Goal: Task Accomplishment & Management: Use online tool/utility

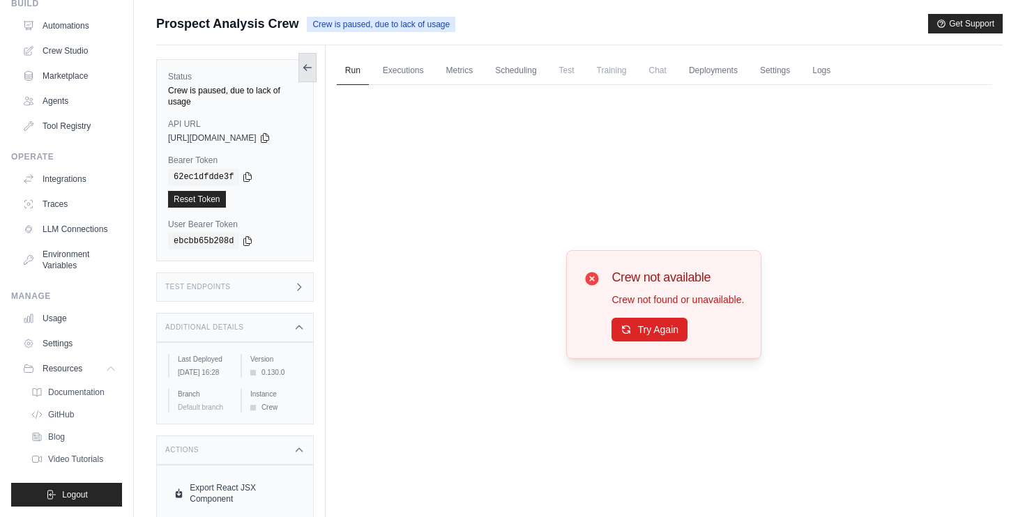
click at [309, 63] on icon at bounding box center [307, 67] width 11 height 11
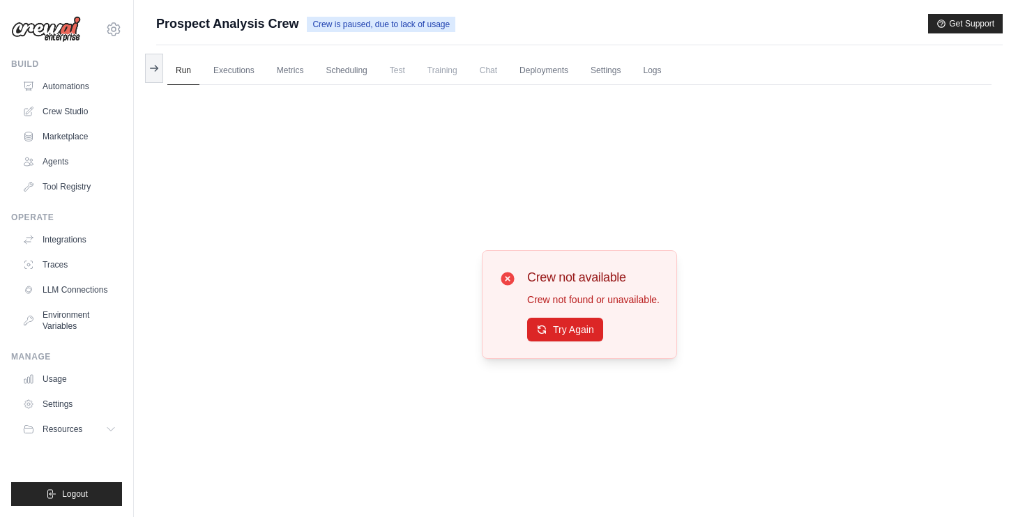
click at [142, 70] on div "Submit a support request Describe your issue or question * Please be specific a…" at bounding box center [579, 288] width 891 height 549
click at [89, 78] on link "Automations" at bounding box center [70, 86] width 105 height 22
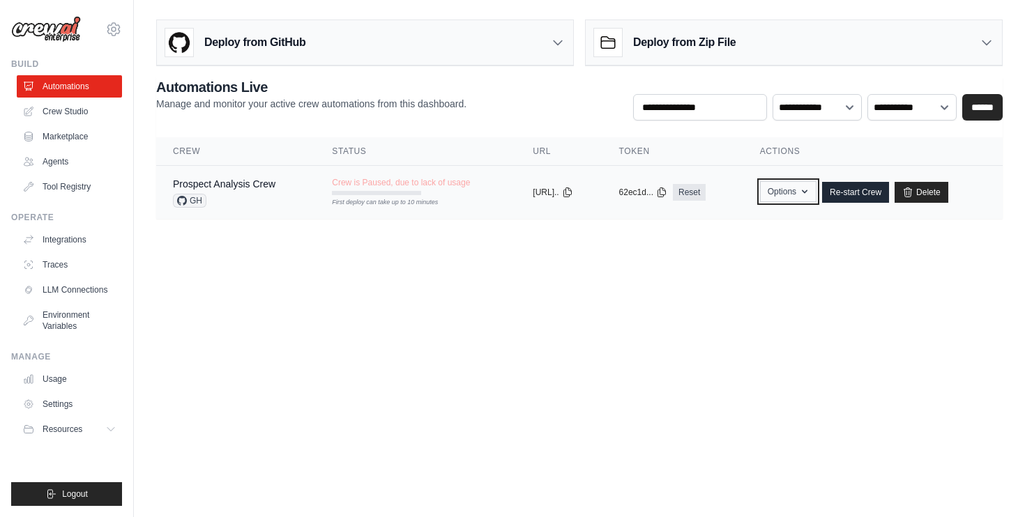
click at [810, 194] on icon "button" at bounding box center [804, 191] width 11 height 11
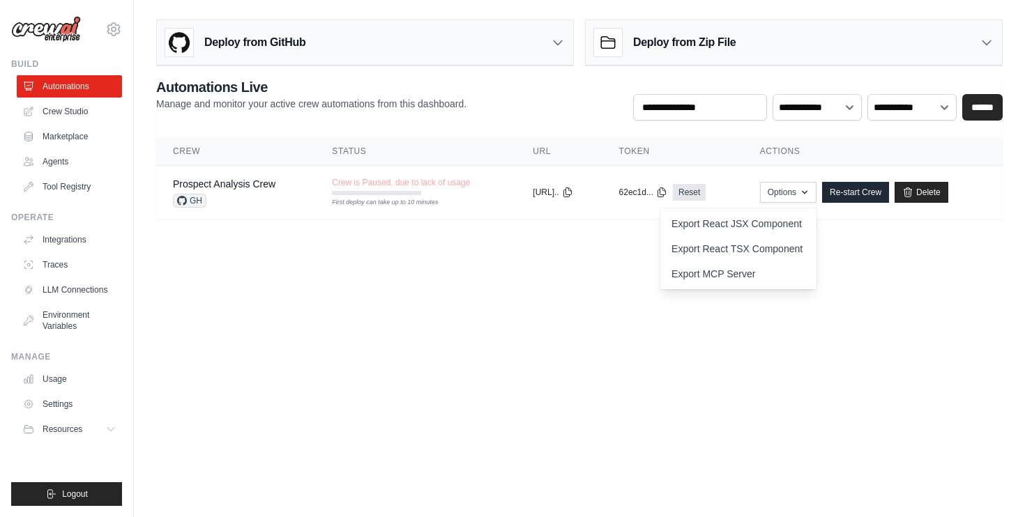
click at [937, 245] on main "Deploy from GitHub Deploy your project directly from GitHub. Select a repositor…" at bounding box center [579, 125] width 891 height 250
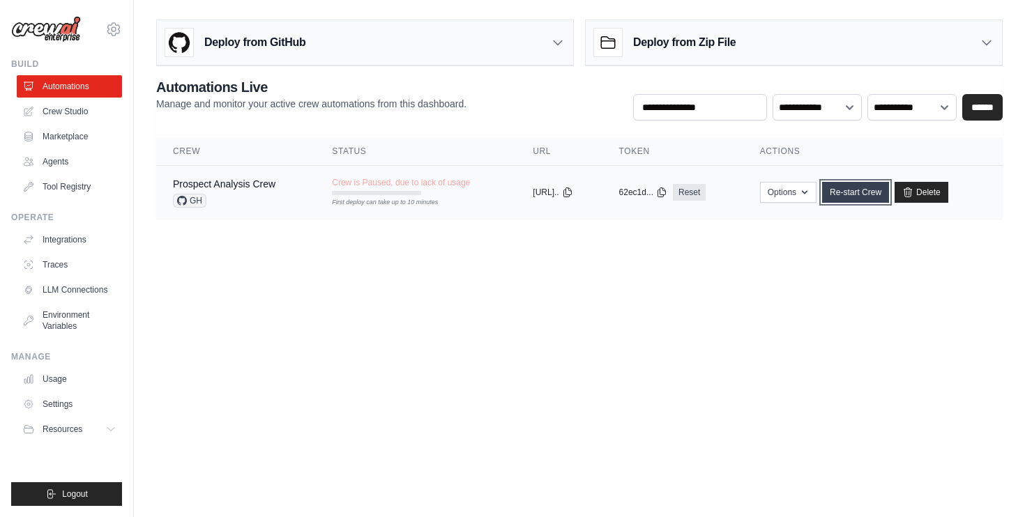
click at [877, 191] on link "Re-start Crew" at bounding box center [855, 192] width 67 height 21
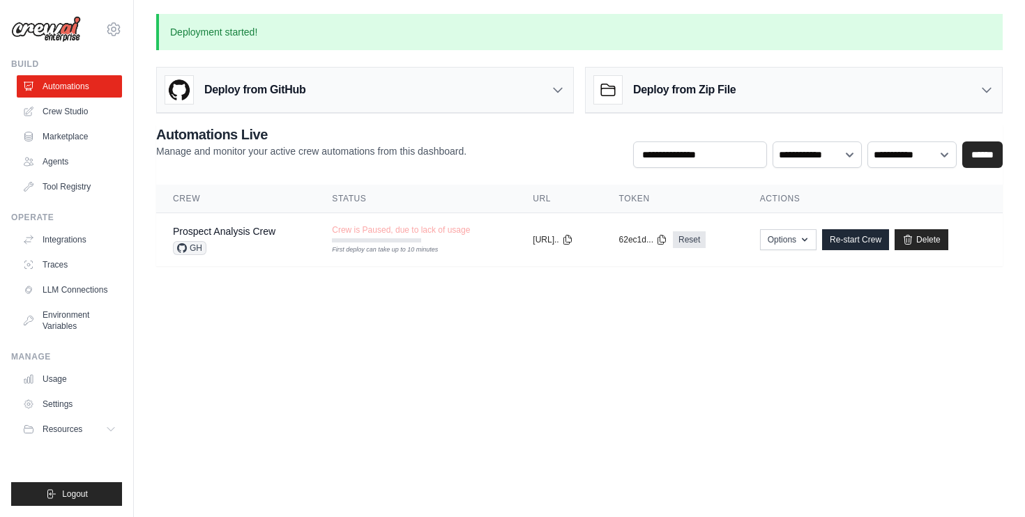
click at [501, 98] on div "Deploy from GitHub" at bounding box center [365, 90] width 416 height 45
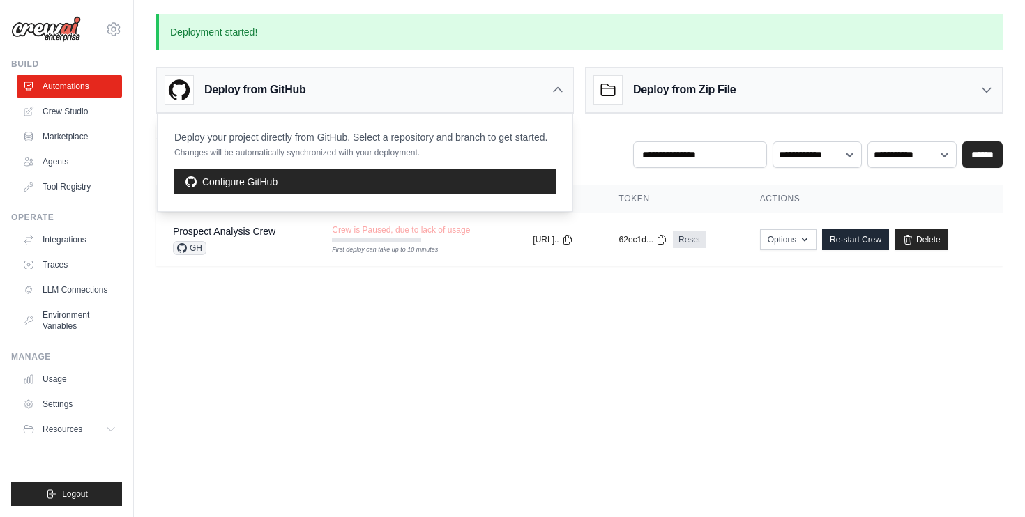
drag, startPoint x: 298, startPoint y: 136, endPoint x: 464, endPoint y: 156, distance: 167.9
click at [464, 156] on div "Deploy your project directly from GitHub. Select a repository and branch to get…" at bounding box center [360, 144] width 373 height 28
click at [510, 288] on main "Deployment started! Deploy from GitHub Deploy your project directly from GitHub…" at bounding box center [579, 148] width 891 height 297
click at [661, 91] on h3 "Deploy from Zip File" at bounding box center [684, 90] width 103 height 17
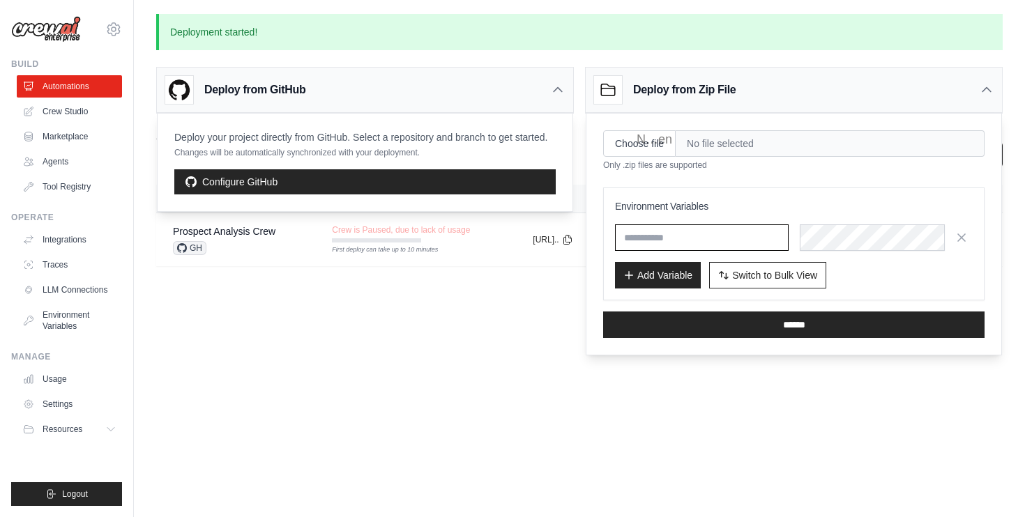
click at [685, 244] on input "text" at bounding box center [702, 238] width 174 height 26
click at [685, 394] on body "sudheer@markitome.com Settings Build Automations Crew Studio" at bounding box center [512, 258] width 1025 height 517
click at [512, 311] on body "sudheer@markitome.com Settings Build Automations Crew Studio" at bounding box center [512, 258] width 1025 height 517
click at [953, 78] on div "Deploy from Zip File" at bounding box center [794, 90] width 416 height 45
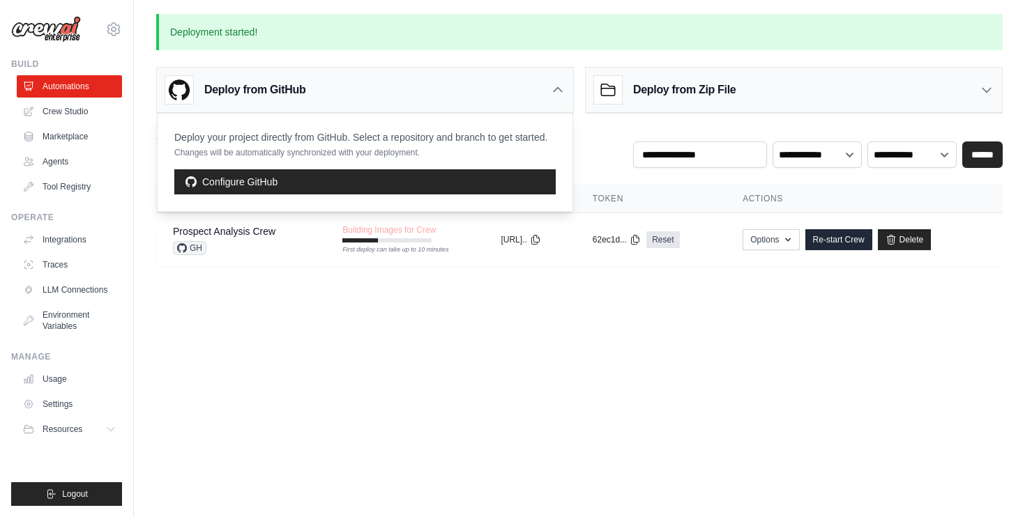
click at [421, 336] on body "sudheer@markitome.com Settings Build Automations Crew Studio" at bounding box center [512, 258] width 1025 height 517
click at [526, 237] on button "[URL].." at bounding box center [521, 239] width 40 height 11
click at [563, 90] on icon at bounding box center [558, 90] width 14 height 14
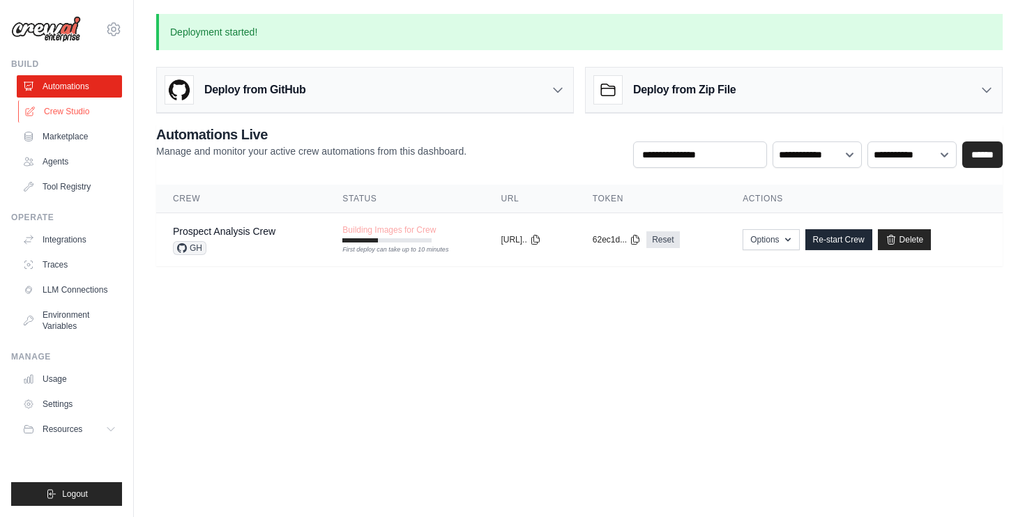
click at [93, 107] on link "Crew Studio" at bounding box center [70, 111] width 105 height 22
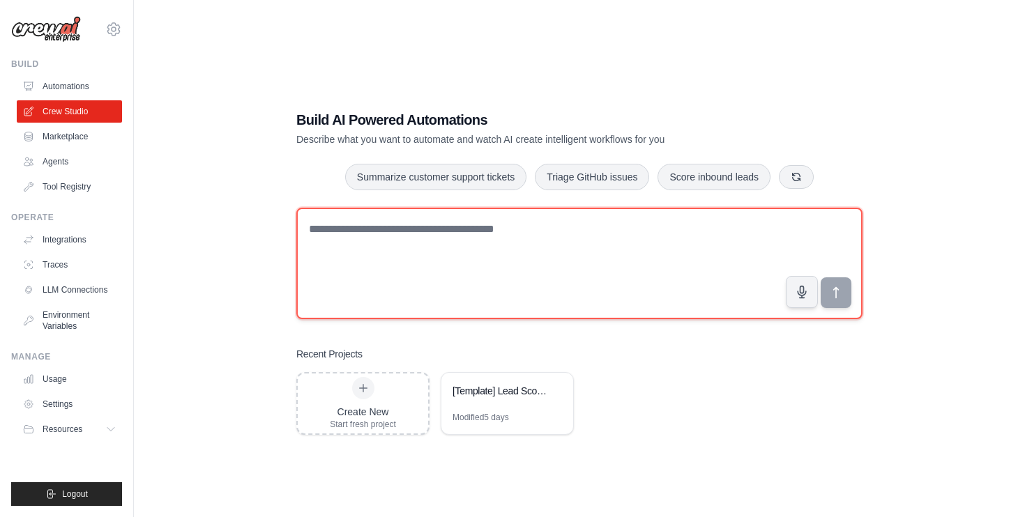
click at [354, 286] on textarea at bounding box center [579, 264] width 566 height 112
click at [705, 271] on textarea at bounding box center [579, 264] width 566 height 112
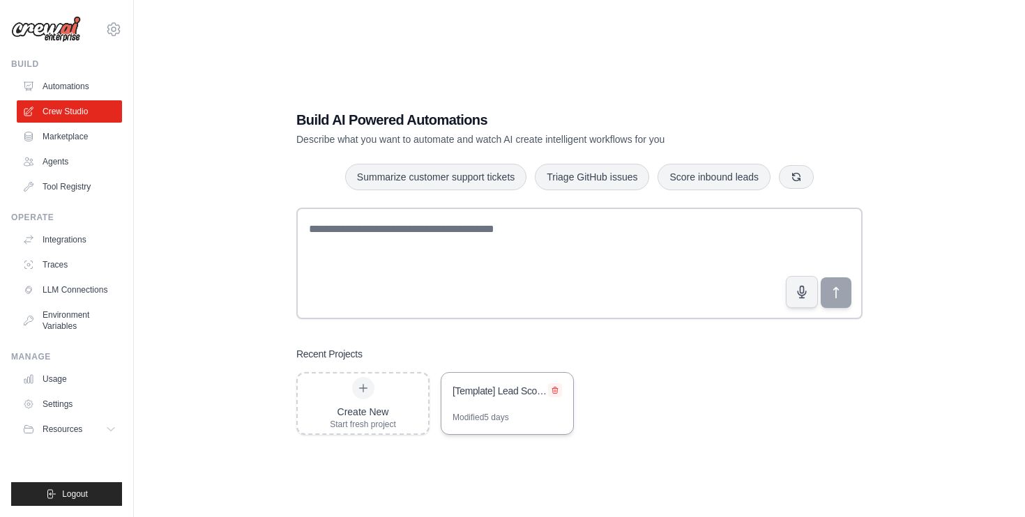
click at [553, 390] on icon at bounding box center [555, 391] width 6 height 6
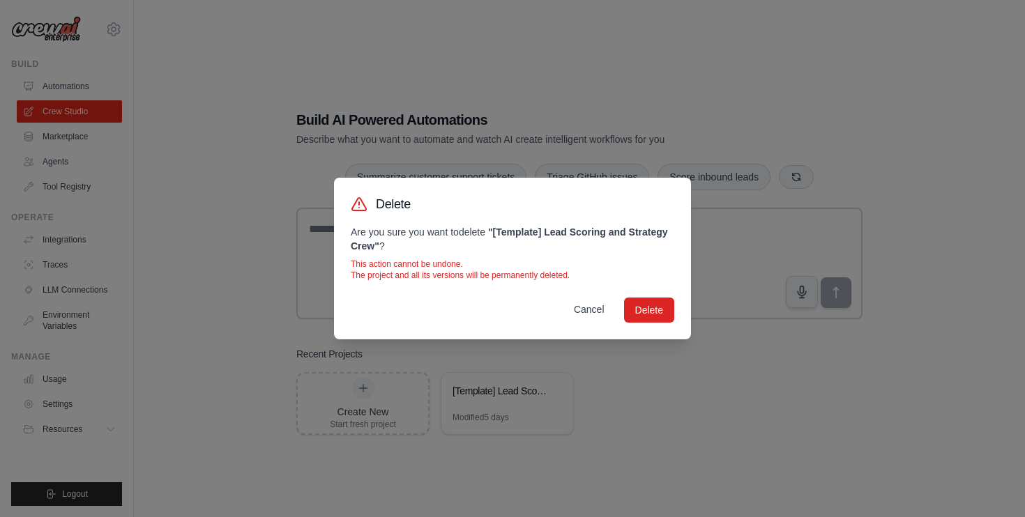
click at [603, 310] on button "Cancel" at bounding box center [589, 309] width 53 height 25
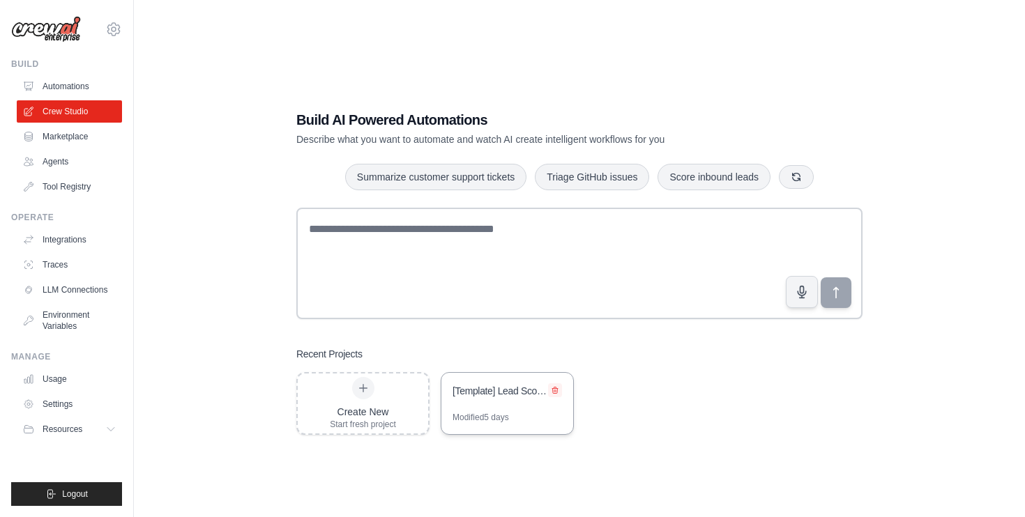
click at [556, 391] on icon at bounding box center [555, 391] width 6 height 6
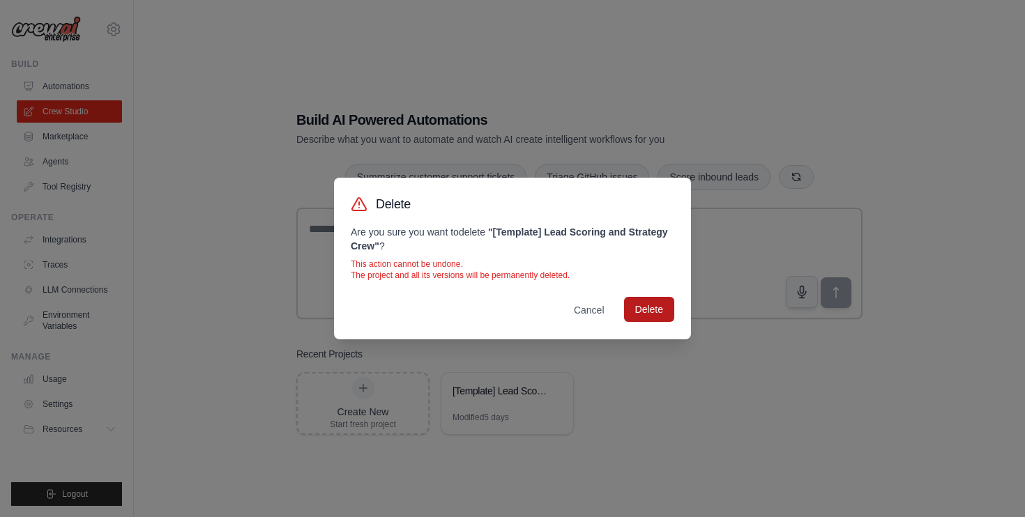
click at [635, 303] on button "Delete" at bounding box center [649, 309] width 50 height 25
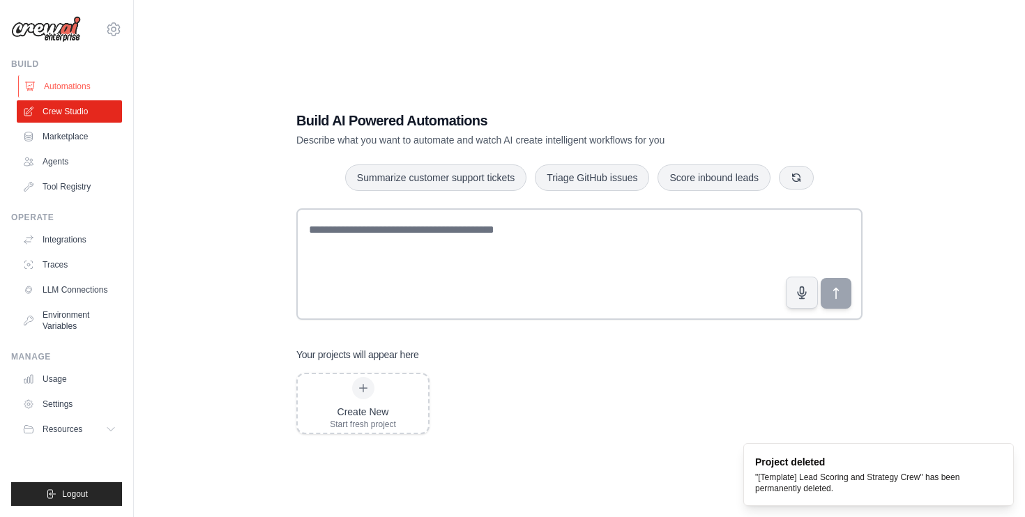
click at [70, 82] on link "Automations" at bounding box center [70, 86] width 105 height 22
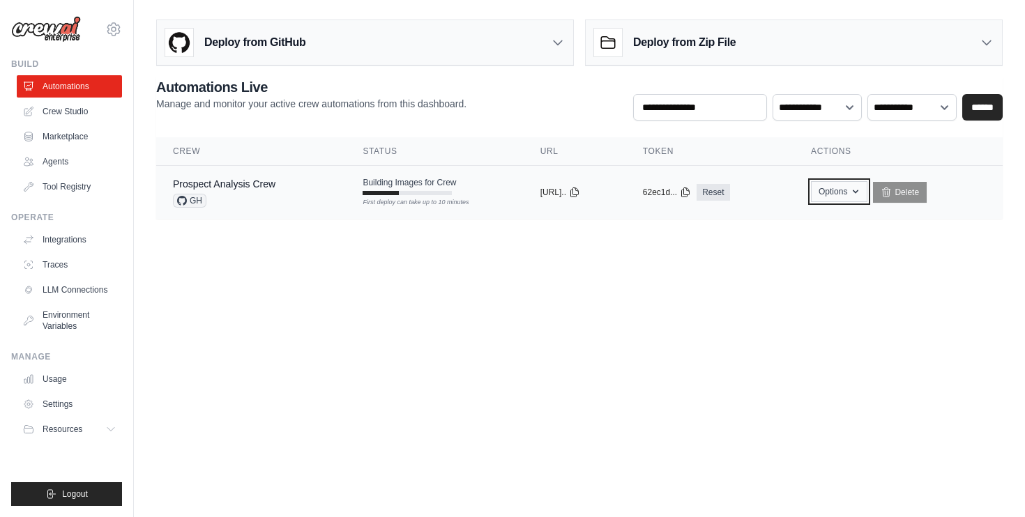
click at [838, 190] on button "Options" at bounding box center [839, 191] width 56 height 21
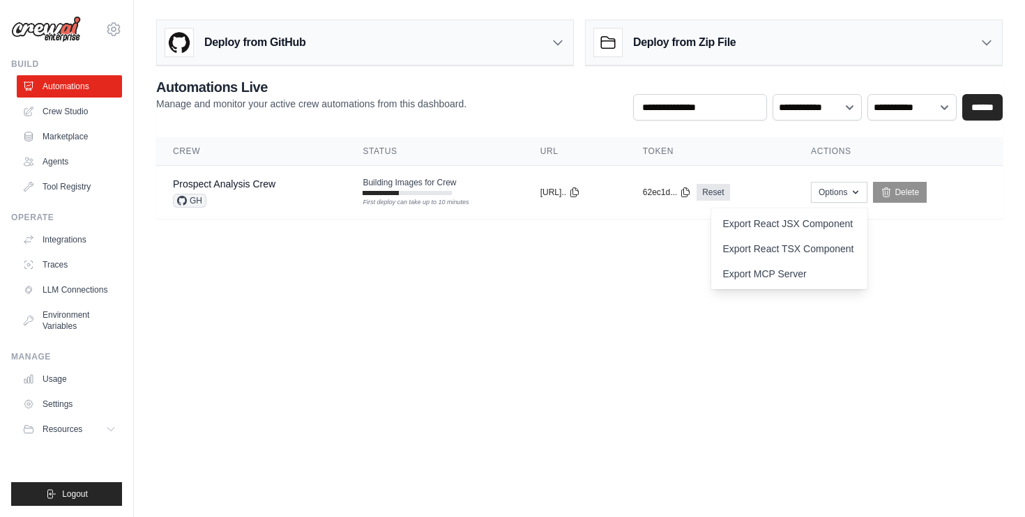
click at [402, 311] on body "sudheer@markitome.com Settings Build Automations Crew Studio" at bounding box center [512, 258] width 1025 height 517
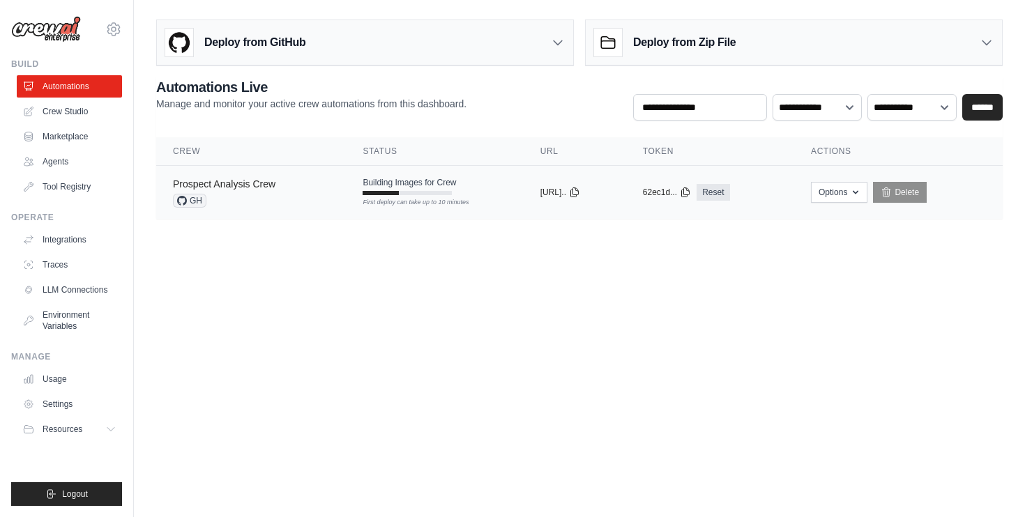
click at [234, 188] on link "Prospect Analysis Crew" at bounding box center [224, 184] width 103 height 11
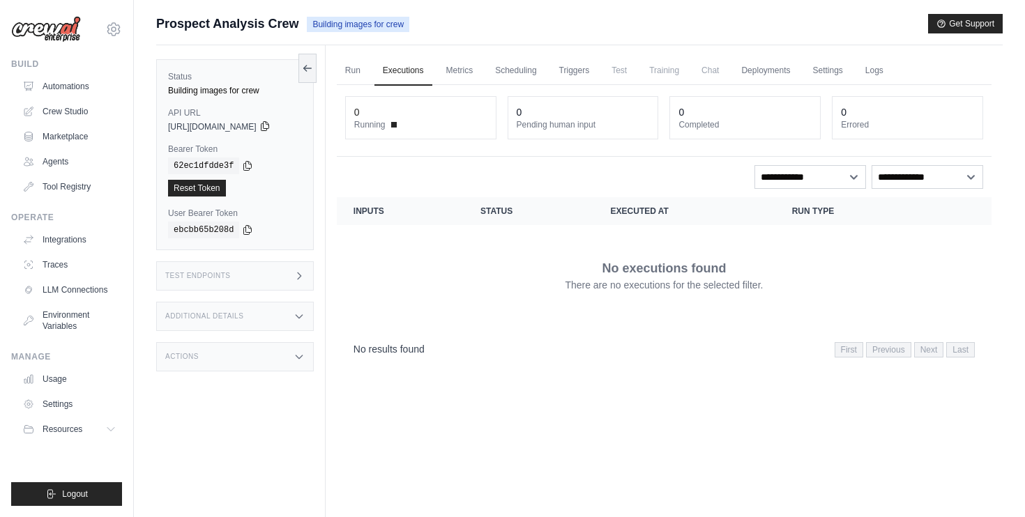
click at [271, 127] on icon at bounding box center [264, 126] width 11 height 11
click at [358, 73] on link "Run" at bounding box center [353, 70] width 32 height 29
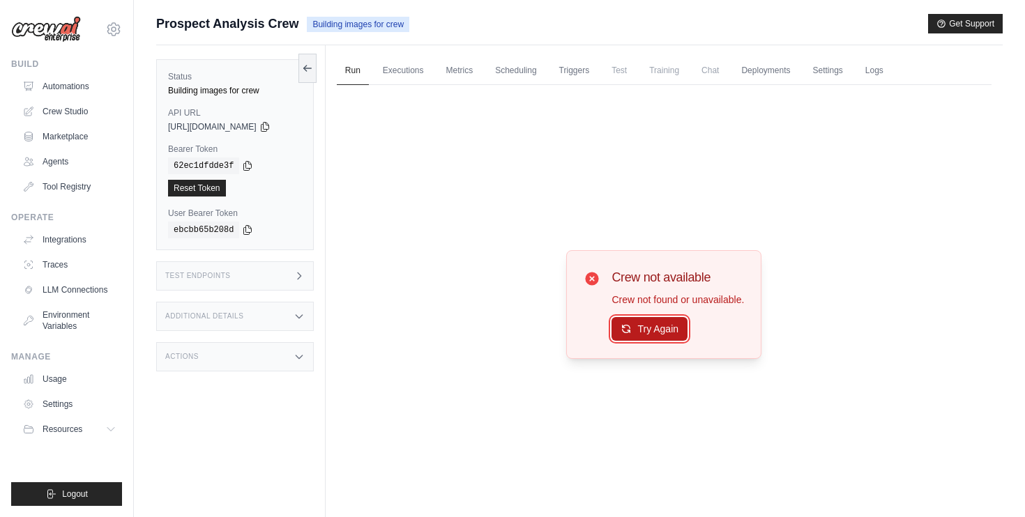
click at [658, 336] on button "Try Again" at bounding box center [650, 329] width 76 height 24
click at [59, 85] on link "Automations" at bounding box center [70, 86] width 105 height 22
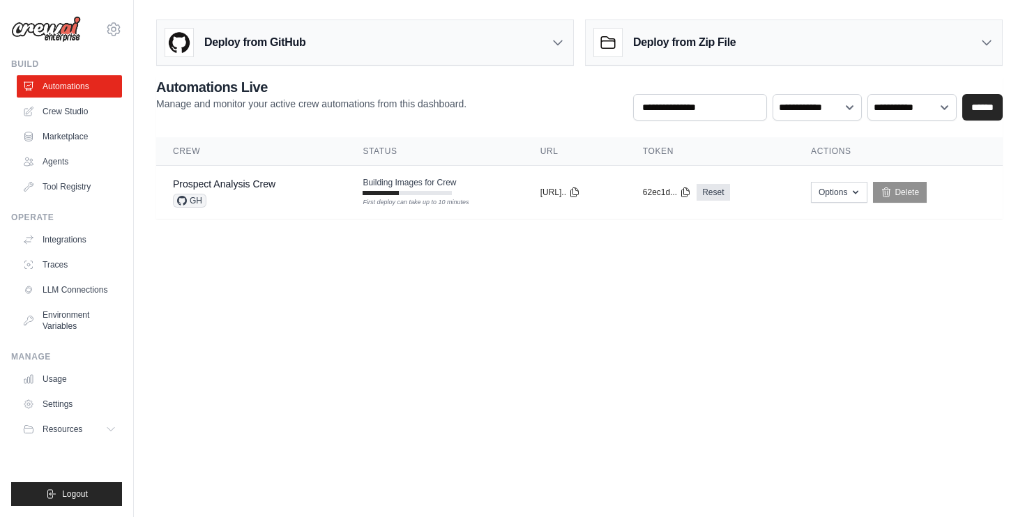
click at [358, 247] on main "Deploy from GitHub Deploy your project directly from GitHub. Select a repositor…" at bounding box center [579, 125] width 891 height 250
click at [253, 186] on link "Prospect Analysis Crew" at bounding box center [224, 184] width 103 height 11
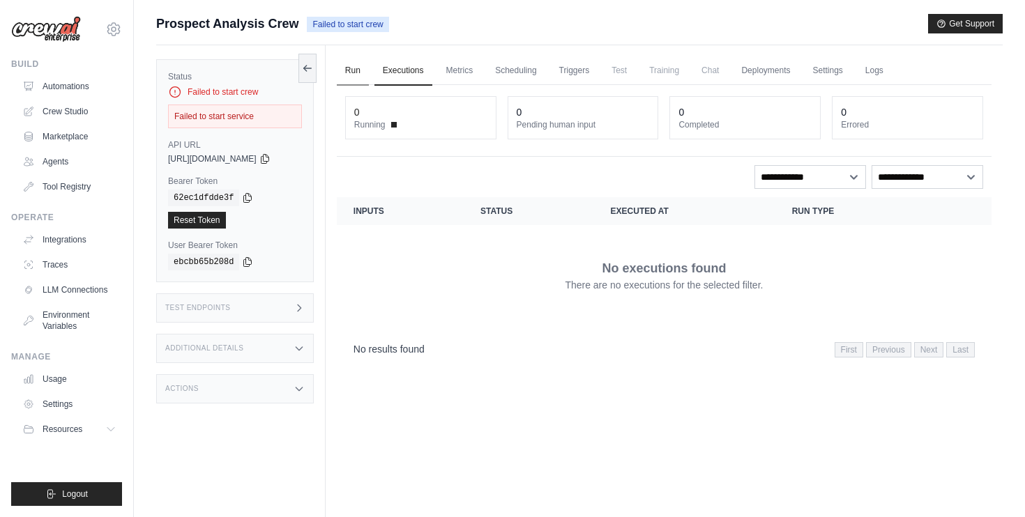
click at [358, 70] on link "Run" at bounding box center [353, 70] width 32 height 29
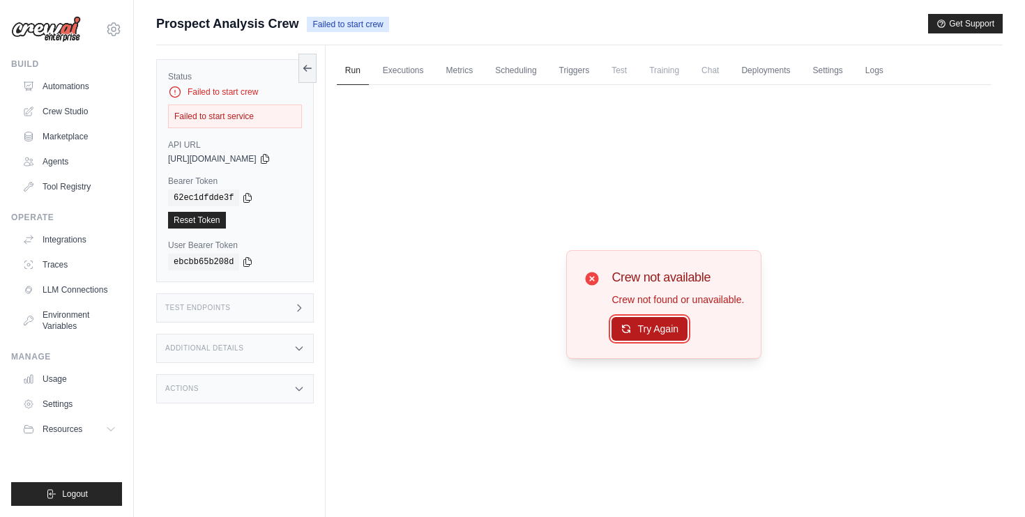
click at [641, 334] on button "Try Again" at bounding box center [650, 329] width 76 height 24
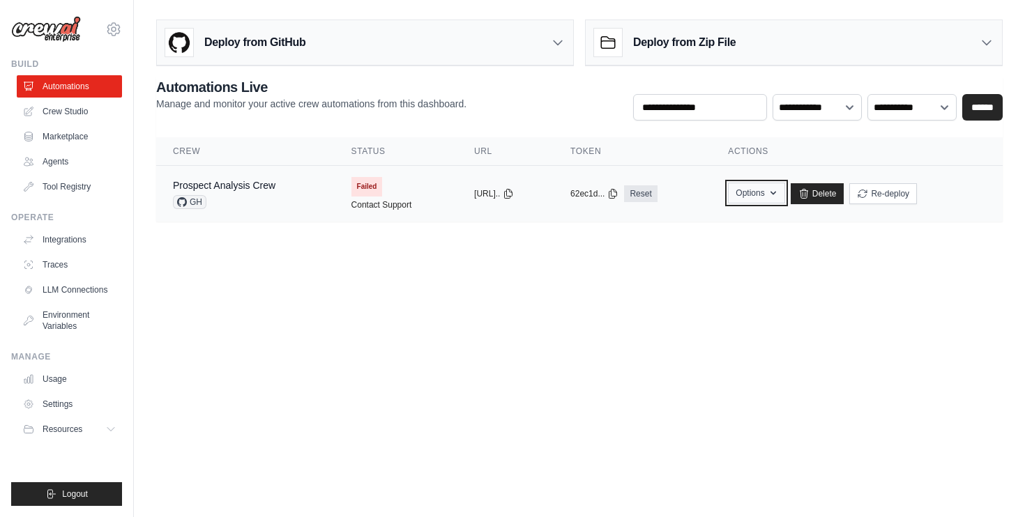
click at [779, 202] on button "Options" at bounding box center [756, 193] width 56 height 21
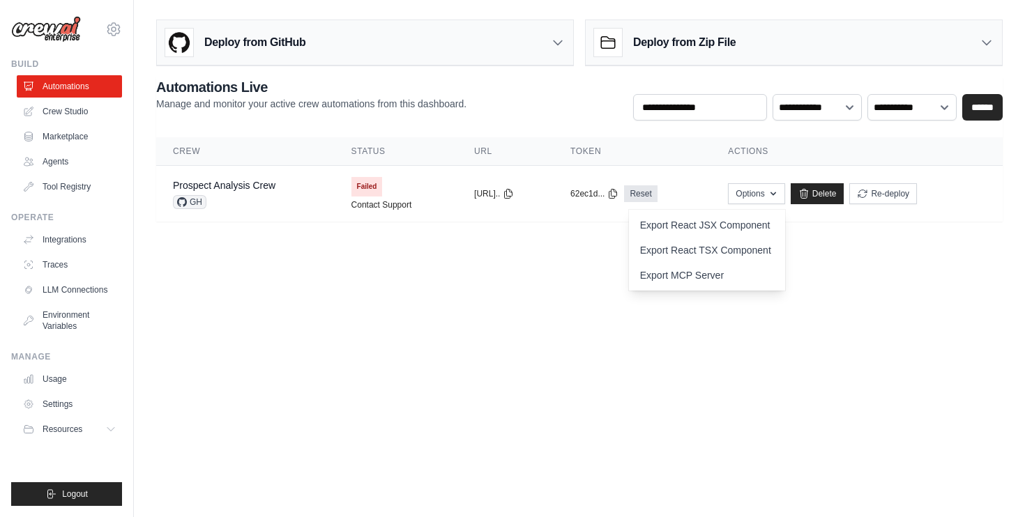
click at [867, 252] on main "Deploy from GitHub Deploy your project directly from GitHub. Select a repositor…" at bounding box center [579, 126] width 891 height 252
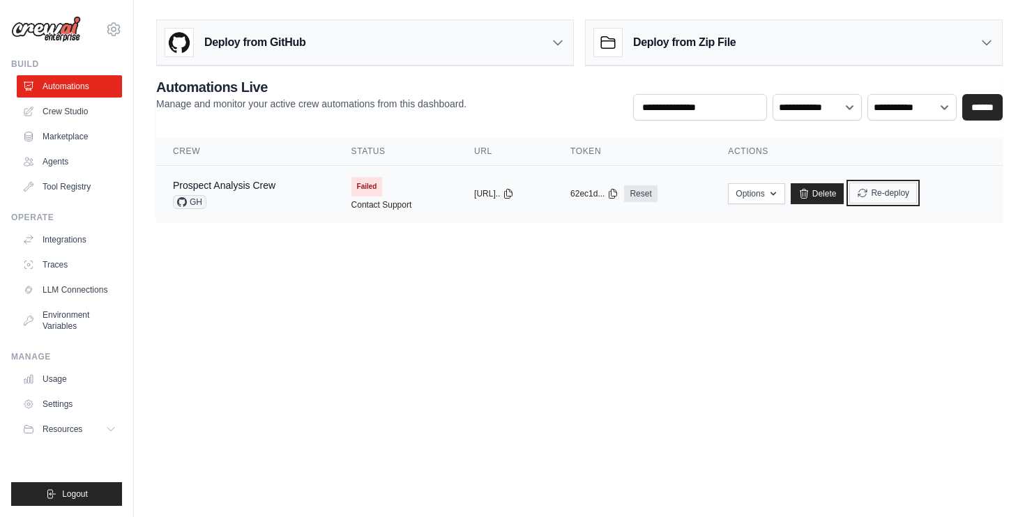
click at [900, 186] on button "Re-deploy" at bounding box center [883, 193] width 68 height 21
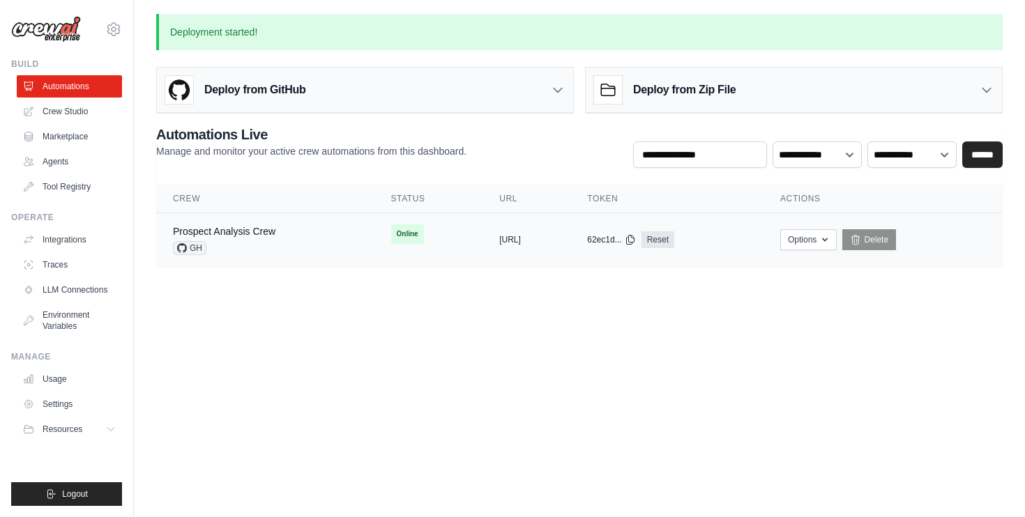
click at [223, 241] on div "GH" at bounding box center [224, 248] width 103 height 14
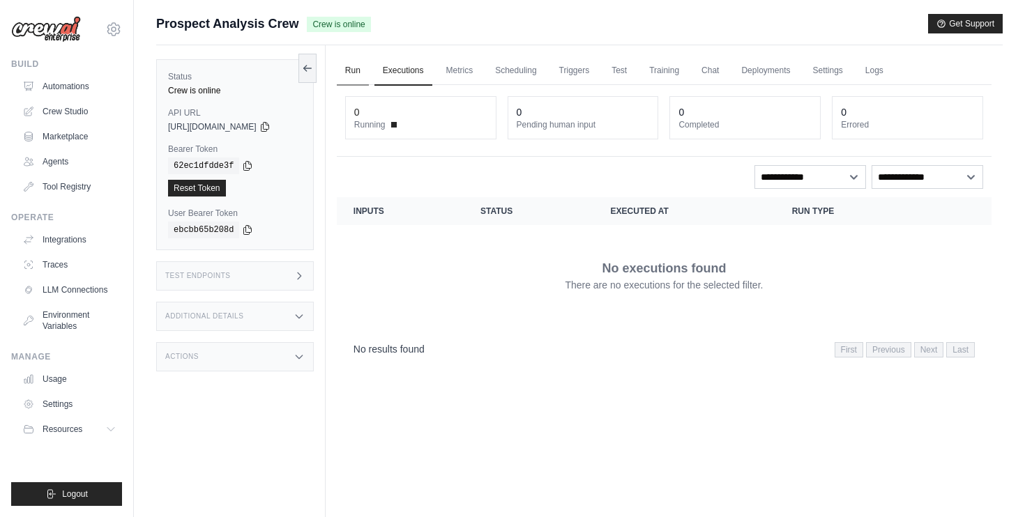
click at [367, 79] on link "Run" at bounding box center [353, 70] width 32 height 29
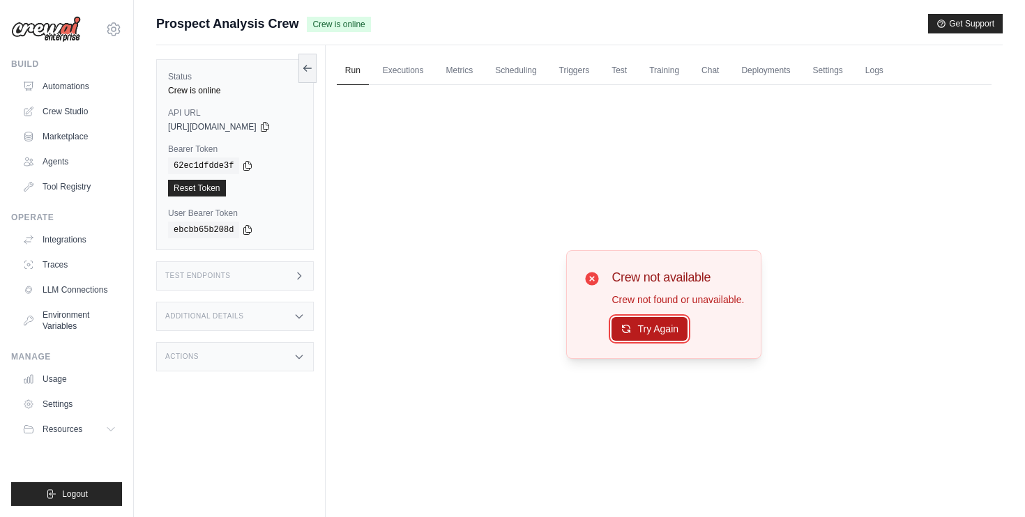
click at [633, 319] on button "Try Again" at bounding box center [650, 329] width 76 height 24
click at [632, 323] on button "Try Again" at bounding box center [650, 329] width 76 height 24
click at [418, 76] on link "Executions" at bounding box center [403, 70] width 58 height 29
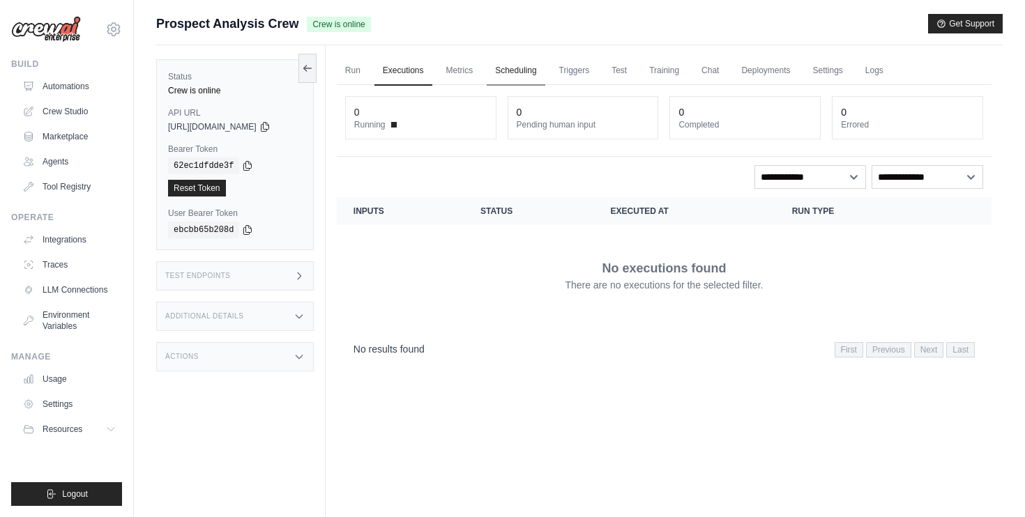
click at [494, 68] on link "Scheduling" at bounding box center [516, 70] width 58 height 29
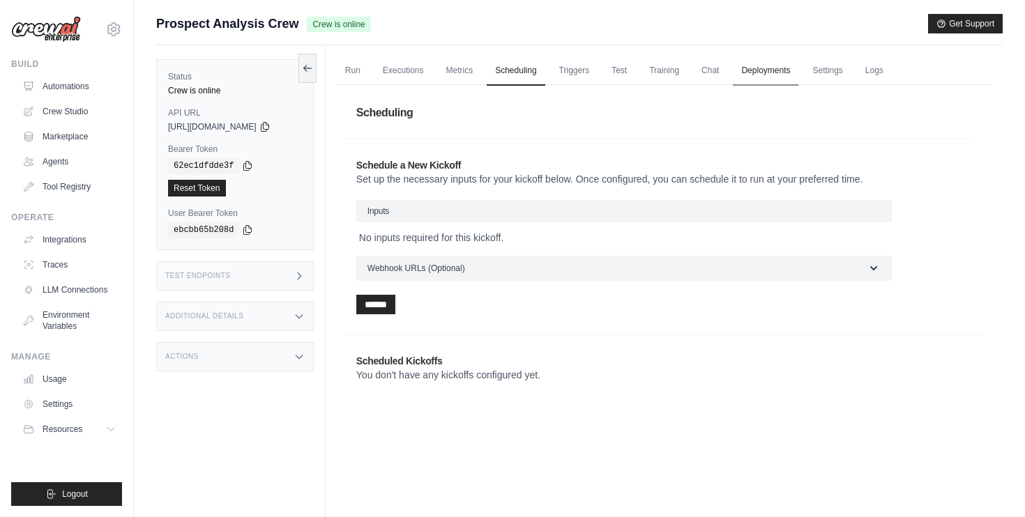
click at [759, 77] on link "Deployments" at bounding box center [766, 70] width 66 height 29
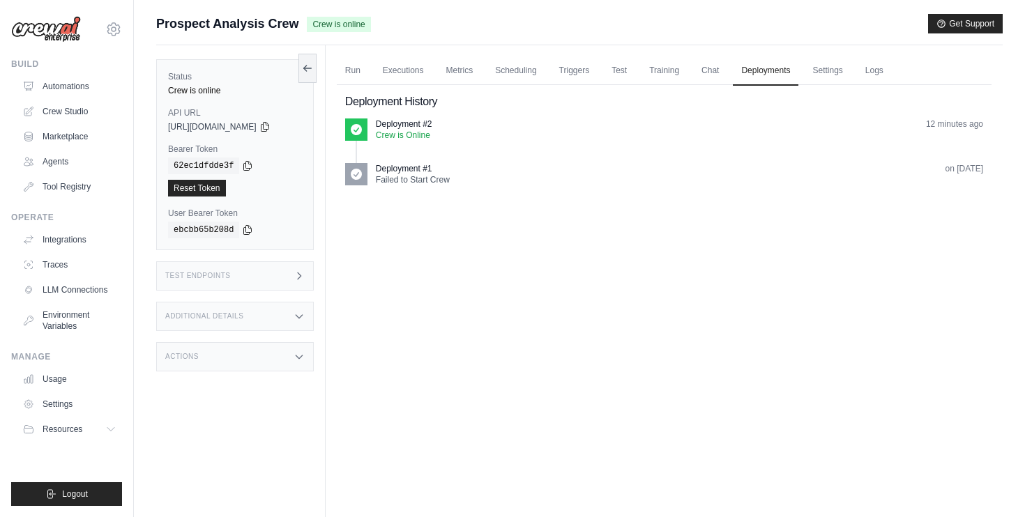
click at [694, 72] on ul "Run Executions Metrics Scheduling Triggers Test Training Chat Deployments Setti…" at bounding box center [664, 70] width 655 height 29
click at [711, 72] on link "Chat" at bounding box center [710, 70] width 34 height 29
click at [360, 74] on link "Run" at bounding box center [353, 70] width 32 height 29
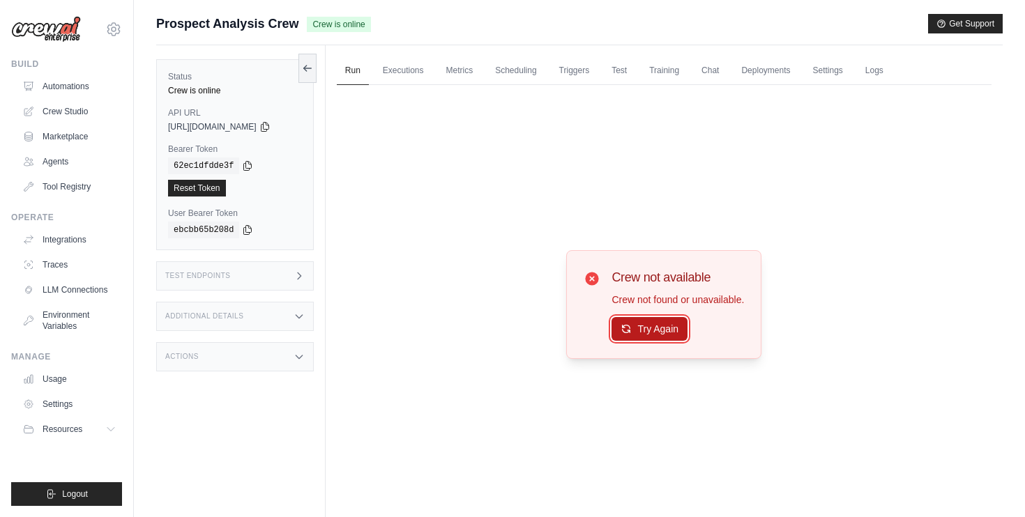
click at [661, 333] on button "Try Again" at bounding box center [650, 329] width 76 height 24
click at [72, 98] on ul "Automations Crew Studio Marketplace Agents Tool Registry" at bounding box center [69, 136] width 105 height 123
click at [72, 82] on link "Automations" at bounding box center [70, 86] width 105 height 22
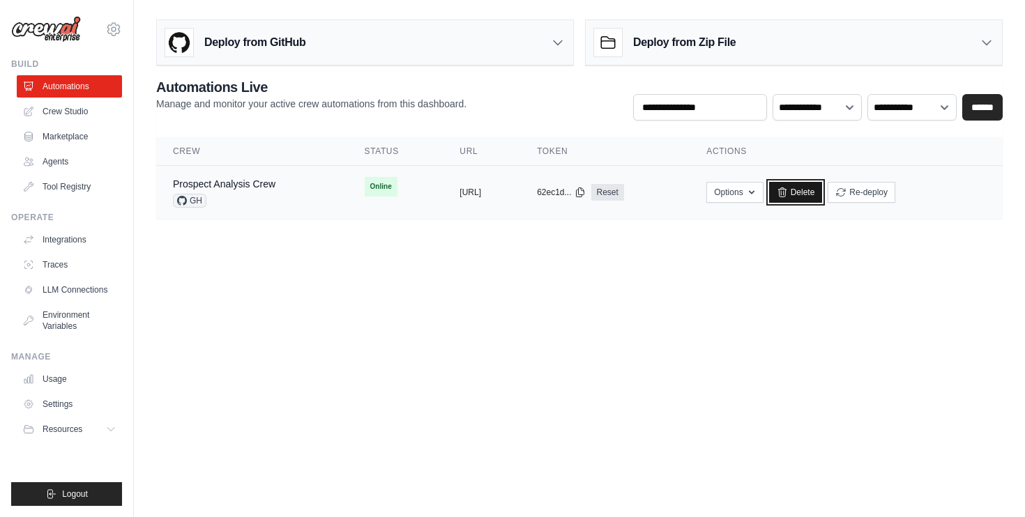
click at [823, 197] on link "Delete" at bounding box center [796, 192] width 54 height 21
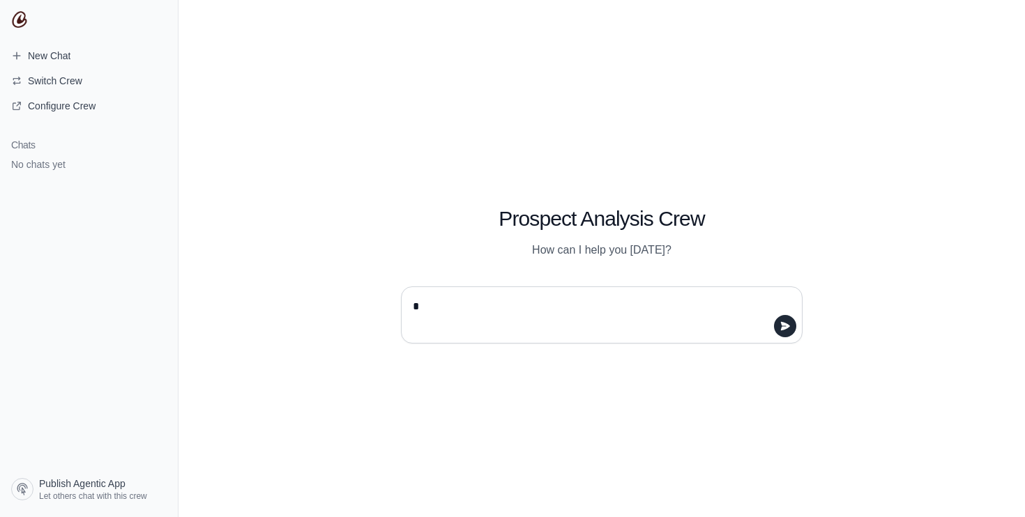
type textarea "**"
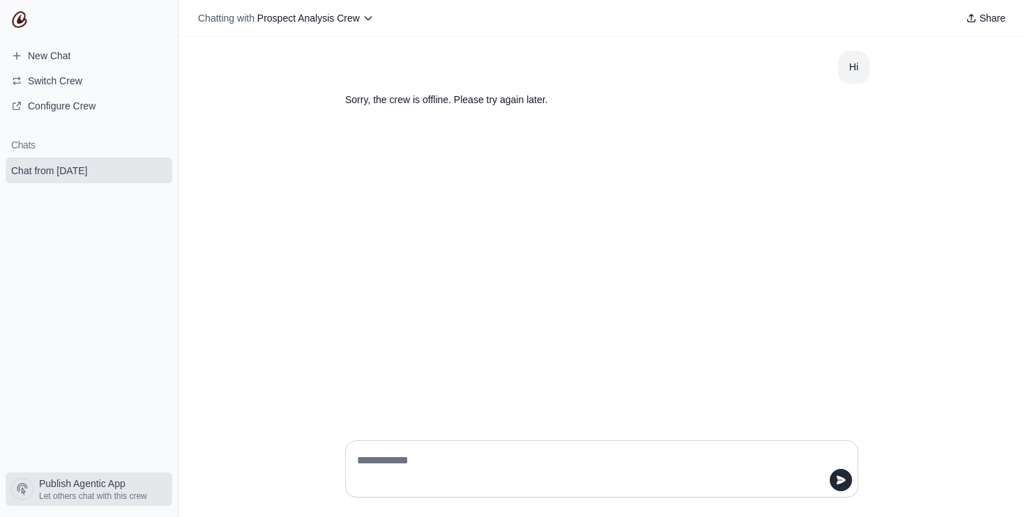
click at [109, 483] on span "Publish Agentic App" at bounding box center [82, 484] width 86 height 14
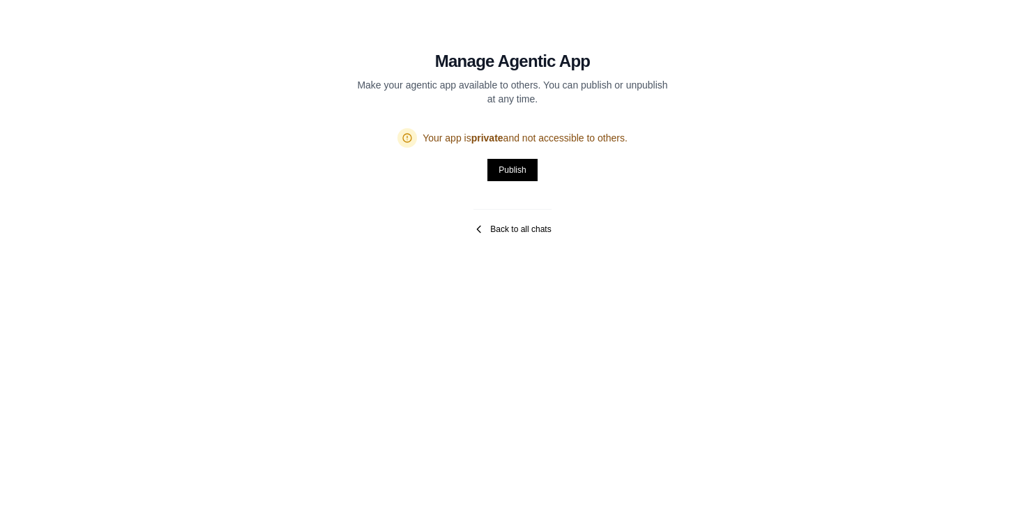
click at [485, 232] on link "Back to all chats" at bounding box center [511, 229] width 77 height 11
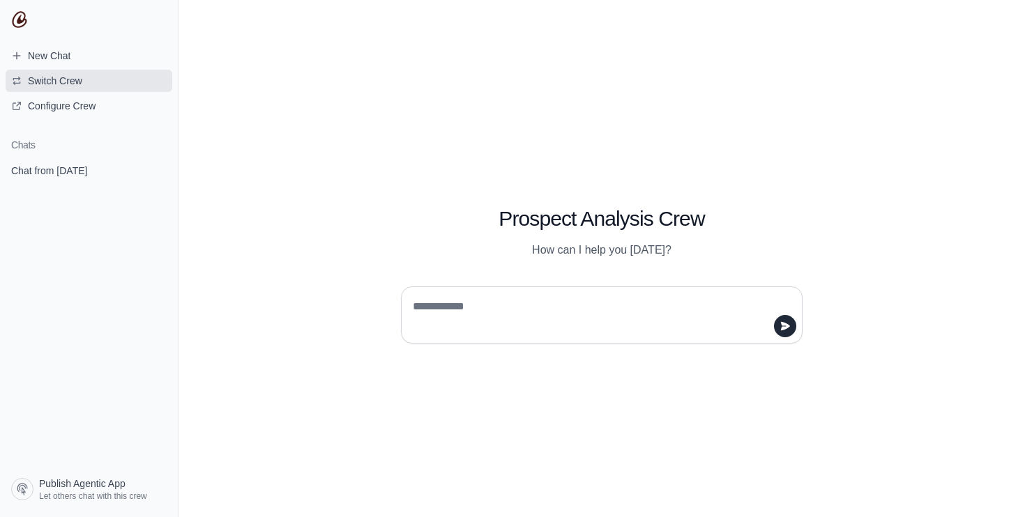
click at [87, 79] on span "Switch Crew" at bounding box center [46, 81] width 93 height 14
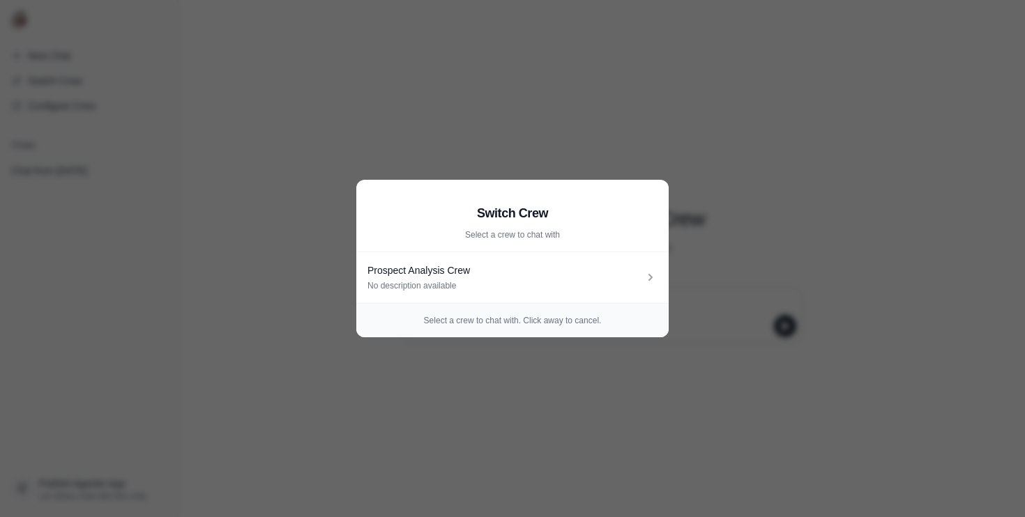
click at [381, 78] on aside "Switch Crew Select a crew to chat with Prospect Analysis Crew No description av…" at bounding box center [512, 258] width 1025 height 517
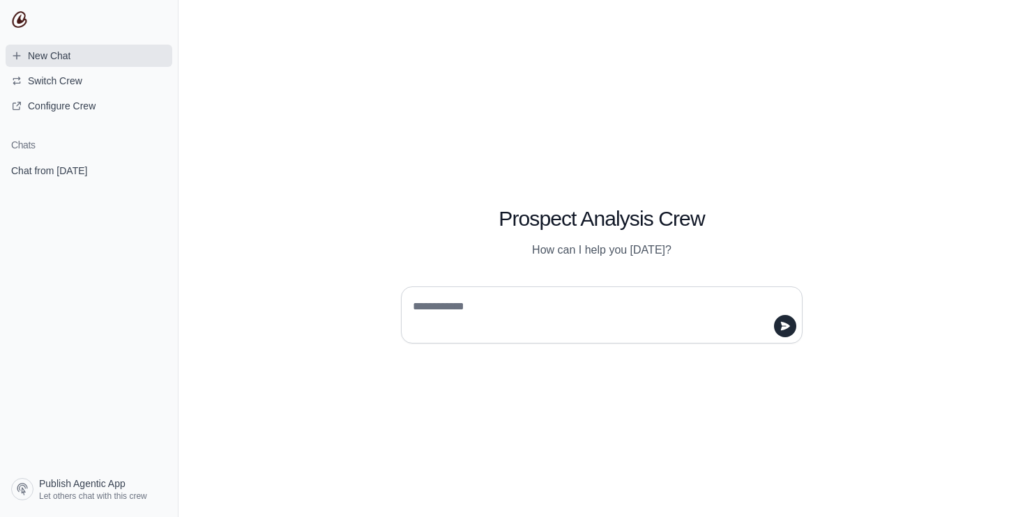
click at [77, 66] on link "New Chat" at bounding box center [89, 56] width 167 height 22
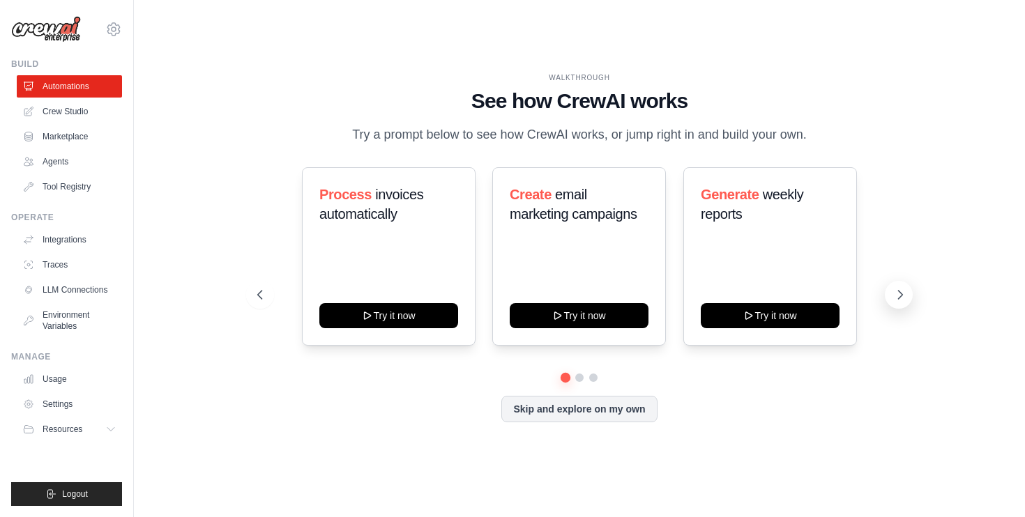
click at [897, 287] on button at bounding box center [899, 295] width 28 height 28
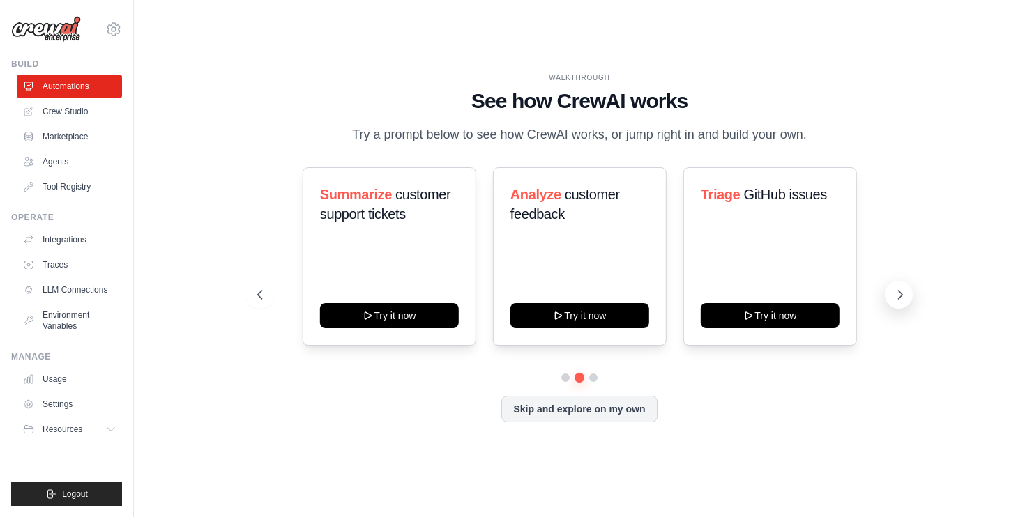
click at [897, 287] on button at bounding box center [899, 295] width 28 height 28
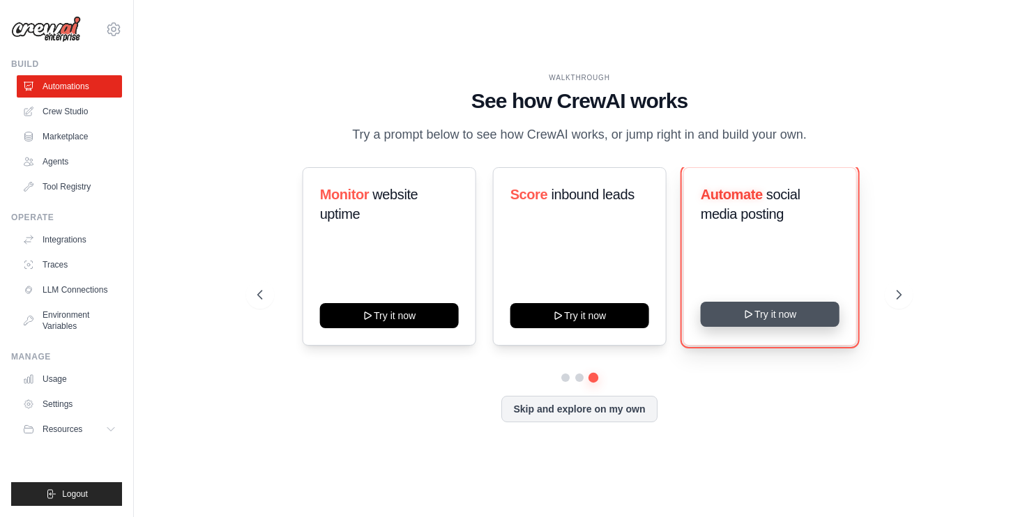
click at [814, 320] on button "Try it now" at bounding box center [770, 314] width 139 height 25
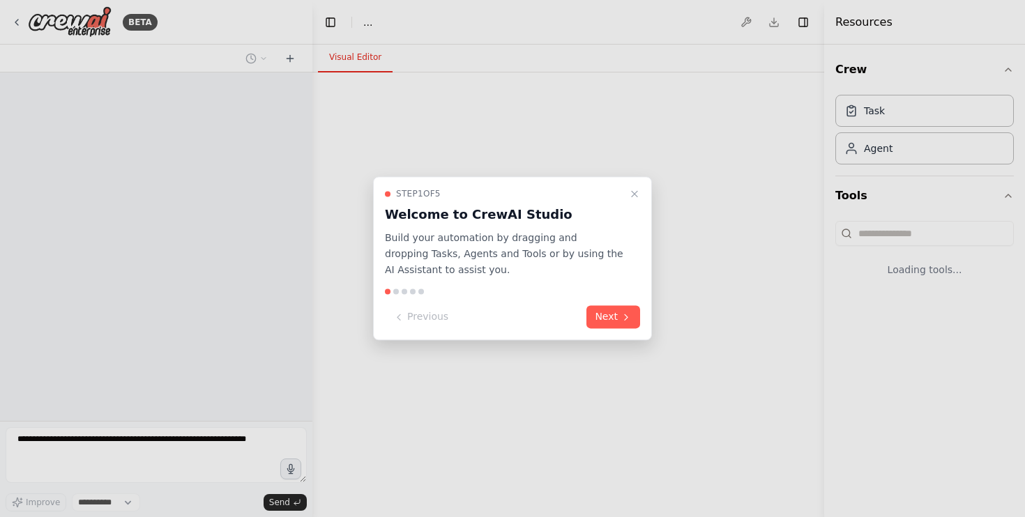
select select "****"
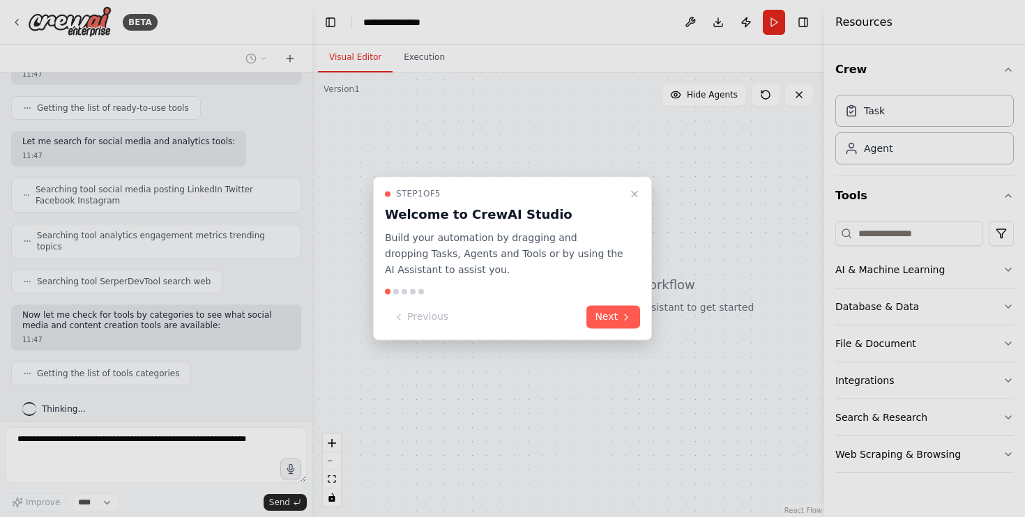
scroll to position [195, 0]
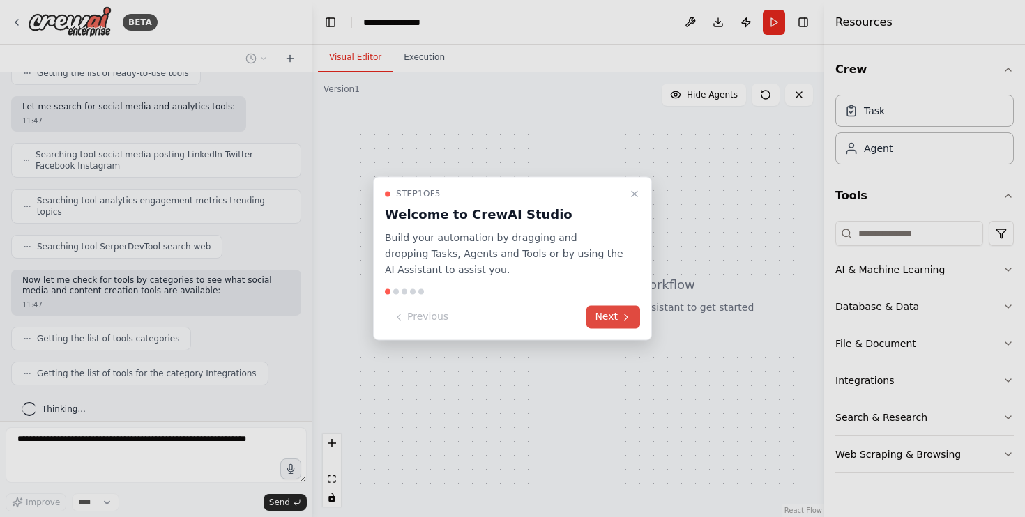
click at [621, 315] on icon at bounding box center [626, 317] width 11 height 11
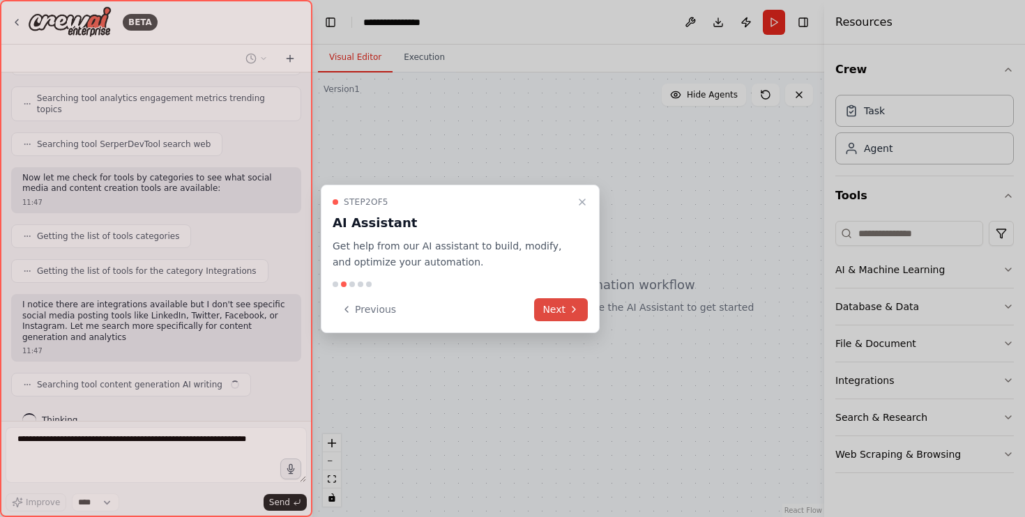
scroll to position [308, 0]
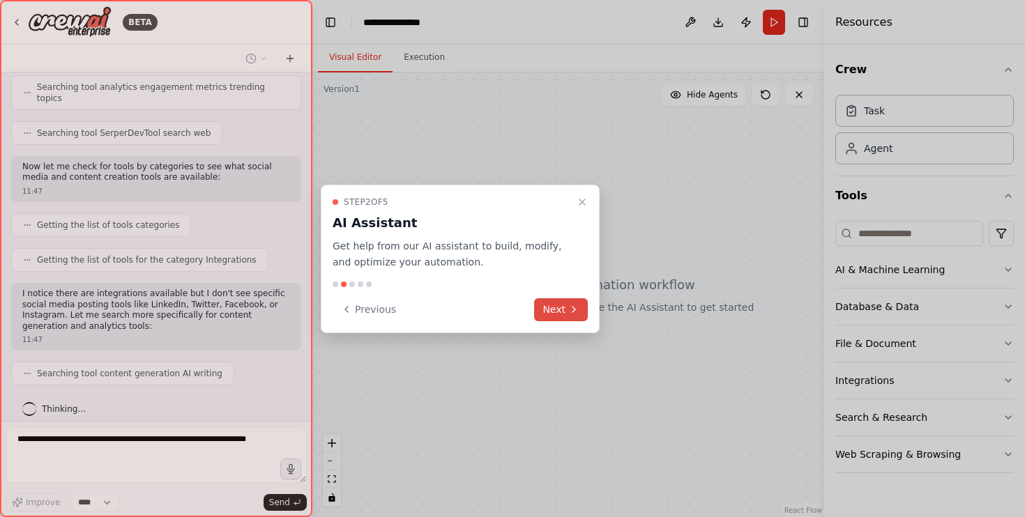
click at [575, 315] on icon at bounding box center [573, 309] width 11 height 11
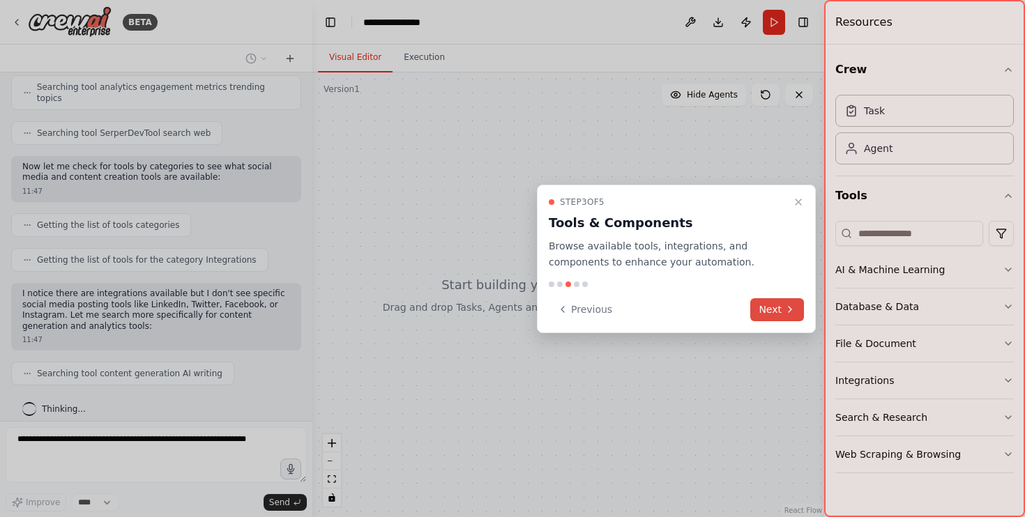
click at [779, 308] on button "Next" at bounding box center [777, 309] width 54 height 23
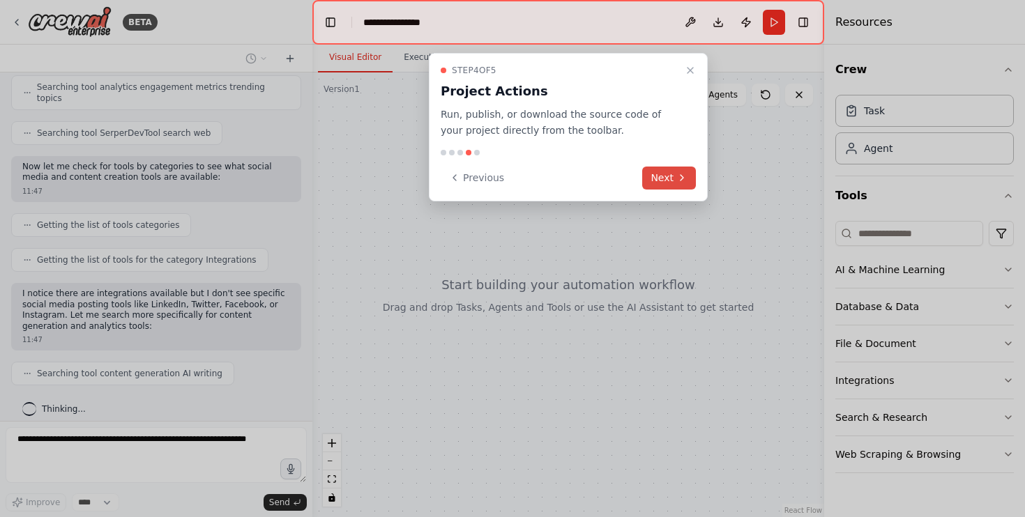
click at [670, 181] on button "Next" at bounding box center [669, 178] width 54 height 23
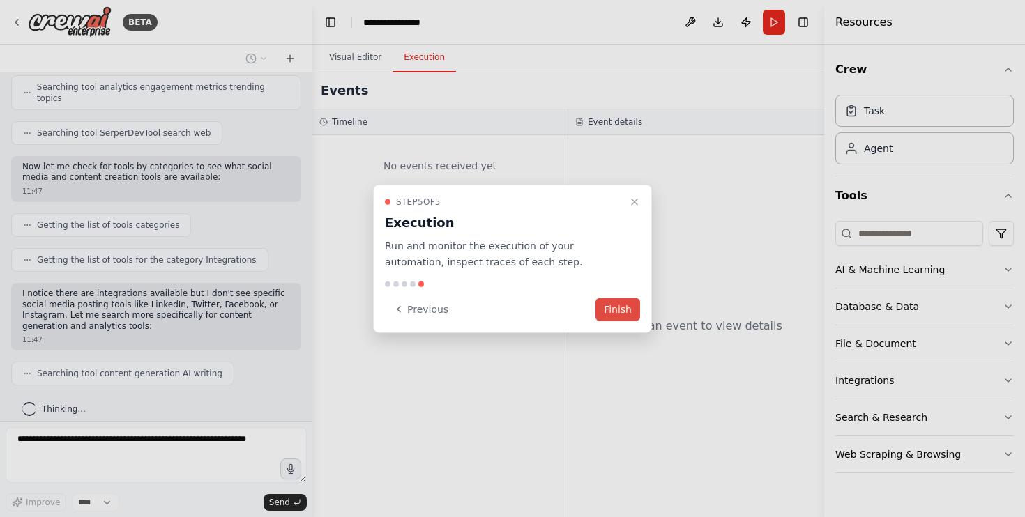
click at [628, 304] on button "Finish" at bounding box center [618, 309] width 45 height 23
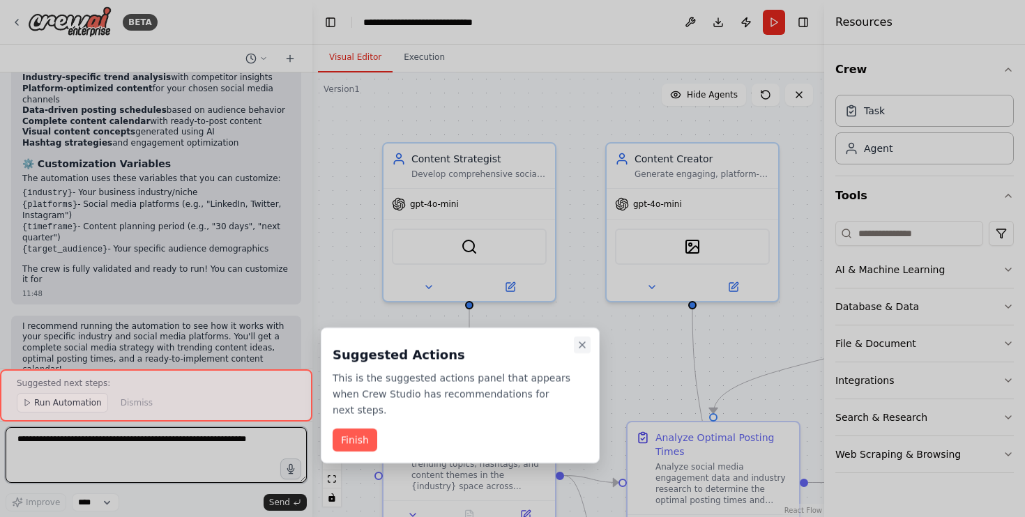
scroll to position [1602, 0]
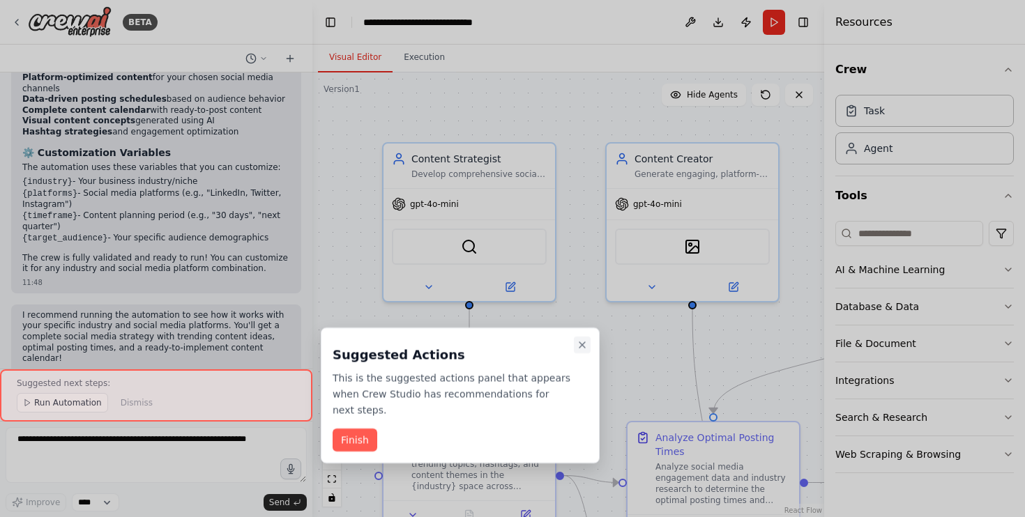
click at [582, 343] on icon "Close walkthrough" at bounding box center [582, 345] width 11 height 11
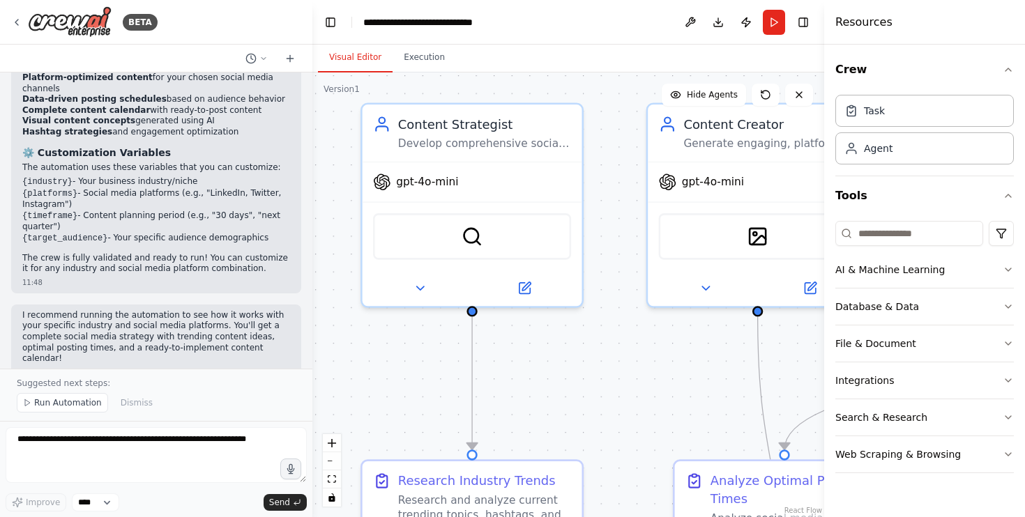
drag, startPoint x: 562, startPoint y: 366, endPoint x: 600, endPoint y: 388, distance: 44.0
click at [600, 388] on div ".deletable-edge-delete-btn { width: 20px; height: 20px; border: 0px solid #ffff…" at bounding box center [568, 295] width 512 height 445
click at [472, 160] on div "gpt-4o-mini" at bounding box center [473, 178] width 220 height 39
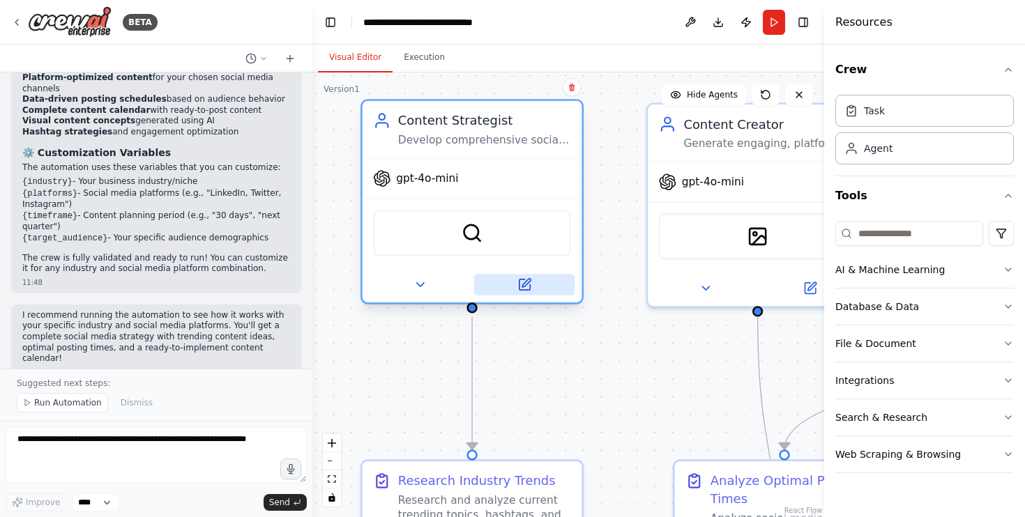
click at [529, 286] on icon at bounding box center [524, 285] width 10 height 10
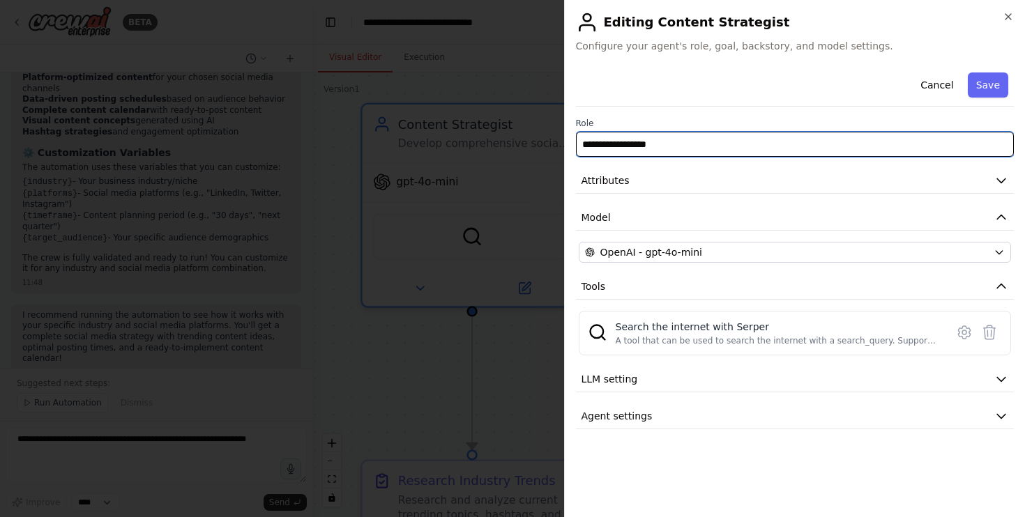
click at [787, 148] on input "**********" at bounding box center [795, 144] width 439 height 25
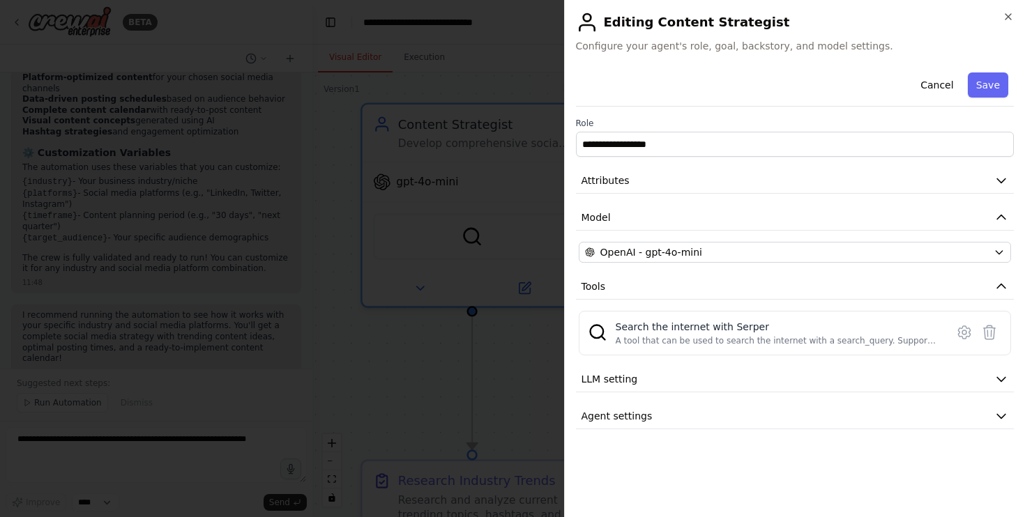
click at [701, 199] on div "**********" at bounding box center [795, 248] width 439 height 363
click at [713, 178] on button "Attributes" at bounding box center [795, 181] width 439 height 26
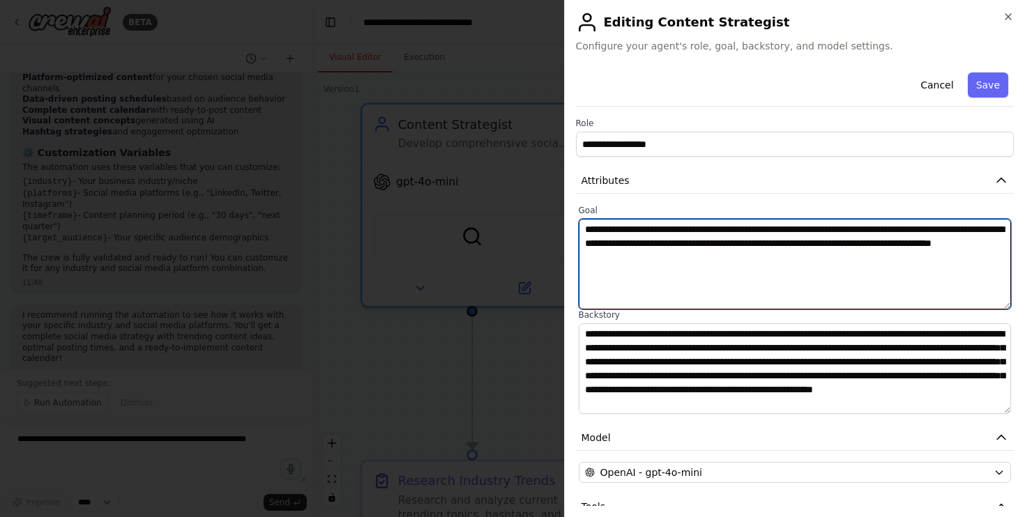
drag, startPoint x: 808, startPoint y: 265, endPoint x: 579, endPoint y: 217, distance: 233.7
click at [579, 217] on div "**********" at bounding box center [795, 257] width 433 height 105
click at [733, 273] on textarea "**********" at bounding box center [795, 264] width 433 height 91
drag, startPoint x: 819, startPoint y: 258, endPoint x: 573, endPoint y: 227, distance: 247.5
click at [573, 227] on div "**********" at bounding box center [795, 258] width 462 height 517
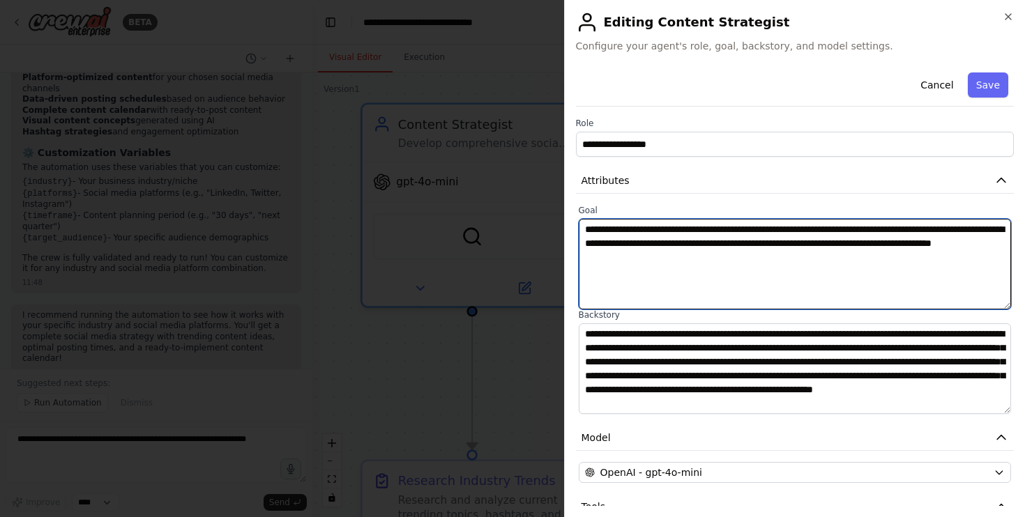
click at [830, 273] on textarea "**********" at bounding box center [795, 264] width 433 height 91
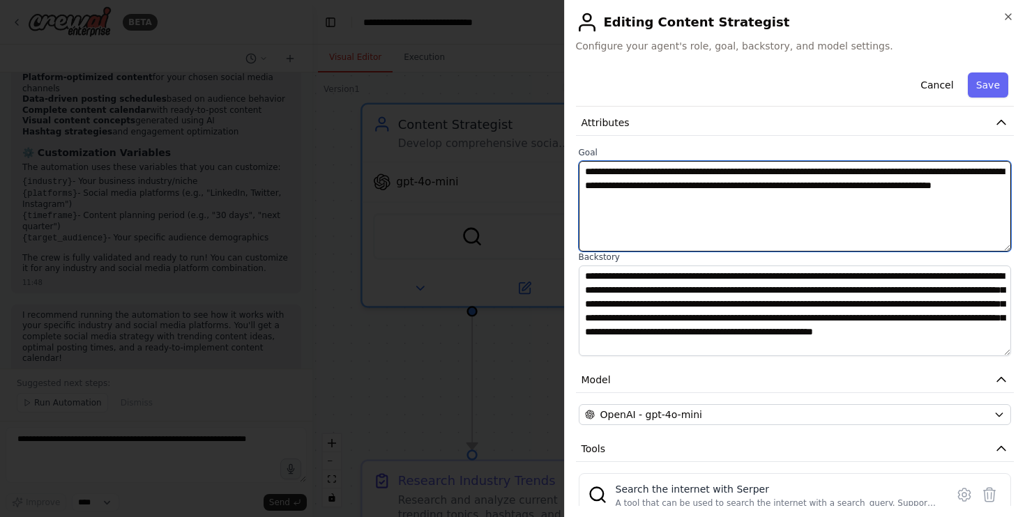
scroll to position [155, 0]
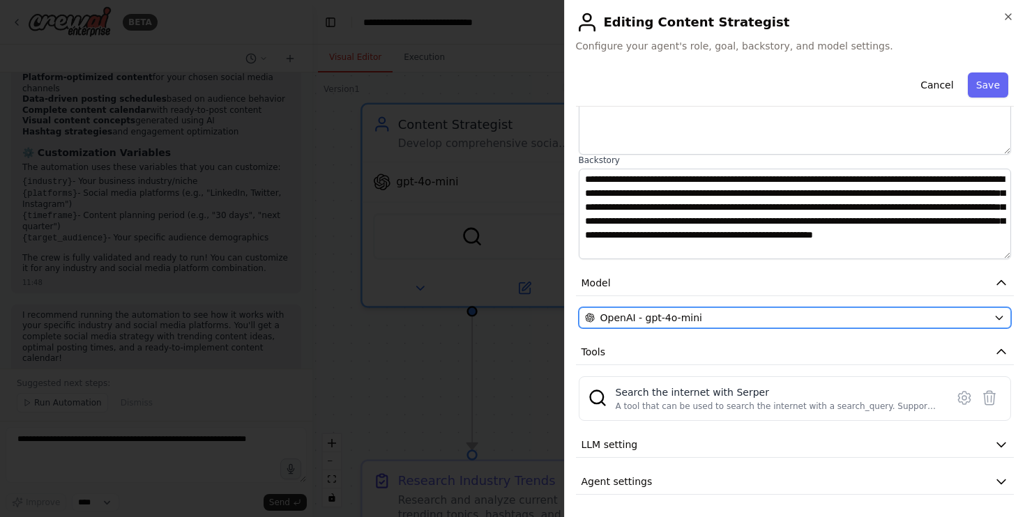
click at [742, 320] on div "OpenAI - gpt-4o-mini" at bounding box center [787, 318] width 404 height 14
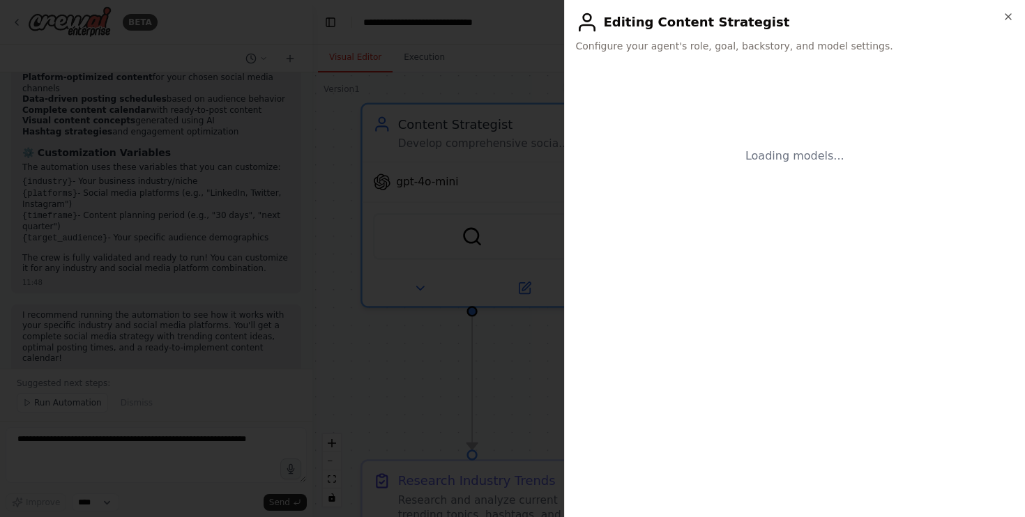
scroll to position [0, 0]
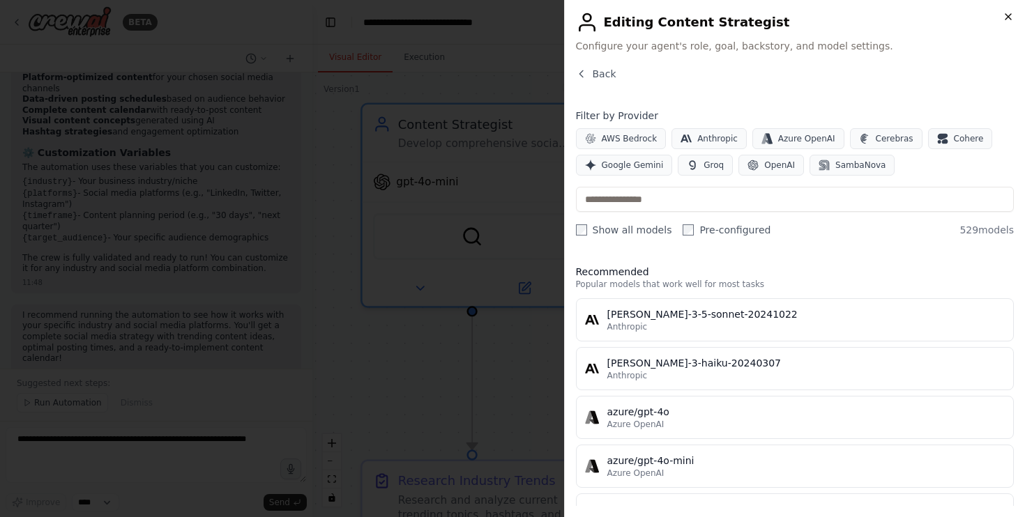
click at [1007, 10] on div "Close Editing Content Strategist Configure your agent's role, goal, backstory, …" at bounding box center [795, 258] width 462 height 517
click at [1009, 16] on icon "button" at bounding box center [1008, 16] width 11 height 11
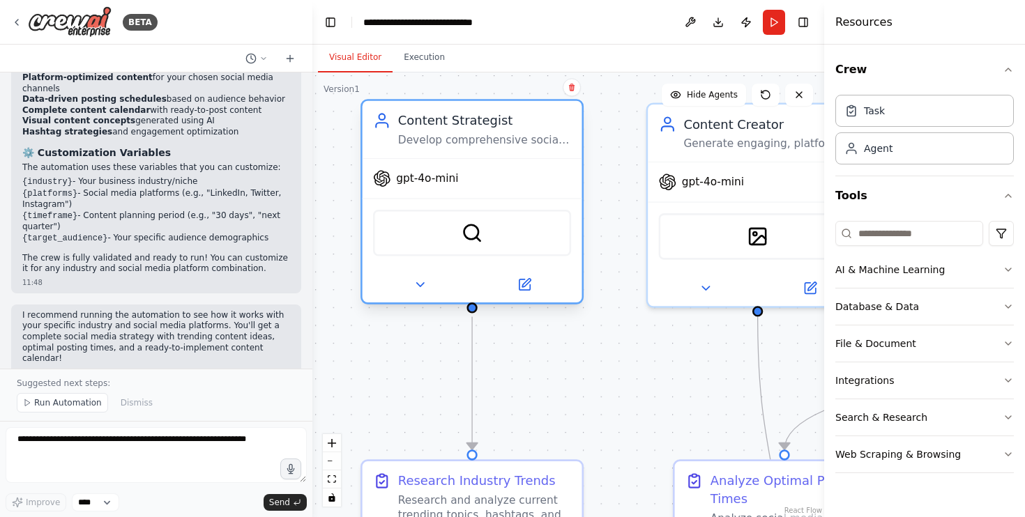
click at [540, 183] on div "gpt-4o-mini" at bounding box center [473, 178] width 220 height 39
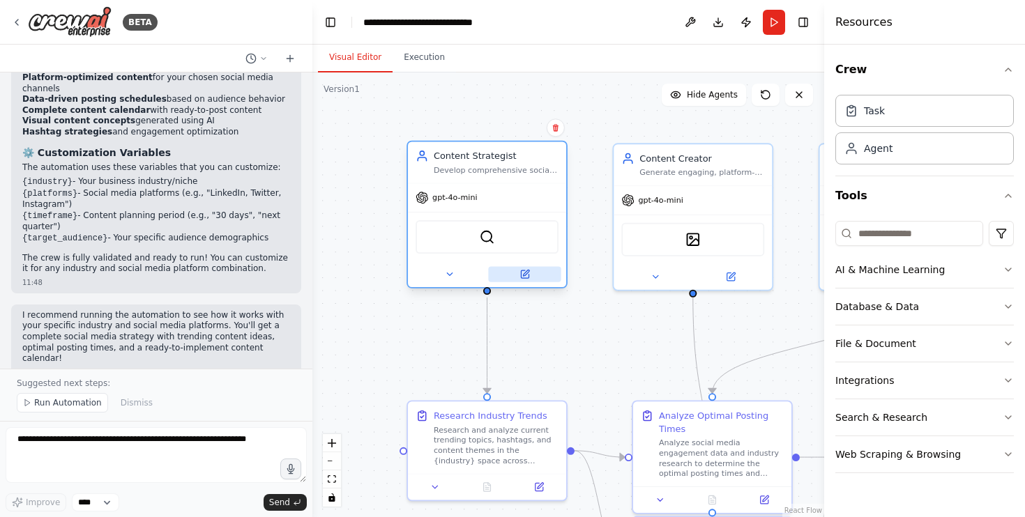
click at [526, 273] on icon at bounding box center [526, 273] width 6 height 6
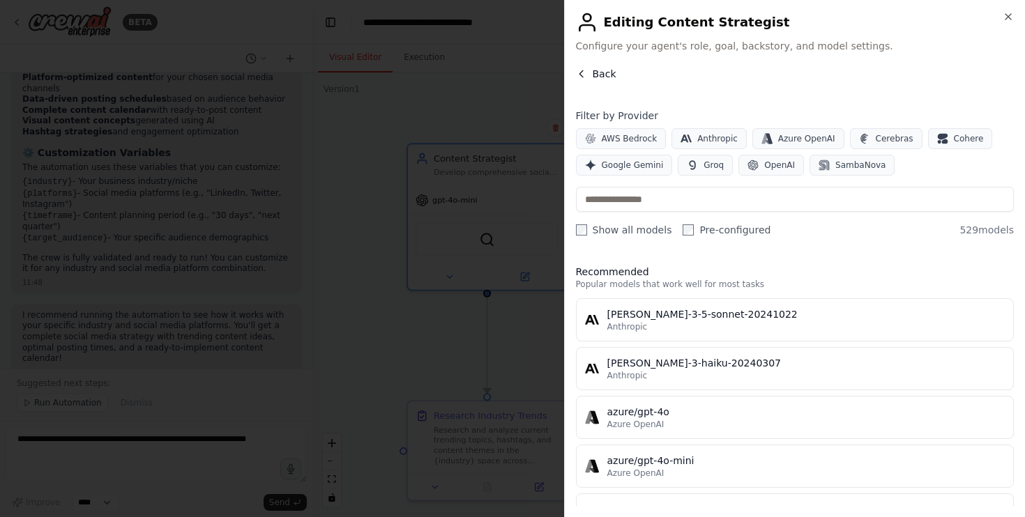
click at [584, 70] on icon "button" at bounding box center [581, 73] width 11 height 11
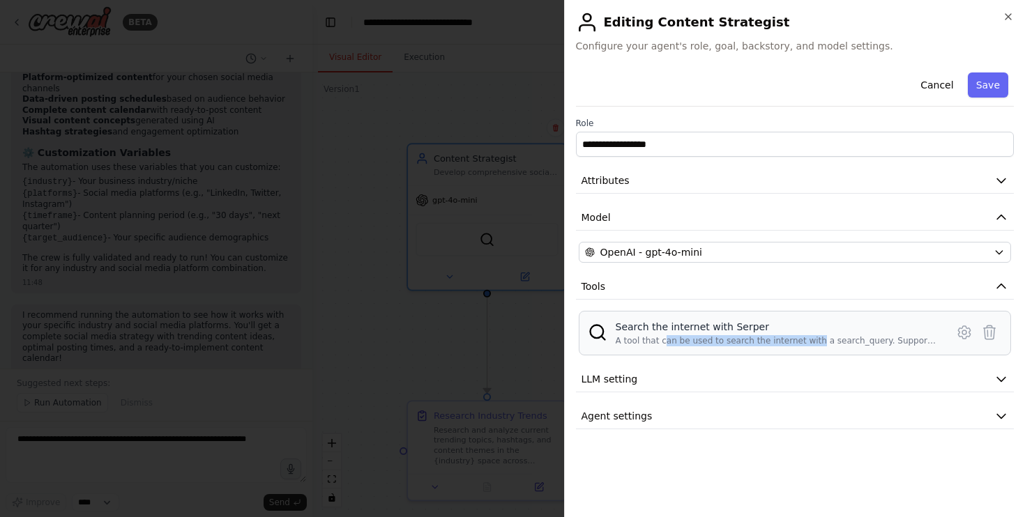
drag, startPoint x: 662, startPoint y: 344, endPoint x: 813, endPoint y: 343, distance: 151.3
click at [813, 343] on div "A tool that can be used to search the internet with a search_query. Supports di…" at bounding box center [777, 340] width 323 height 11
click at [638, 380] on button "LLM setting" at bounding box center [795, 380] width 439 height 26
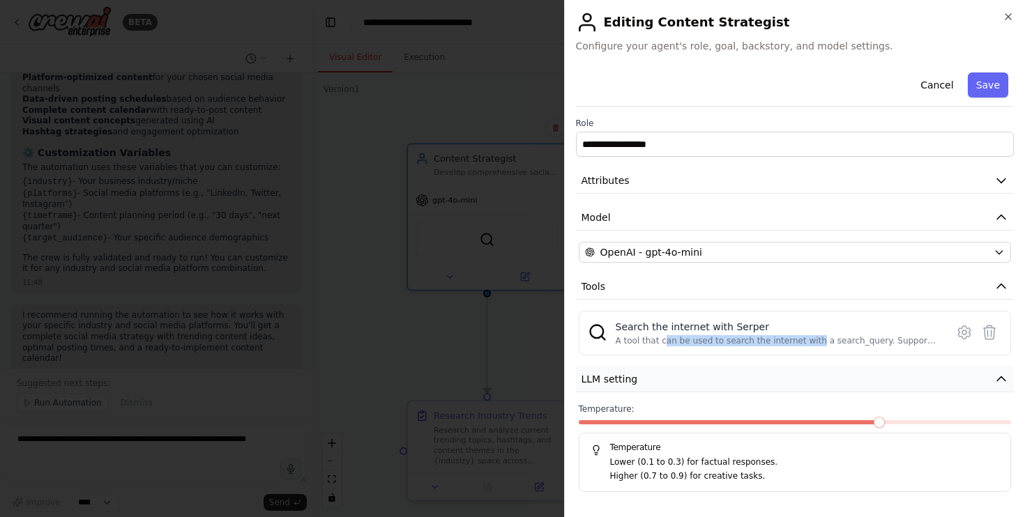
scroll to position [34, 0]
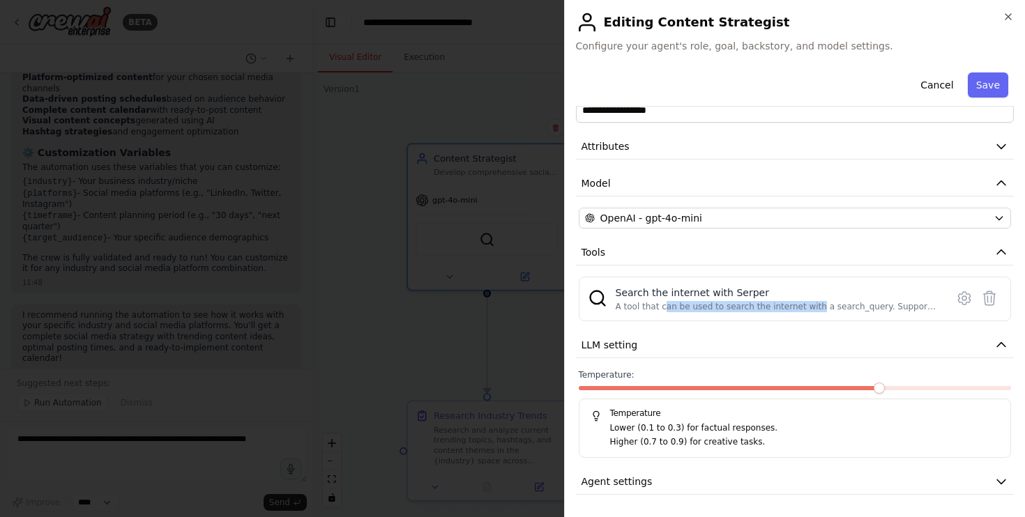
click at [885, 388] on span at bounding box center [879, 388] width 11 height 11
click at [788, 484] on button "Agent settings" at bounding box center [795, 482] width 439 height 26
click at [736, 489] on button "Agent settings" at bounding box center [795, 482] width 439 height 26
click at [715, 490] on button "Agent settings" at bounding box center [795, 482] width 439 height 26
click at [999, 344] on icon "button" at bounding box center [1001, 345] width 8 height 4
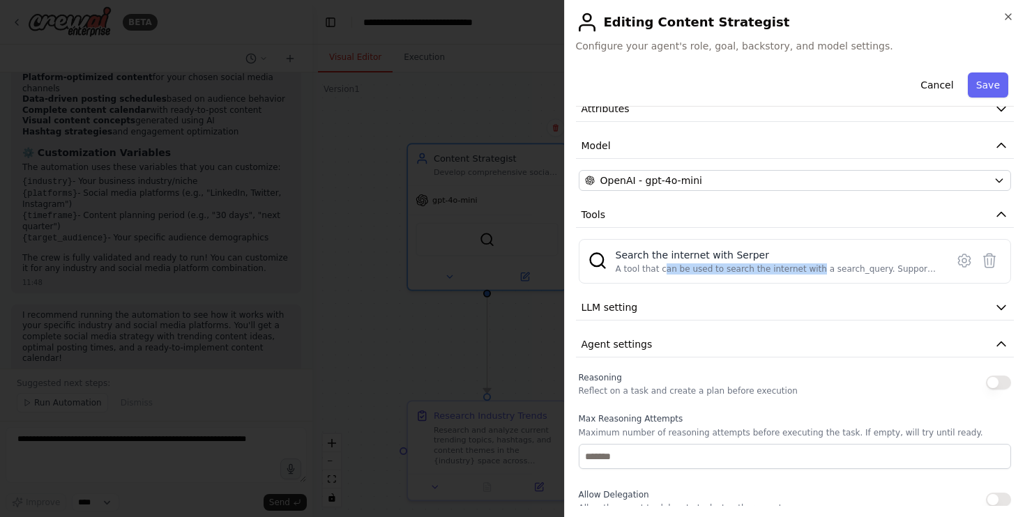
scroll to position [0, 0]
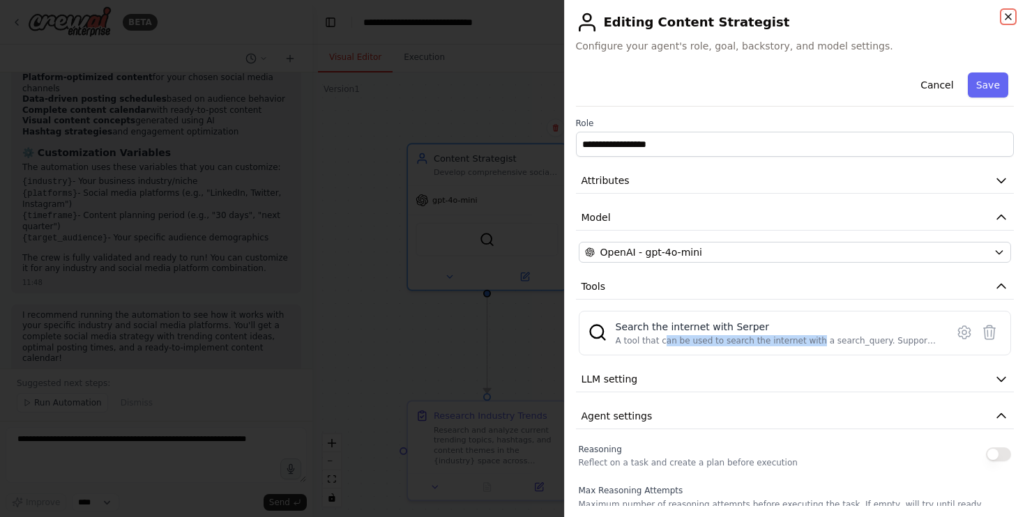
click at [1013, 16] on icon "button" at bounding box center [1008, 16] width 11 height 11
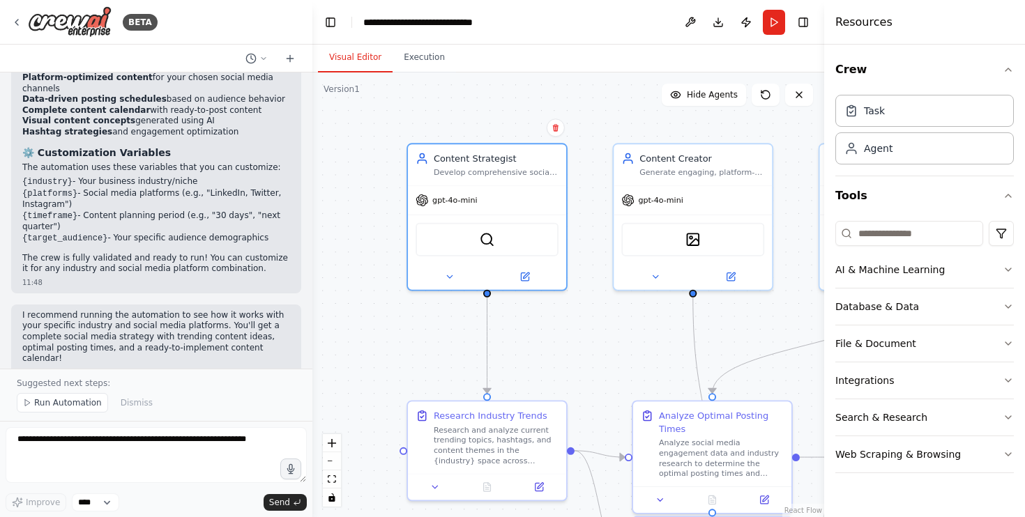
drag, startPoint x: 571, startPoint y: 342, endPoint x: 571, endPoint y: 310, distance: 32.1
click at [571, 338] on div ".deletable-edge-delete-btn { width: 20px; height: 20px; border: 0px solid #ffff…" at bounding box center [568, 295] width 512 height 445
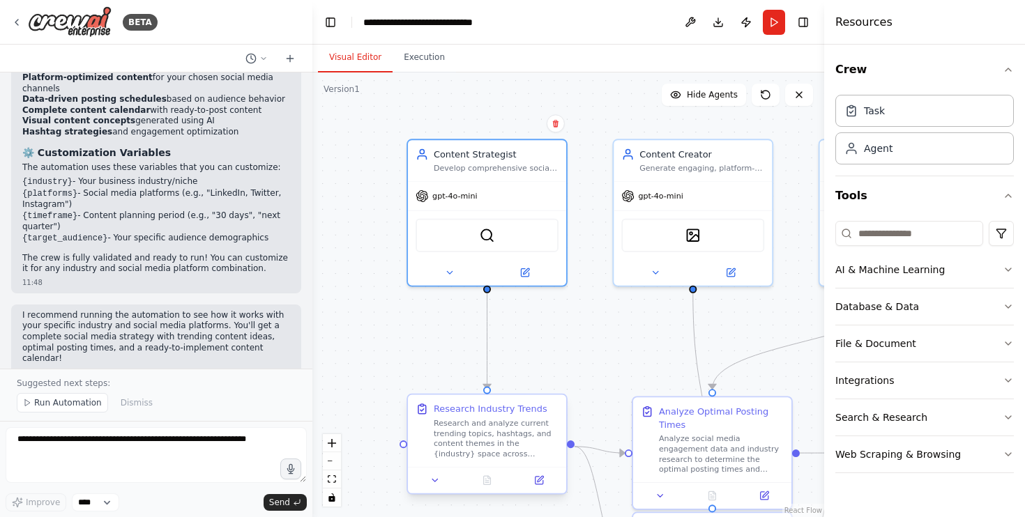
click at [441, 421] on div "Research and analyze current trending topics, hashtags, and content themes in t…" at bounding box center [496, 438] width 125 height 41
click at [539, 483] on icon at bounding box center [539, 481] width 8 height 8
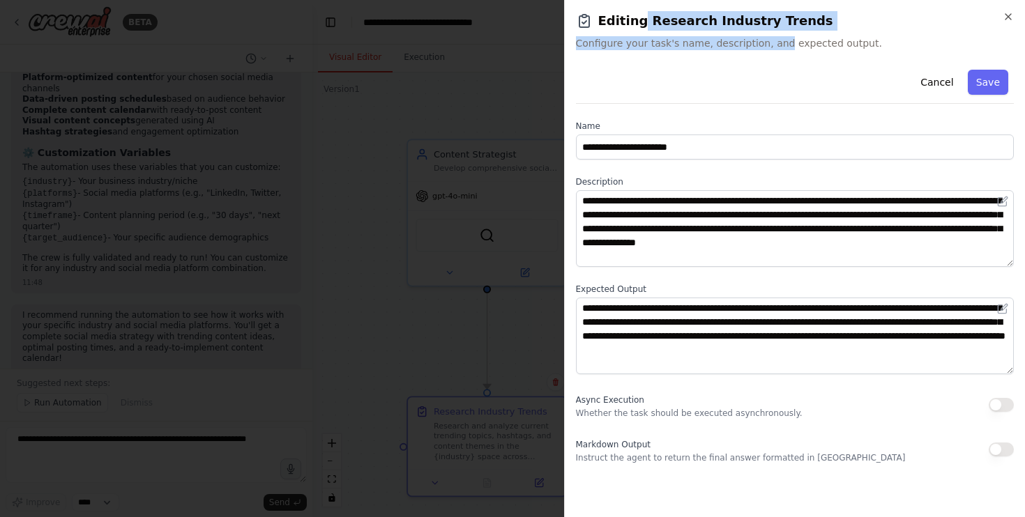
drag, startPoint x: 639, startPoint y: 22, endPoint x: 775, endPoint y: 36, distance: 136.8
click at [775, 36] on div "Editing Research Industry Trends Configure your task's name, description, and e…" at bounding box center [795, 30] width 439 height 39
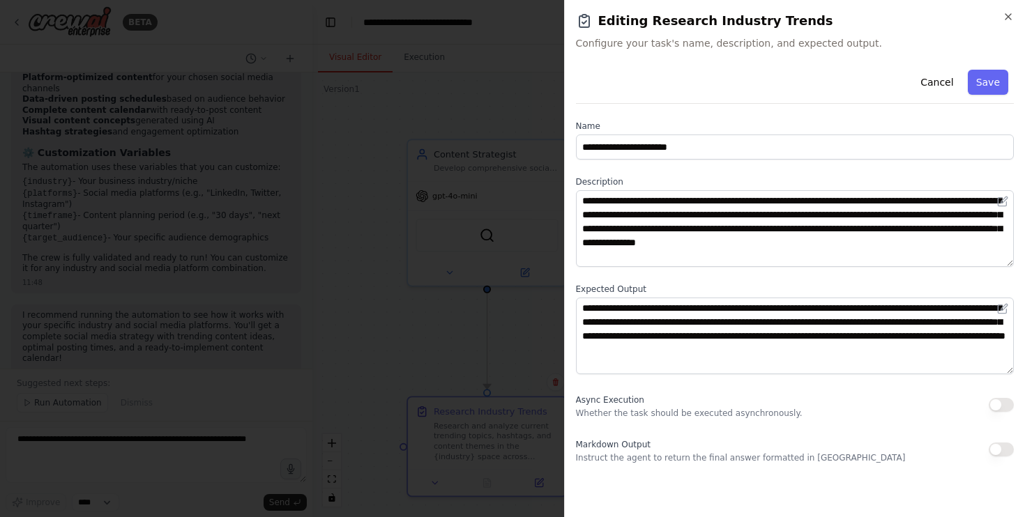
click at [773, 69] on div "Cancel Save" at bounding box center [795, 84] width 439 height 40
drag, startPoint x: 707, startPoint y: 48, endPoint x: 810, endPoint y: 48, distance: 102.5
click at [809, 48] on span "Configure your task's name, description, and expected output." at bounding box center [795, 43] width 439 height 14
click at [1009, 12] on icon "button" at bounding box center [1008, 16] width 11 height 11
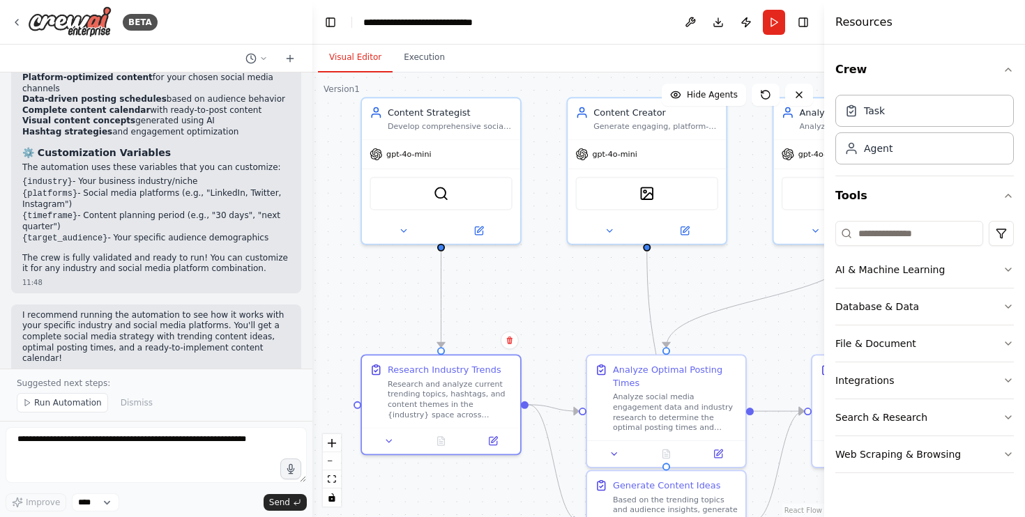
drag, startPoint x: 615, startPoint y: 314, endPoint x: 569, endPoint y: 272, distance: 62.2
click at [569, 272] on div ".deletable-edge-delete-btn { width: 20px; height: 20px; border: 0px solid #ffff…" at bounding box center [568, 295] width 512 height 445
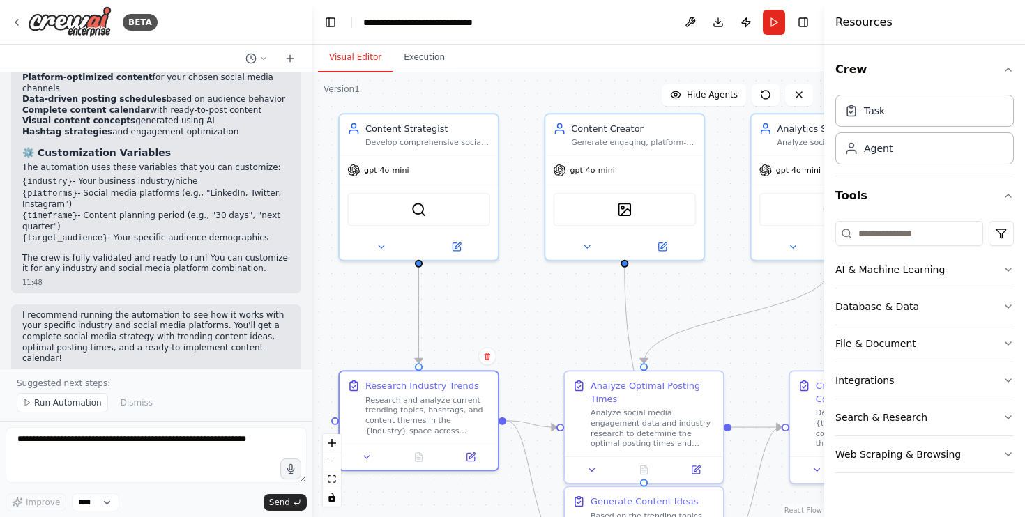
drag, startPoint x: 570, startPoint y: 319, endPoint x: 547, endPoint y: 335, distance: 27.5
click at [547, 335] on div ".deletable-edge-delete-btn { width: 20px; height: 20px; border: 0px solid #ffff…" at bounding box center [568, 295] width 512 height 445
click at [664, 251] on button at bounding box center [662, 243] width 73 height 15
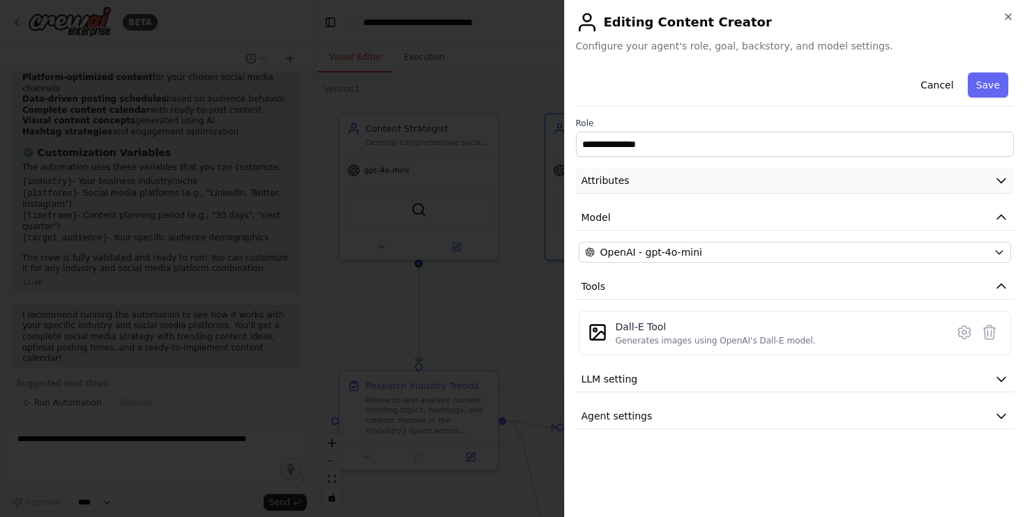
click at [683, 174] on button "Attributes" at bounding box center [795, 181] width 439 height 26
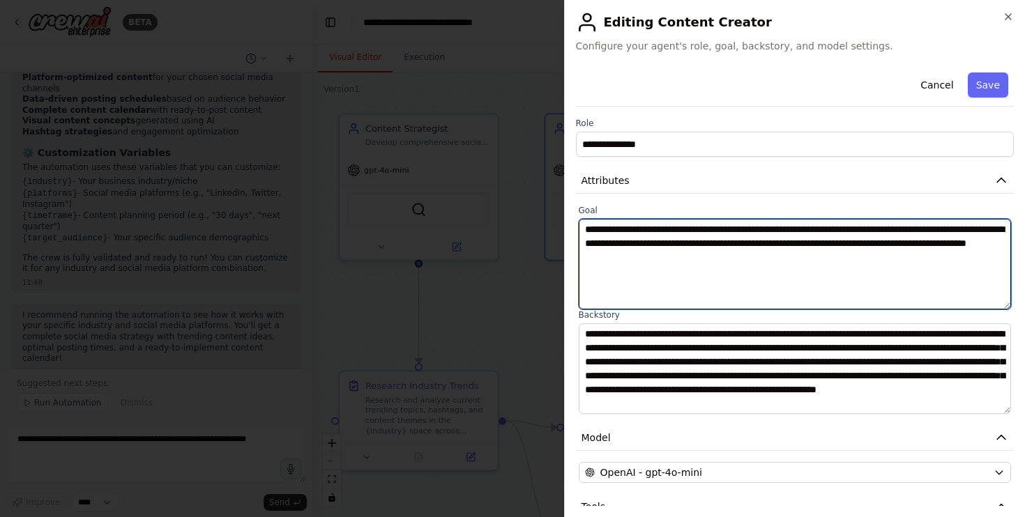
drag, startPoint x: 639, startPoint y: 232, endPoint x: 895, endPoint y: 268, distance: 258.6
click at [895, 268] on textarea "**********" at bounding box center [795, 264] width 433 height 91
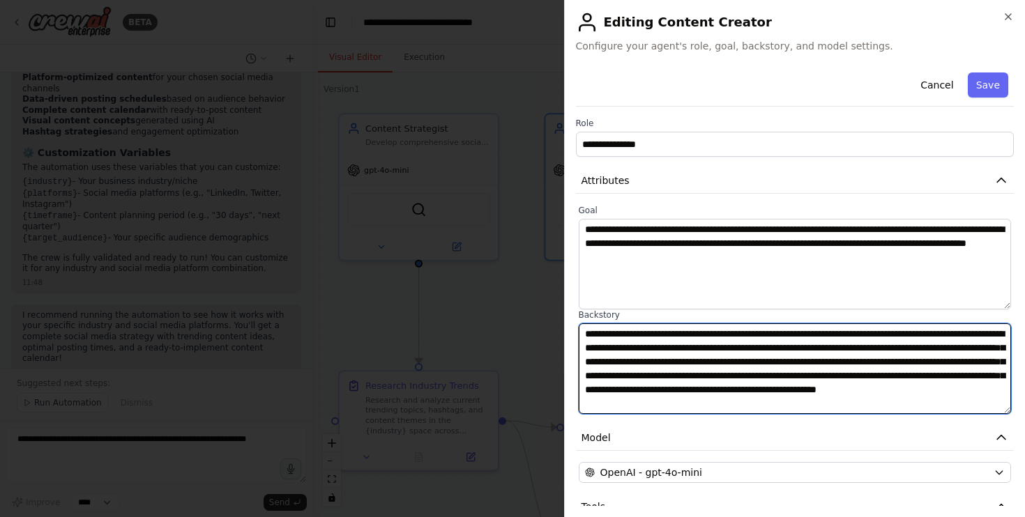
drag, startPoint x: 682, startPoint y: 336, endPoint x: 766, endPoint y: 420, distance: 118.8
click at [766, 420] on div "**********" at bounding box center [795, 358] width 439 height 583
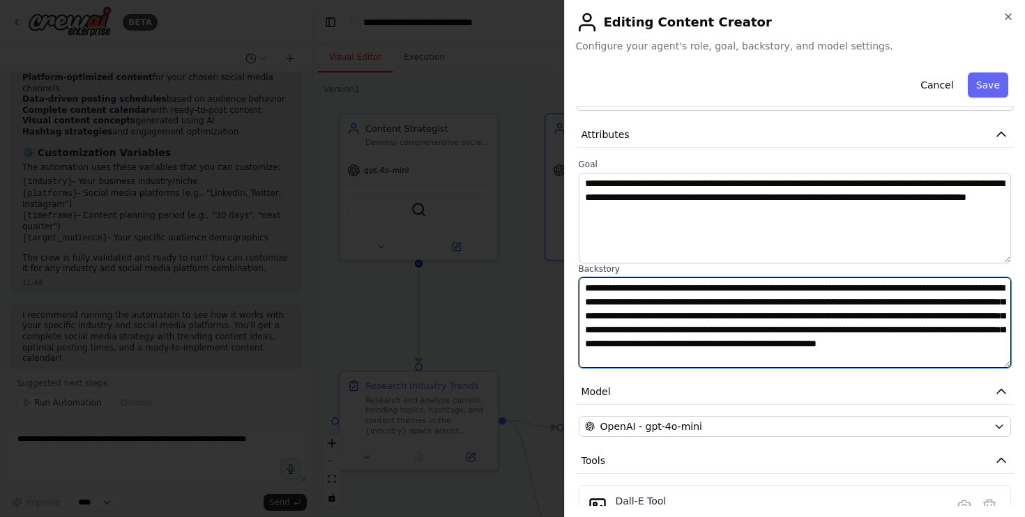
scroll to position [155, 0]
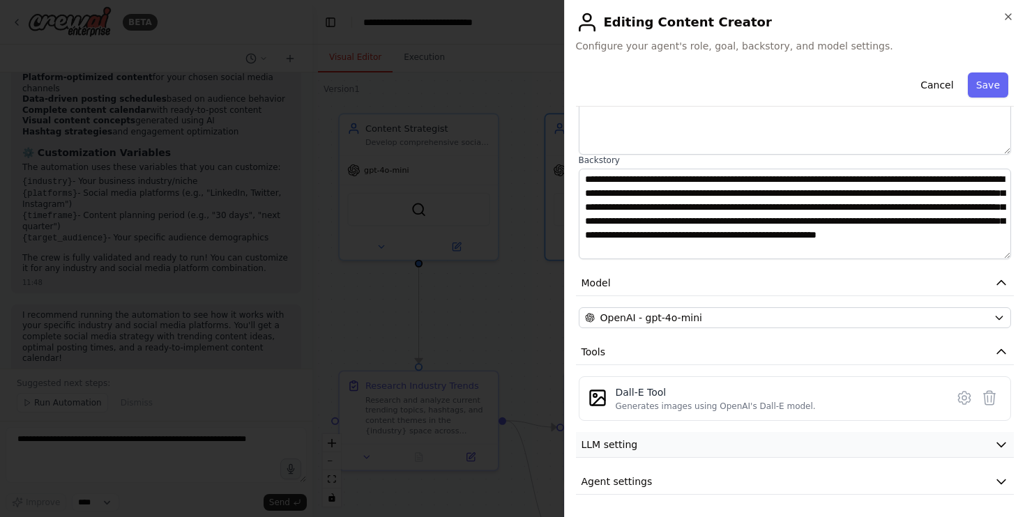
click at [676, 450] on button "LLM setting" at bounding box center [795, 445] width 439 height 26
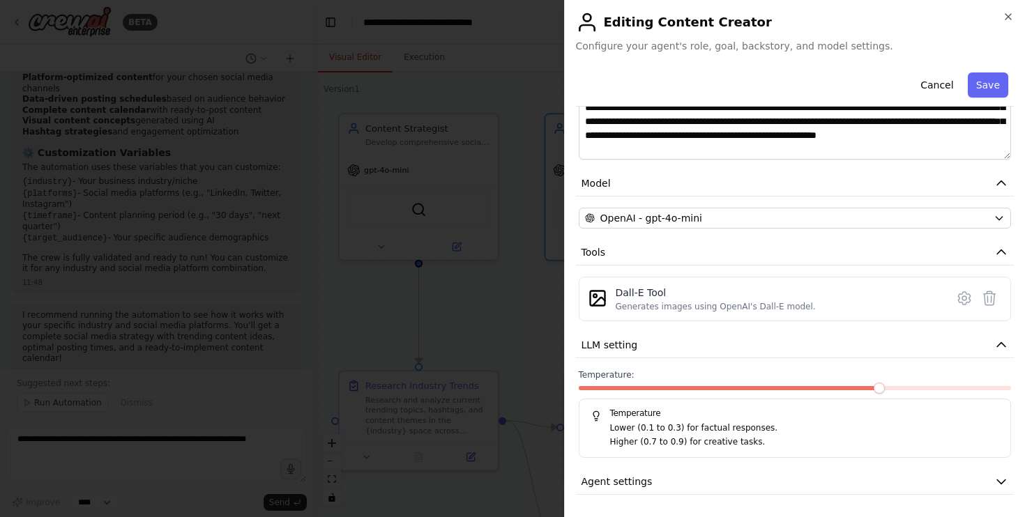
click at [694, 468] on div "**********" at bounding box center [795, 153] width 439 height 683
click at [690, 484] on button "Agent settings" at bounding box center [795, 482] width 439 height 26
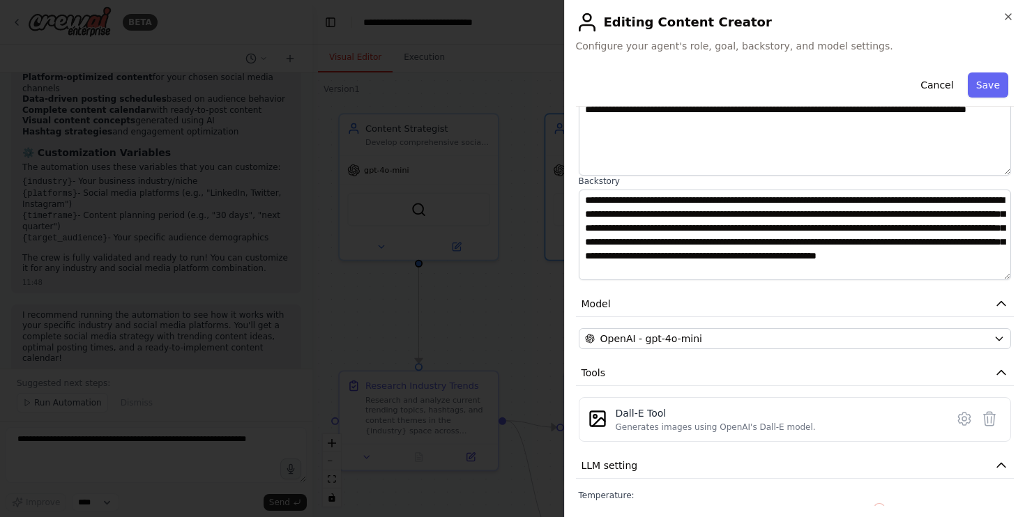
scroll to position [0, 0]
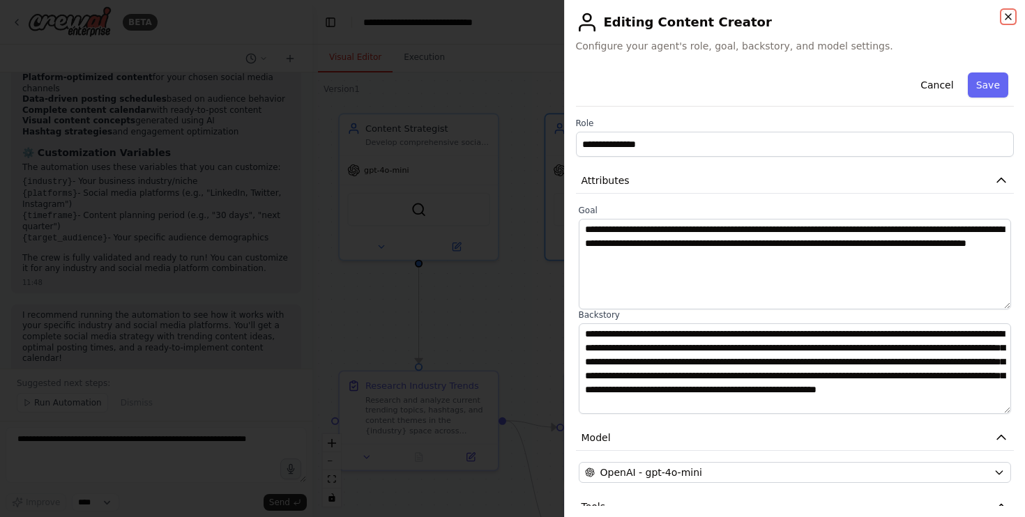
click at [1004, 18] on icon "button" at bounding box center [1008, 16] width 11 height 11
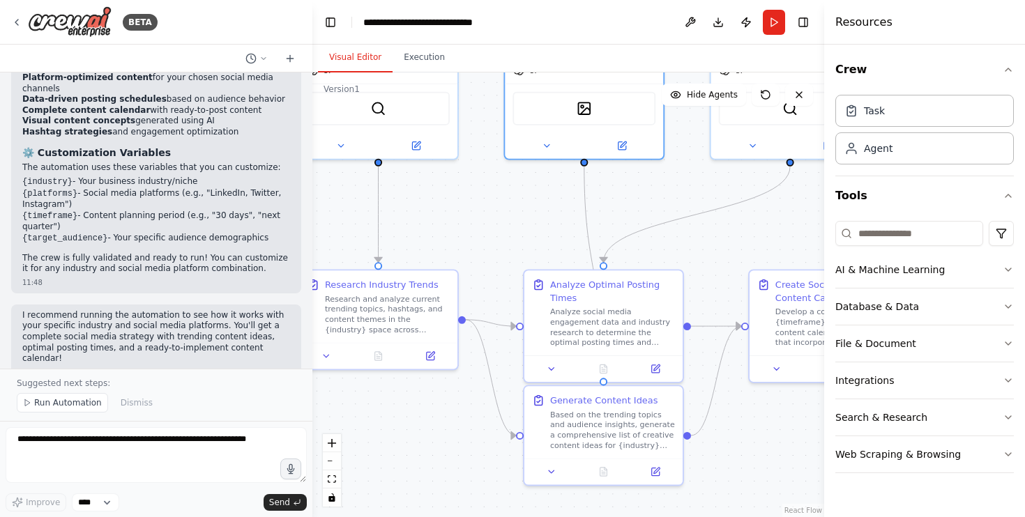
drag, startPoint x: 706, startPoint y: 308, endPoint x: 665, endPoint y: 206, distance: 108.9
click at [665, 206] on div ".deletable-edge-delete-btn { width: 20px; height: 20px; border: 0px solid #ffff…" at bounding box center [568, 295] width 512 height 445
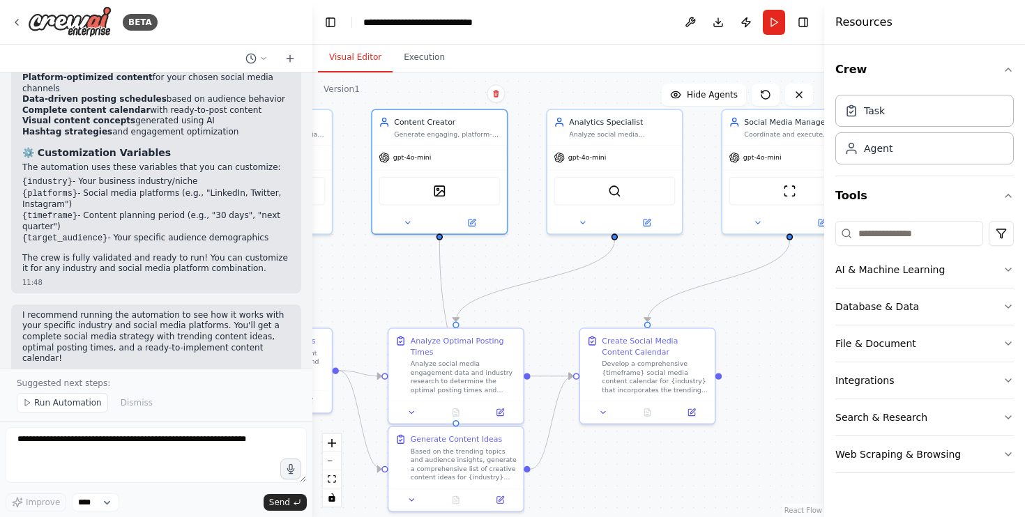
drag, startPoint x: 716, startPoint y: 447, endPoint x: 575, endPoint y: 480, distance: 145.3
click at [575, 480] on div ".deletable-edge-delete-btn { width: 20px; height: 20px; border: 0px solid #ffff…" at bounding box center [568, 295] width 512 height 445
click at [414, 75] on div ".deletable-edge-delete-btn { width: 20px; height: 20px; border: 0px solid #ffff…" at bounding box center [568, 295] width 512 height 445
click at [414, 68] on button "Execution" at bounding box center [424, 57] width 63 height 29
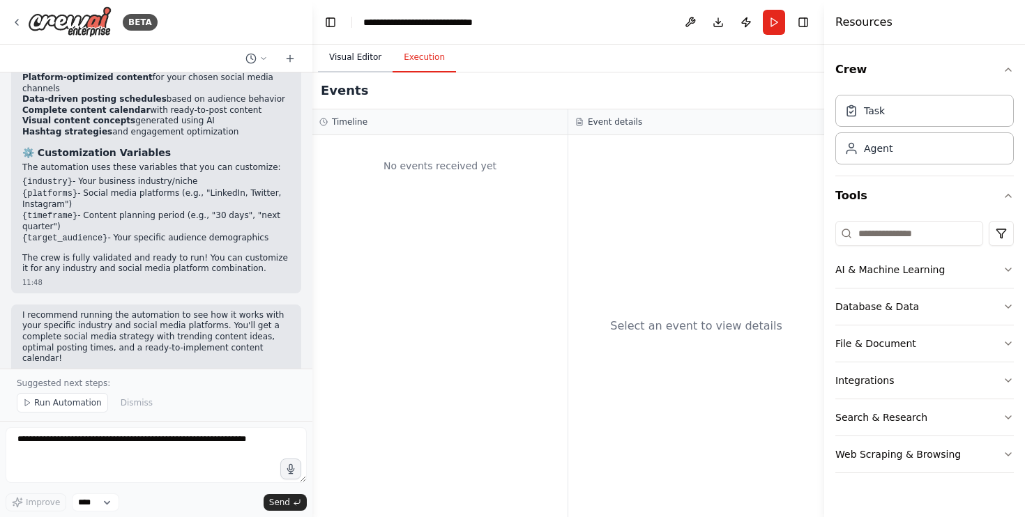
click at [371, 62] on button "Visual Editor" at bounding box center [355, 57] width 75 height 29
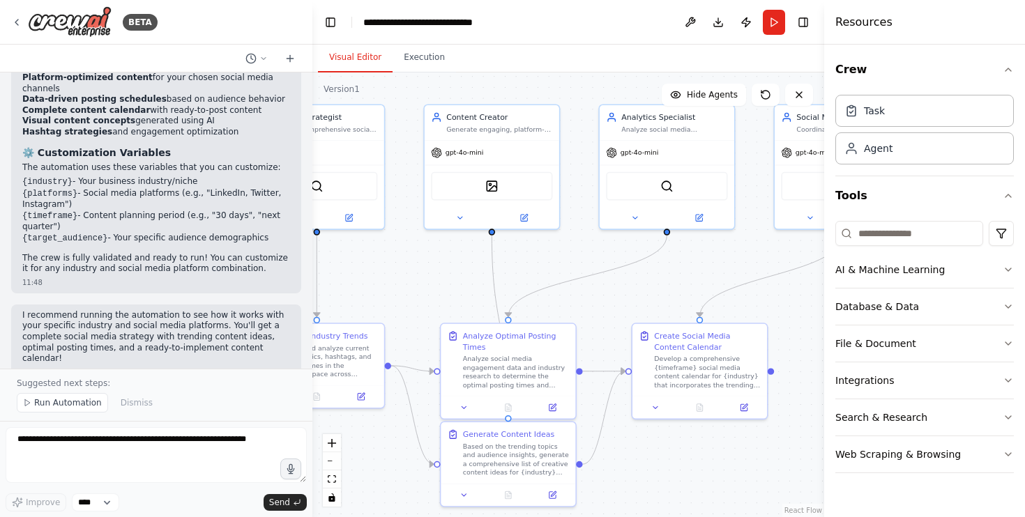
drag, startPoint x: 618, startPoint y: 291, endPoint x: 670, endPoint y: 289, distance: 52.3
click at [670, 289] on div ".deletable-edge-delete-btn { width: 20px; height: 20px; border: 0px solid #ffff…" at bounding box center [568, 295] width 512 height 445
click at [1001, 66] on button "Crew" at bounding box center [924, 69] width 179 height 39
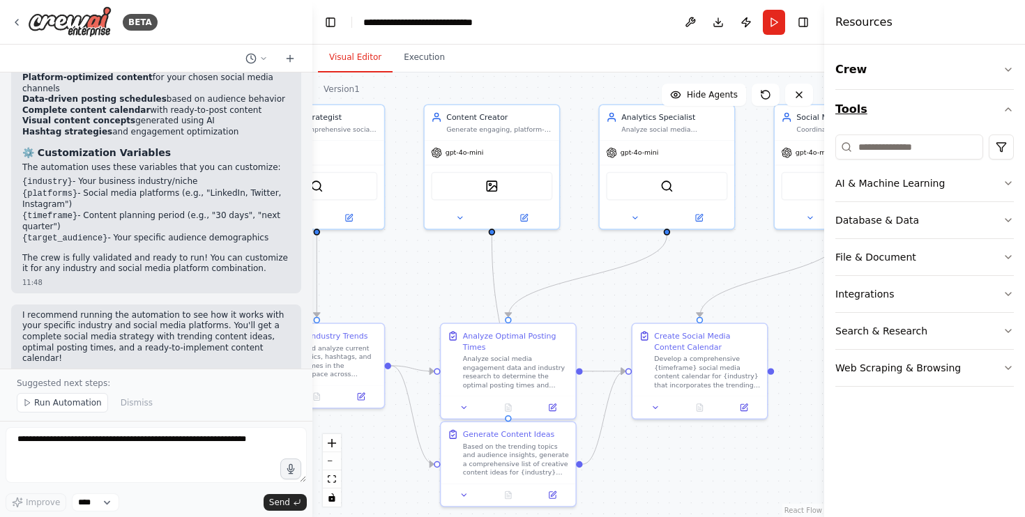
click at [1002, 103] on button "Tools" at bounding box center [924, 109] width 179 height 39
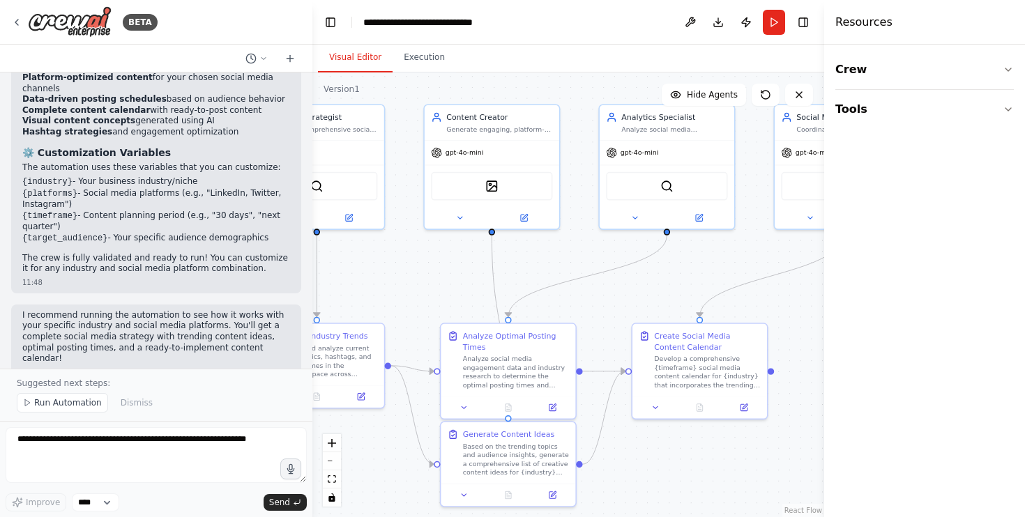
click at [1015, 112] on div "Crew Tools" at bounding box center [924, 281] width 201 height 473
click at [1011, 112] on icon "button" at bounding box center [1008, 109] width 11 height 11
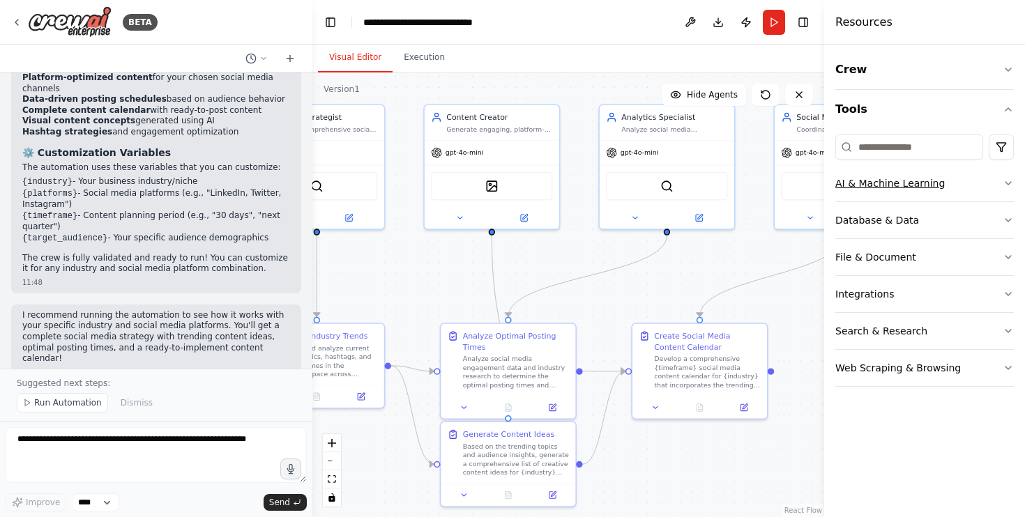
click at [916, 187] on div "AI & Machine Learning" at bounding box center [889, 183] width 109 height 14
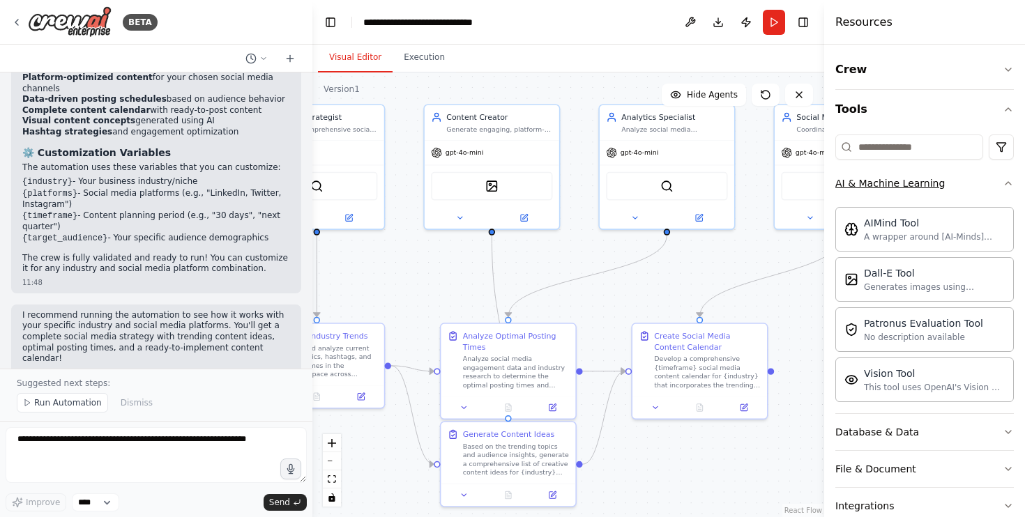
click at [983, 185] on button "AI & Machine Learning" at bounding box center [924, 183] width 179 height 36
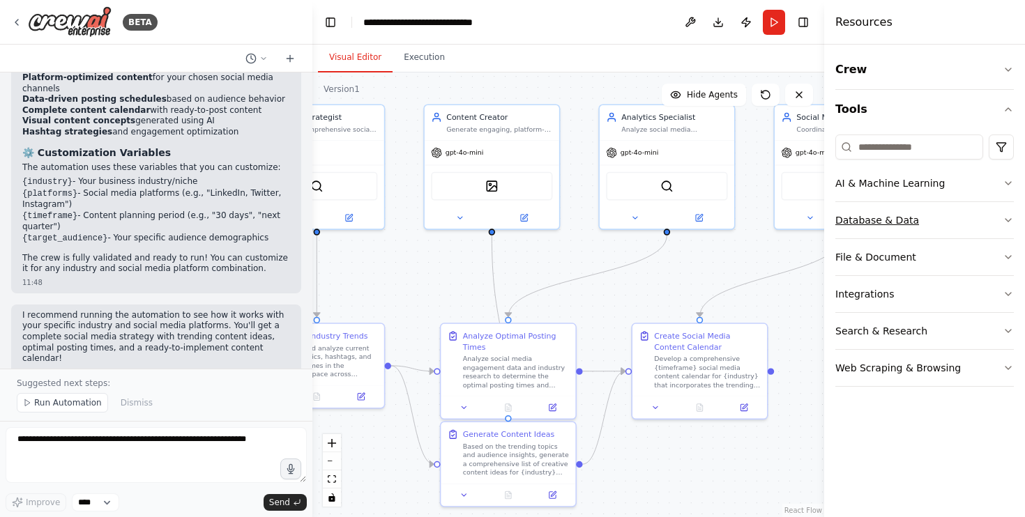
click at [960, 216] on button "Database & Data" at bounding box center [924, 220] width 179 height 36
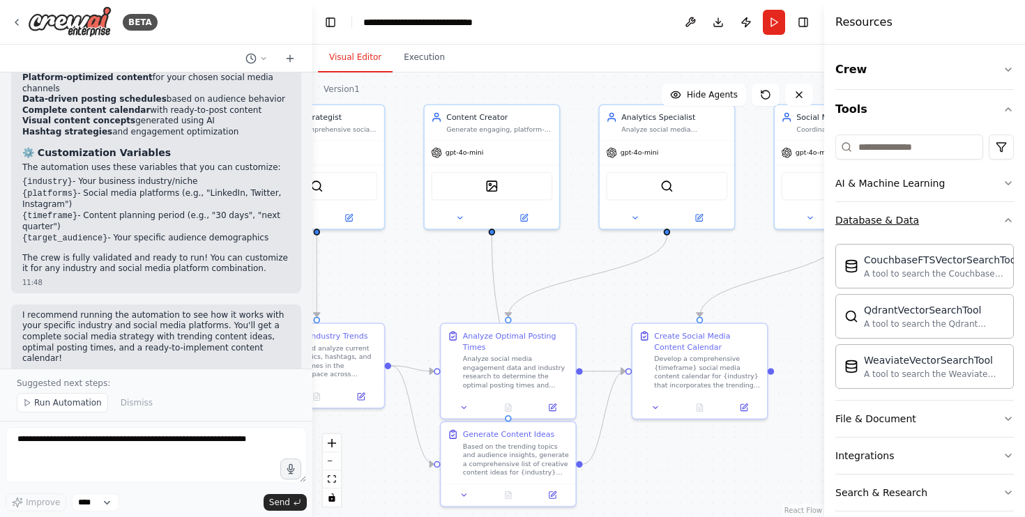
click at [960, 216] on button "Database & Data" at bounding box center [924, 220] width 179 height 36
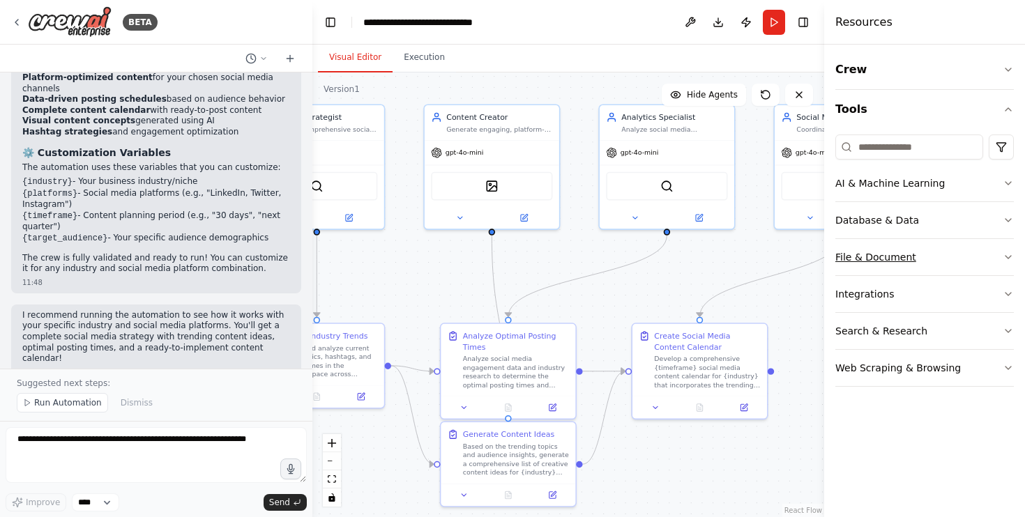
click at [957, 239] on button "File & Document" at bounding box center [924, 257] width 179 height 36
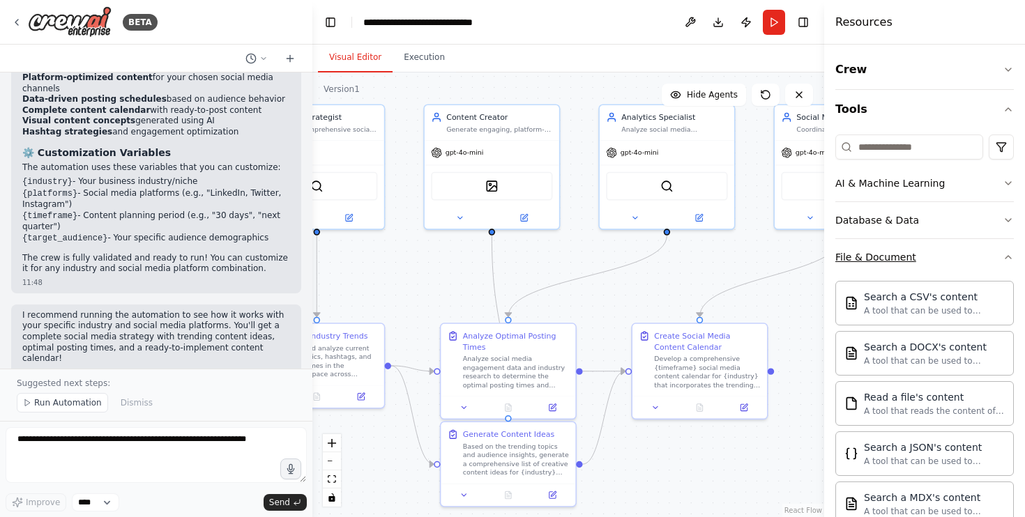
click at [957, 239] on button "File & Document" at bounding box center [924, 257] width 179 height 36
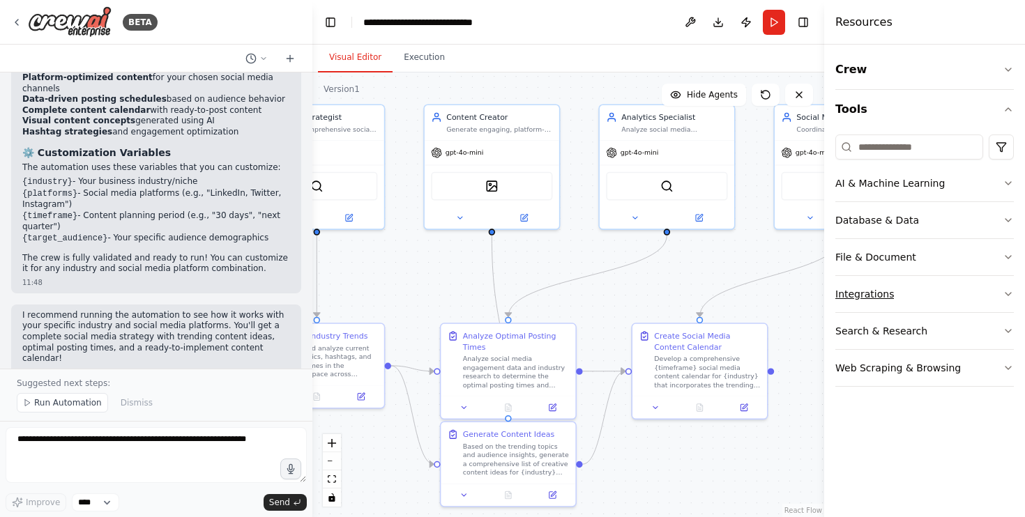
click at [962, 296] on button "Integrations" at bounding box center [924, 294] width 179 height 36
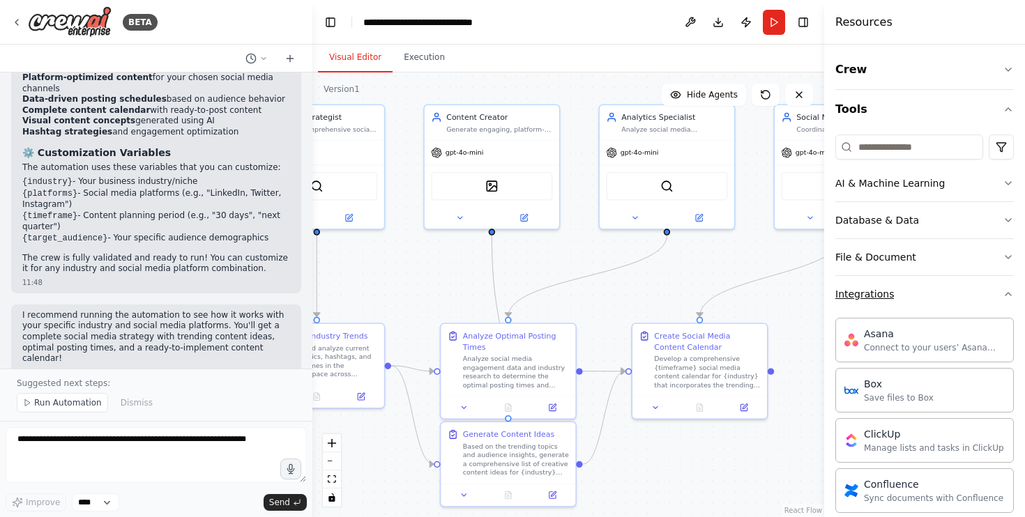
click at [962, 296] on button "Integrations" at bounding box center [924, 294] width 179 height 36
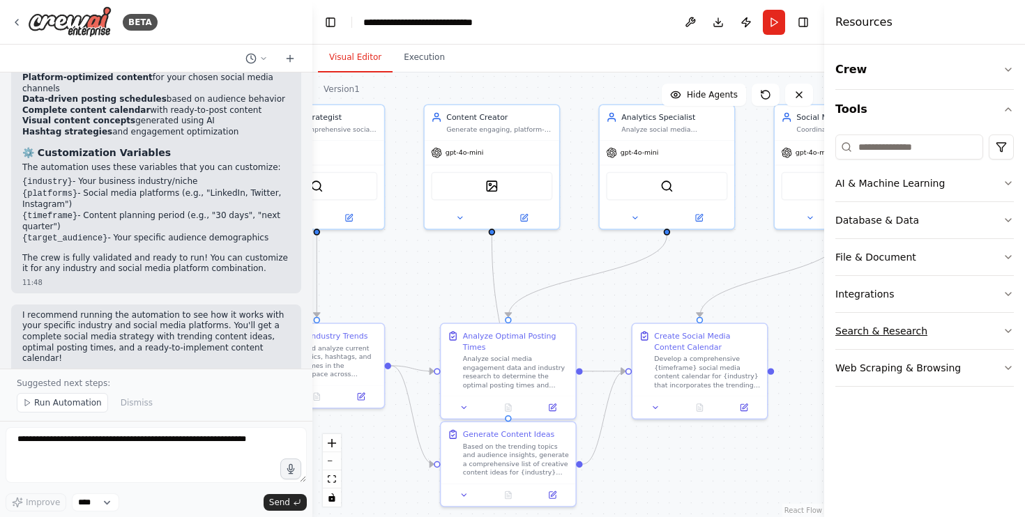
click at [959, 333] on button "Search & Research" at bounding box center [924, 331] width 179 height 36
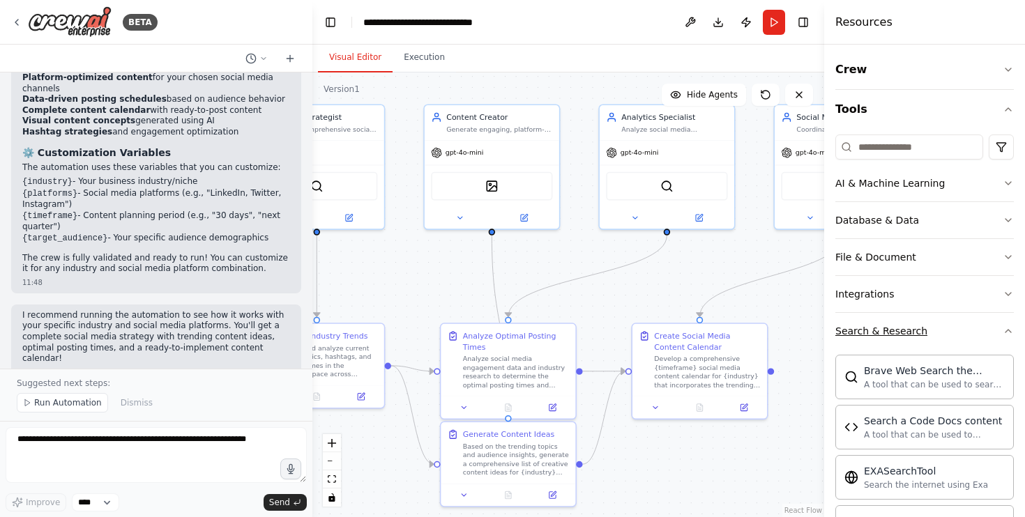
click at [959, 333] on button "Search & Research" at bounding box center [924, 331] width 179 height 36
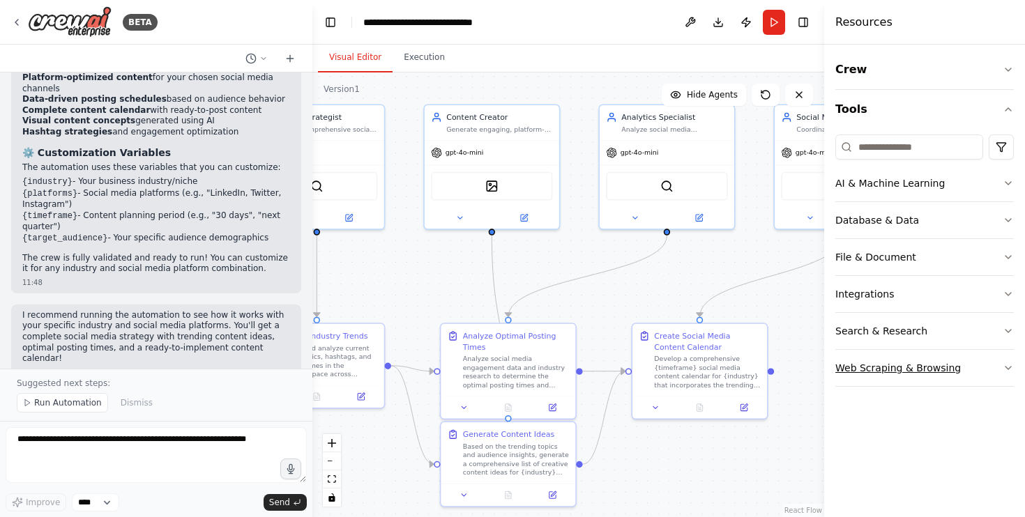
click at [959, 356] on button "Web Scraping & Browsing" at bounding box center [924, 368] width 179 height 36
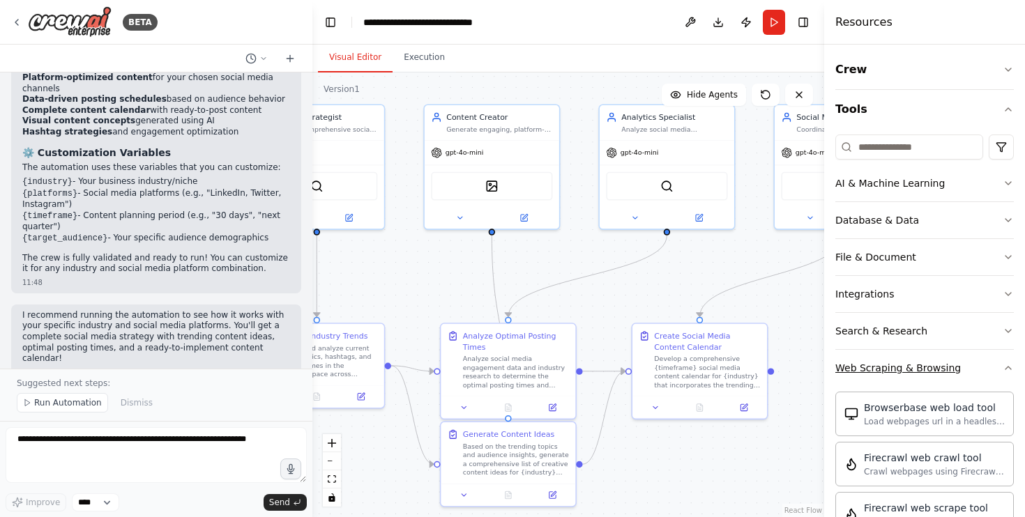
click at [959, 356] on button "Web Scraping & Browsing" at bounding box center [924, 368] width 179 height 36
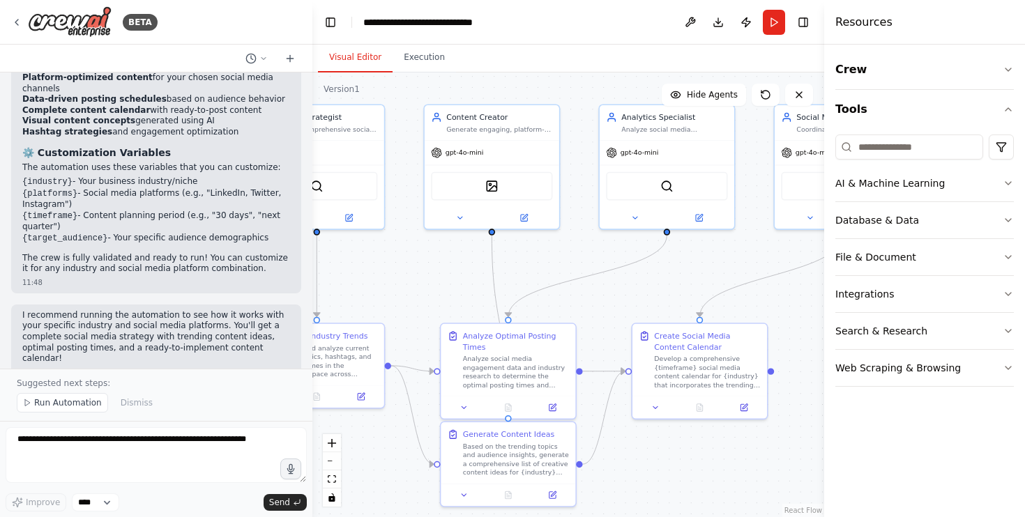
click at [672, 50] on div "Visual Editor Execution" at bounding box center [568, 59] width 512 height 28
click at [778, 24] on button "Run" at bounding box center [774, 22] width 22 height 25
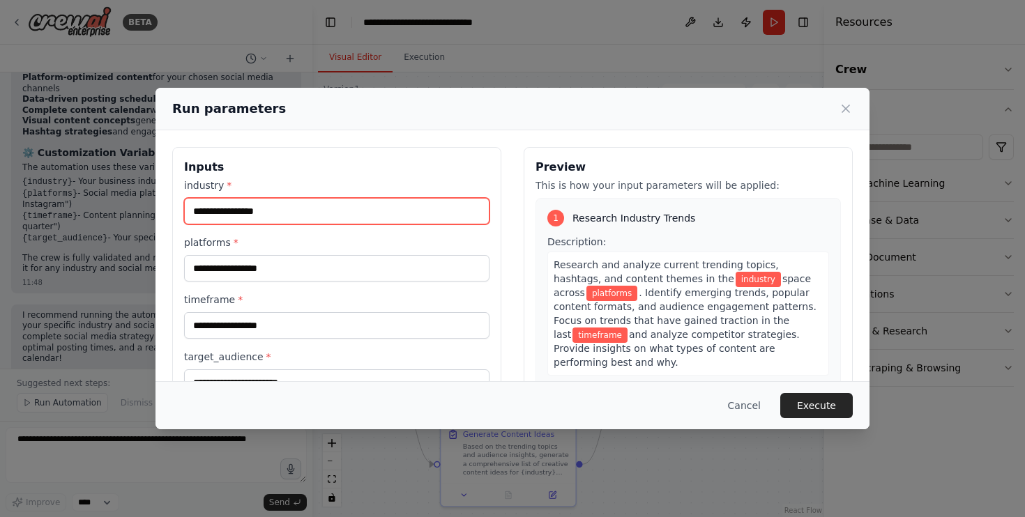
click at [386, 217] on input "industry *" at bounding box center [336, 211] width 305 height 26
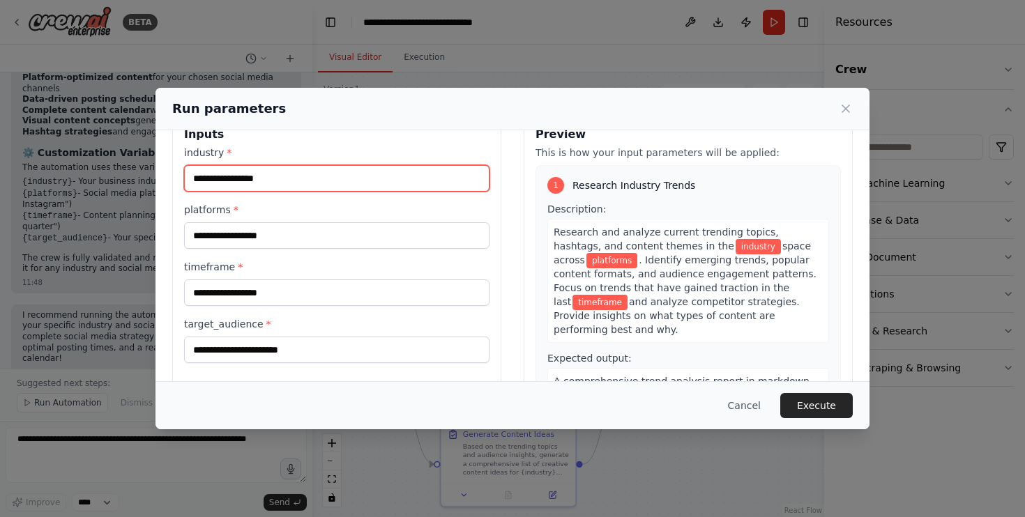
scroll to position [8, 0]
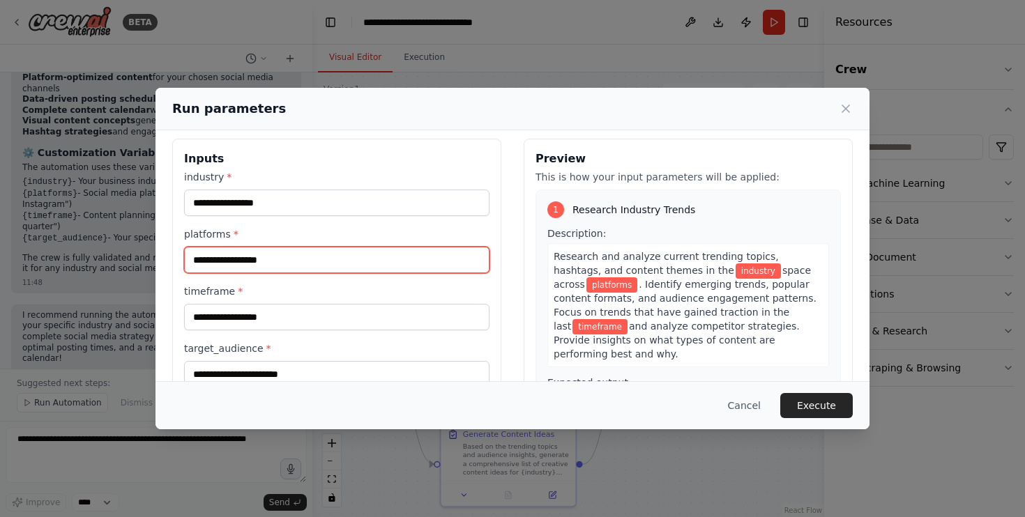
click at [348, 257] on input "platforms *" at bounding box center [336, 260] width 305 height 26
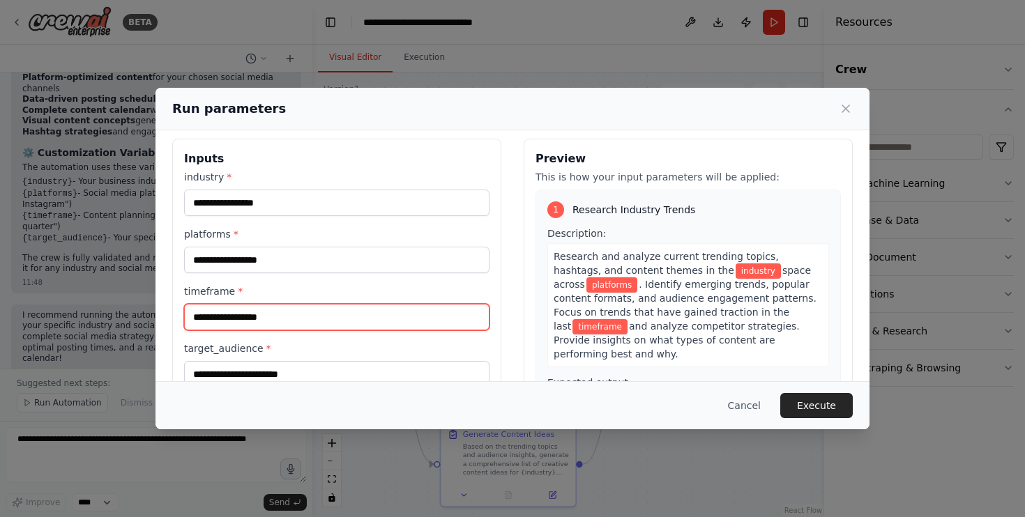
click at [354, 314] on input "timeframe *" at bounding box center [336, 317] width 305 height 26
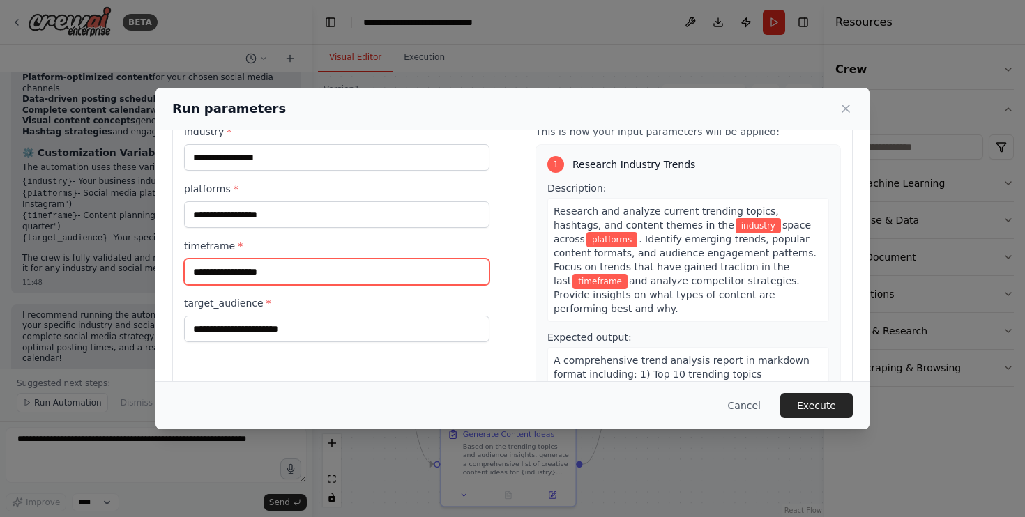
scroll to position [65, 0]
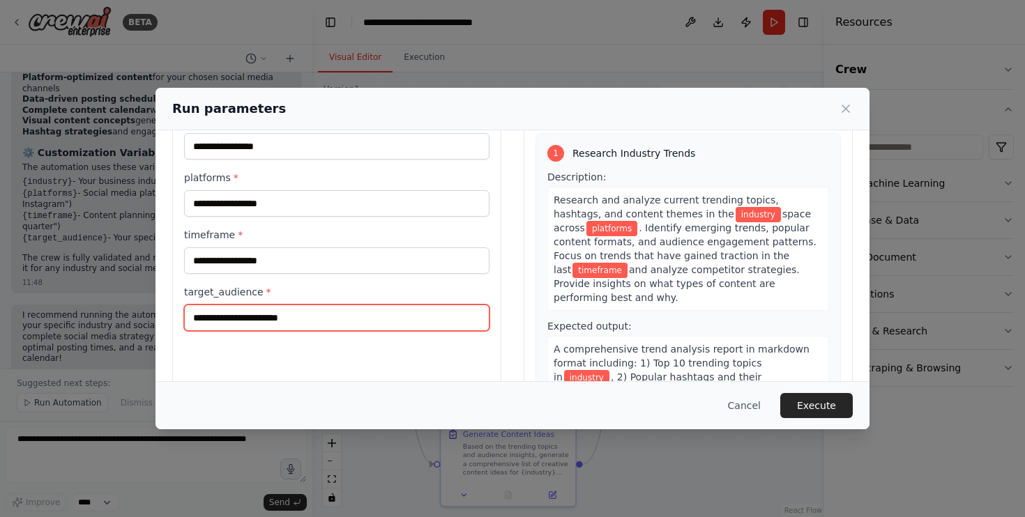
click at [366, 314] on input "target_audience *" at bounding box center [336, 318] width 305 height 26
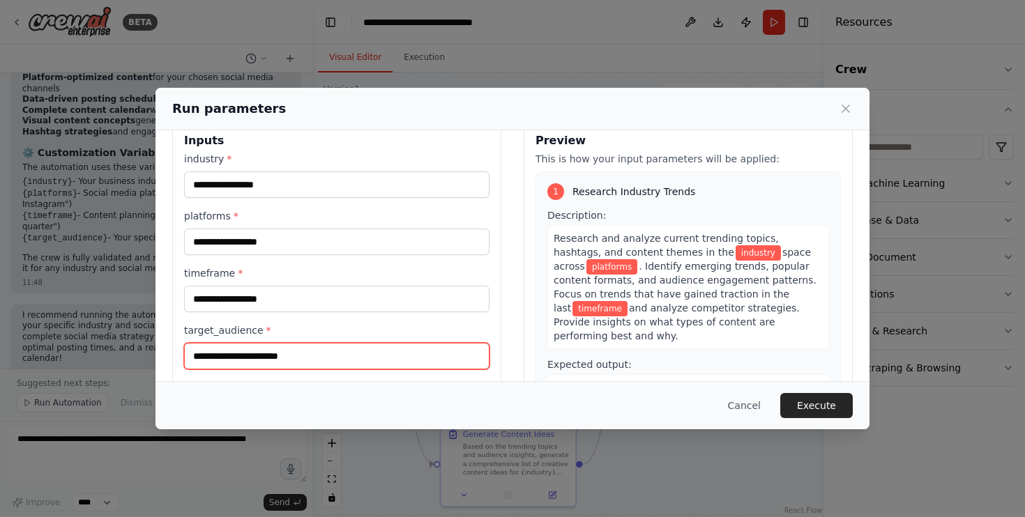
scroll to position [0, 0]
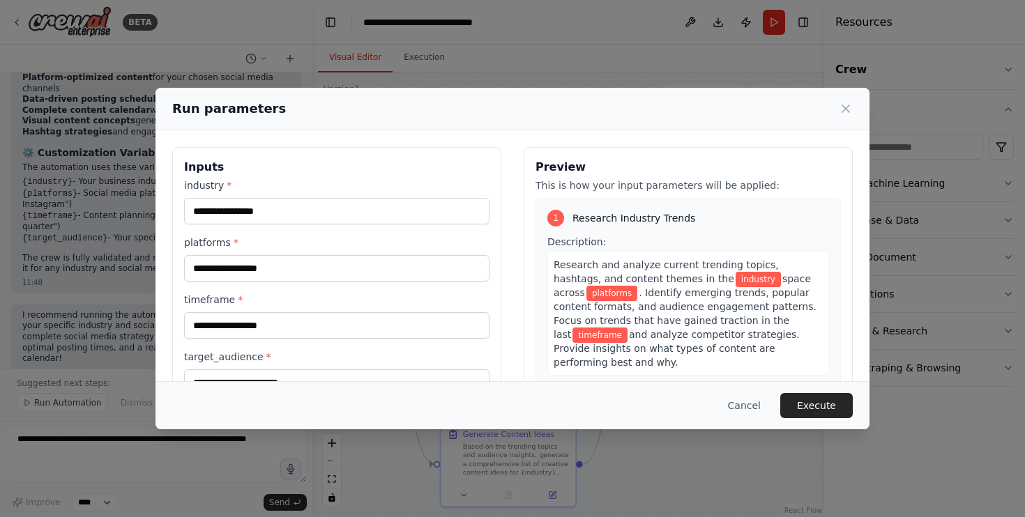
click at [366, 232] on div "industry * platforms * timeframe * target_audience *" at bounding box center [336, 288] width 305 height 218
click at [365, 216] on input "industry *" at bounding box center [336, 211] width 305 height 26
click at [294, 212] on input "industry *" at bounding box center [336, 211] width 305 height 26
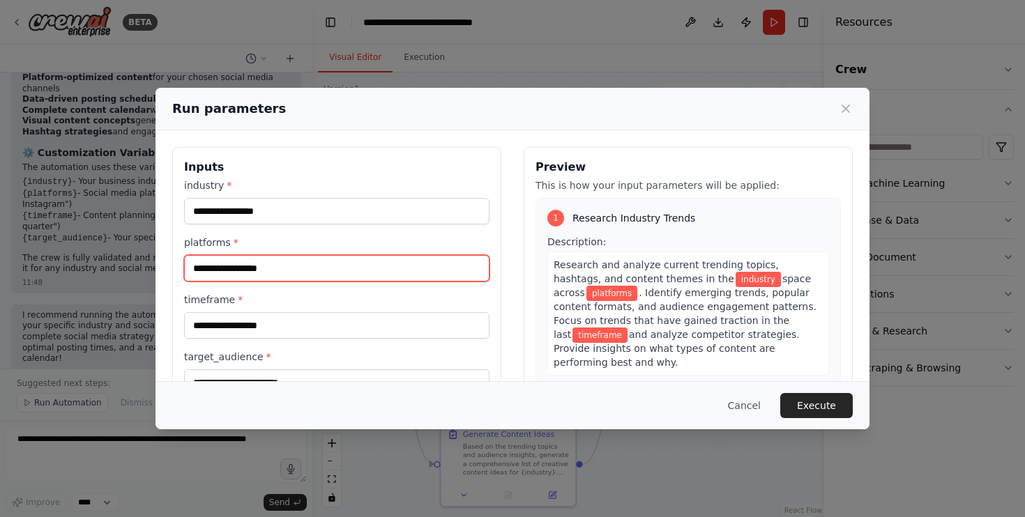
click at [317, 263] on input "platforms *" at bounding box center [336, 268] width 305 height 26
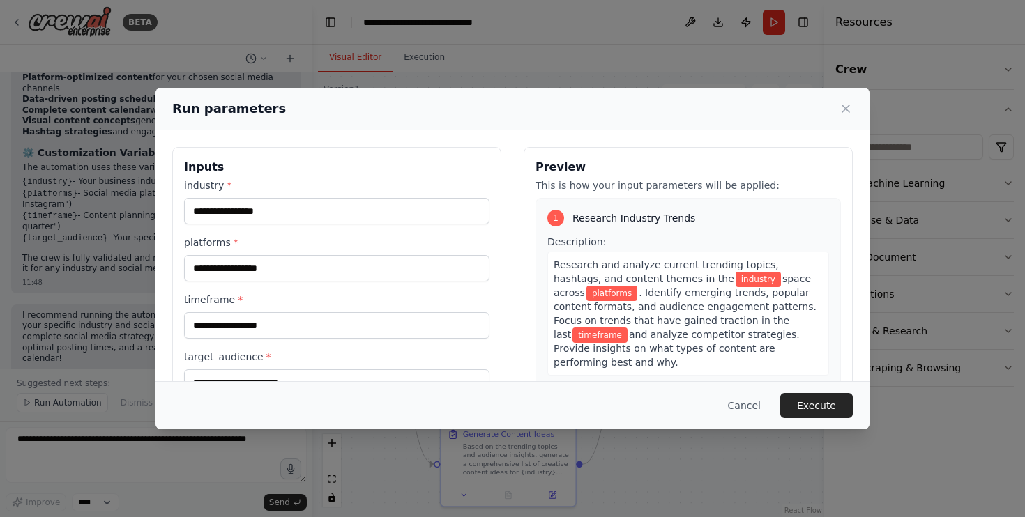
click at [289, 240] on label "platforms *" at bounding box center [336, 243] width 305 height 14
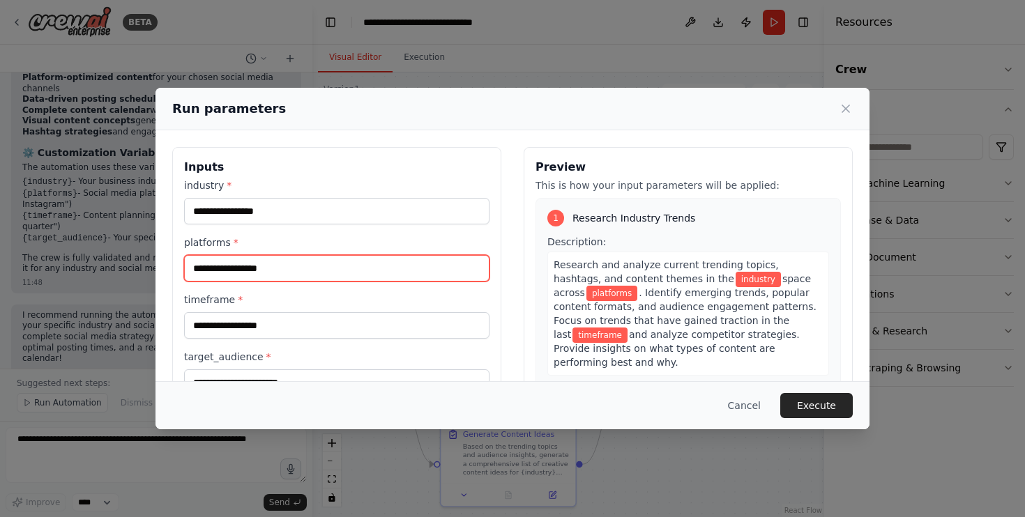
click at [289, 255] on input "platforms *" at bounding box center [336, 268] width 305 height 26
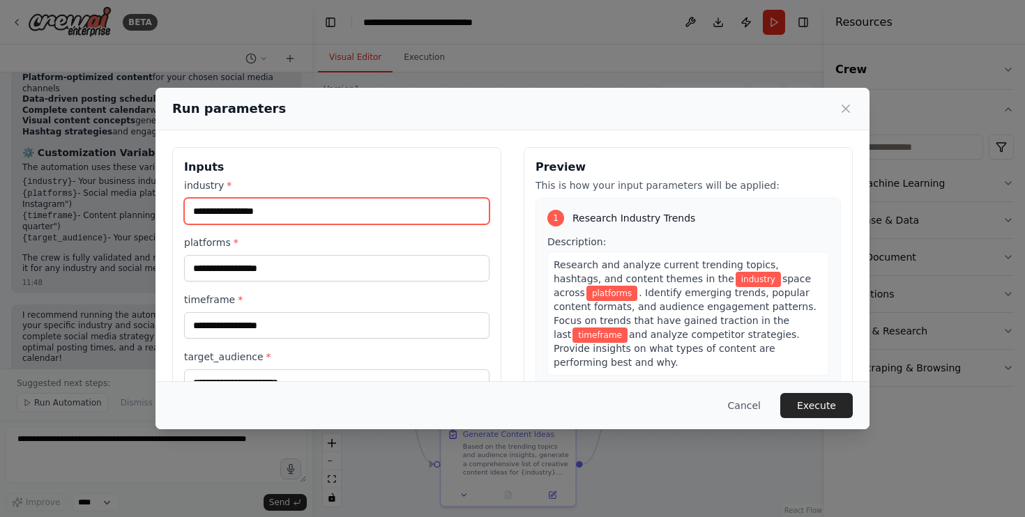
click at [294, 216] on input "industry *" at bounding box center [336, 211] width 305 height 26
click at [306, 306] on label "timeframe *" at bounding box center [336, 300] width 305 height 14
click at [306, 312] on input "timeframe *" at bounding box center [336, 325] width 305 height 26
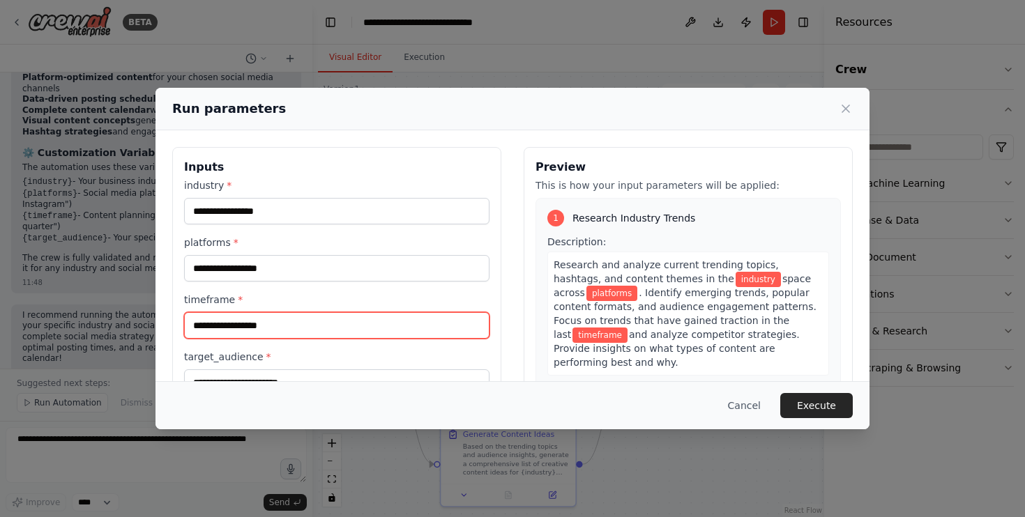
scroll to position [113, 0]
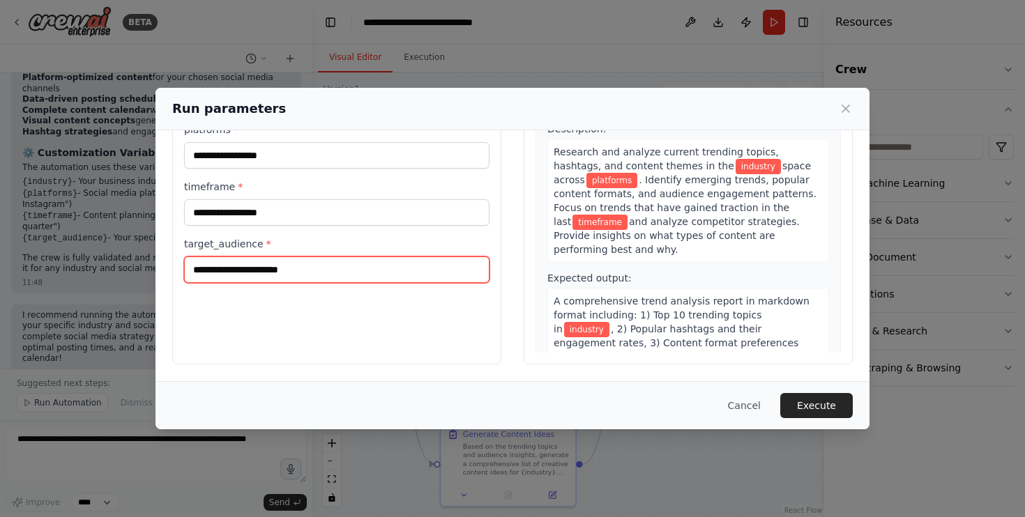
click at [310, 279] on input "target_audience *" at bounding box center [336, 270] width 305 height 26
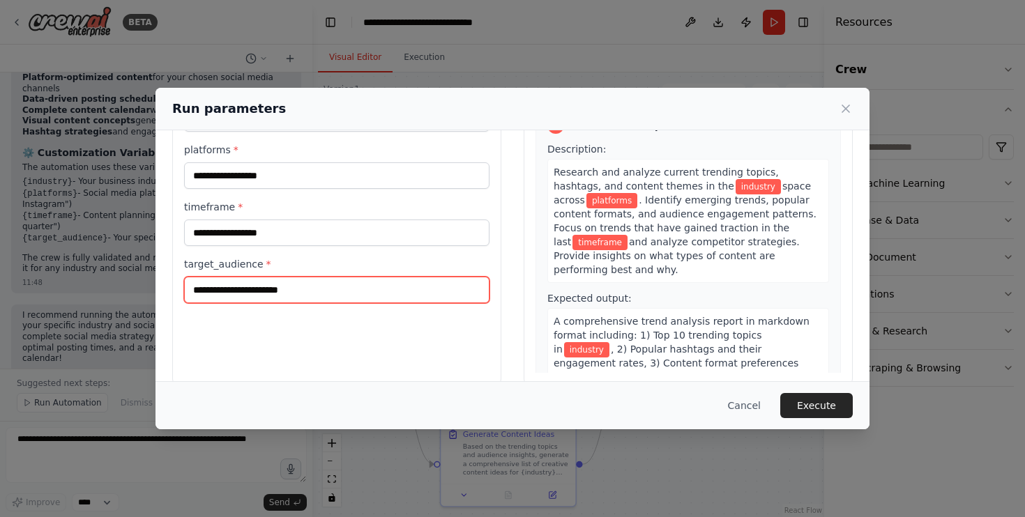
scroll to position [0, 0]
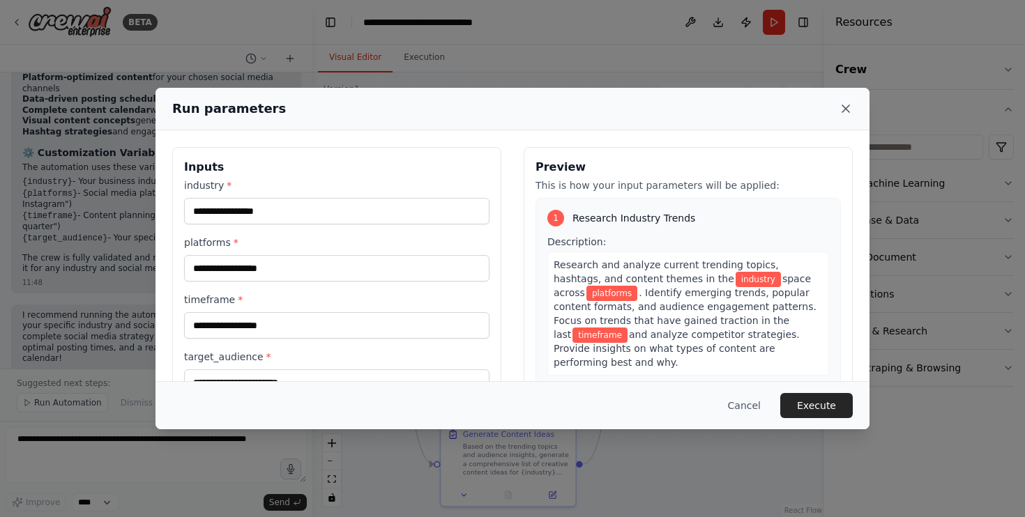
click at [843, 106] on icon at bounding box center [845, 108] width 7 height 7
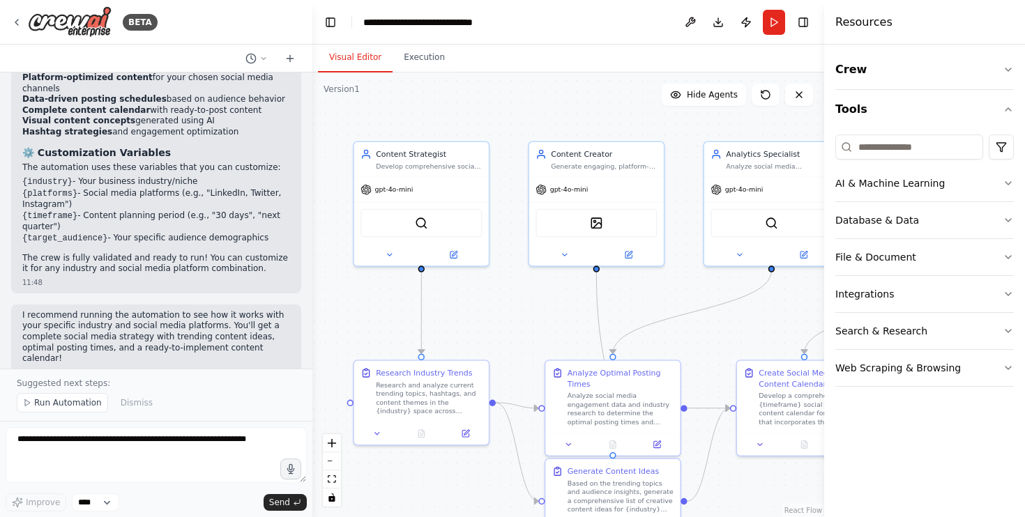
drag, startPoint x: 403, startPoint y: 272, endPoint x: 508, endPoint y: 309, distance: 110.9
click at [508, 309] on div ".deletable-edge-delete-btn { width: 20px; height: 20px; border: 0px solid #ffff…" at bounding box center [568, 295] width 512 height 445
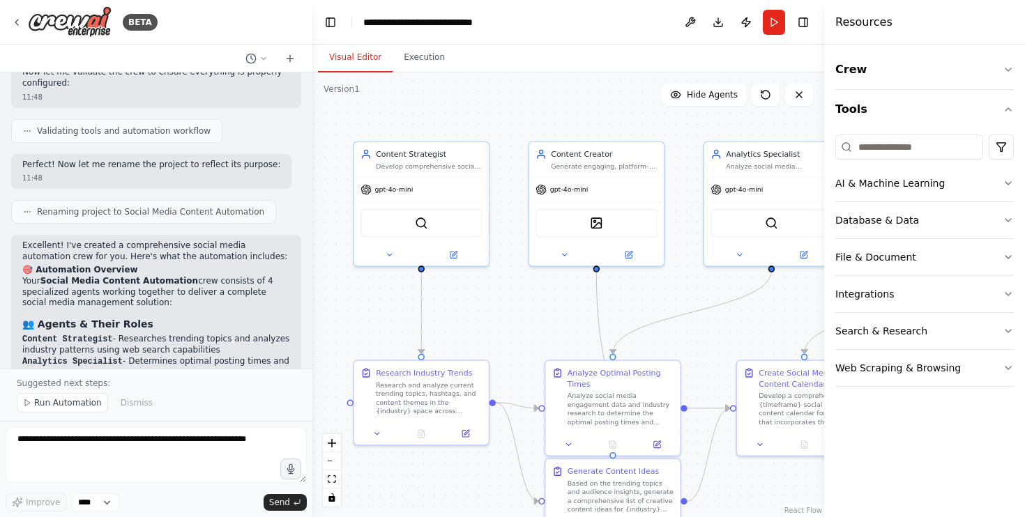
scroll to position [1116, 0]
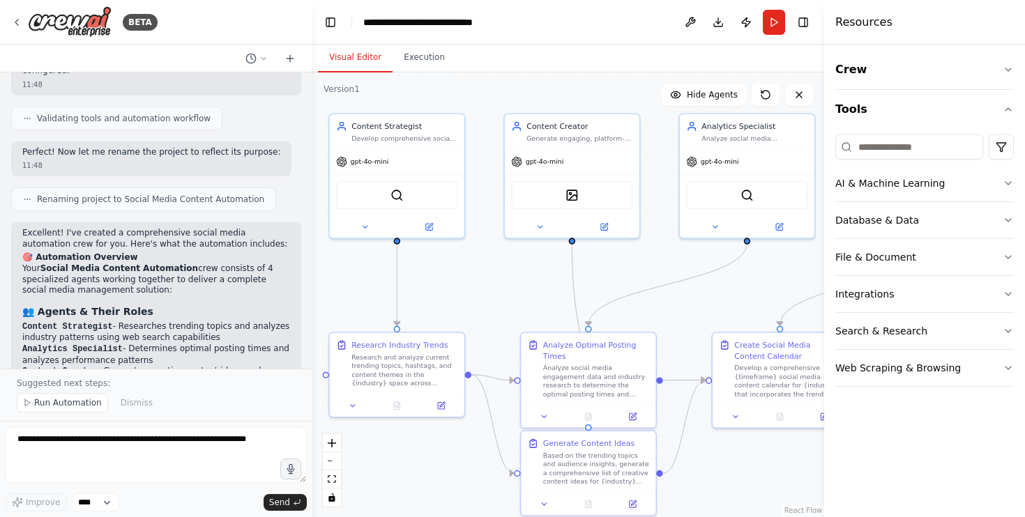
drag, startPoint x: 375, startPoint y: 298, endPoint x: 368, endPoint y: 267, distance: 32.1
click at [369, 267] on div ".deletable-edge-delete-btn { width: 20px; height: 20px; border: 0px solid #ffff…" at bounding box center [568, 295] width 512 height 445
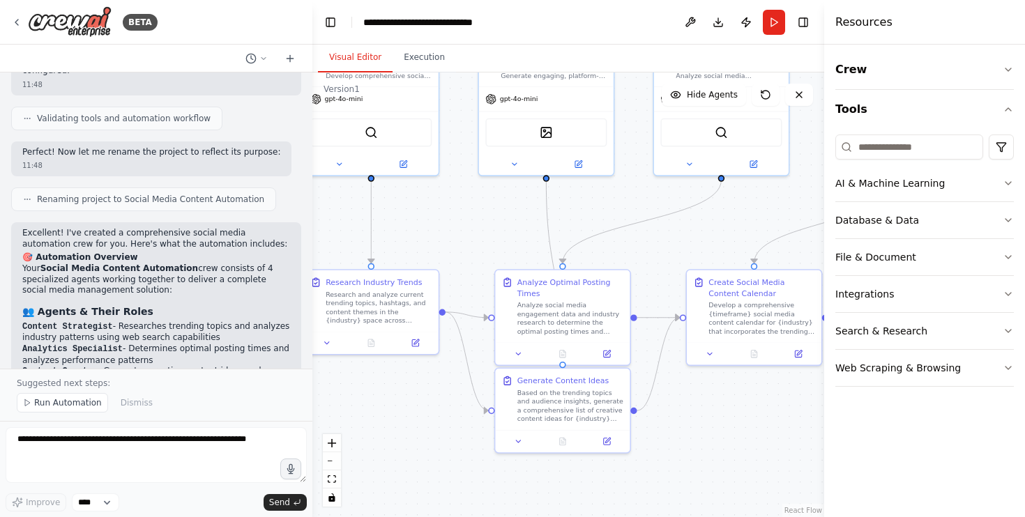
drag, startPoint x: 530, startPoint y: 311, endPoint x: 485, endPoint y: 252, distance: 74.2
click at [485, 252] on div ".deletable-edge-delete-btn { width: 20px; height: 20px; border: 0px solid #ffff…" at bounding box center [568, 295] width 512 height 445
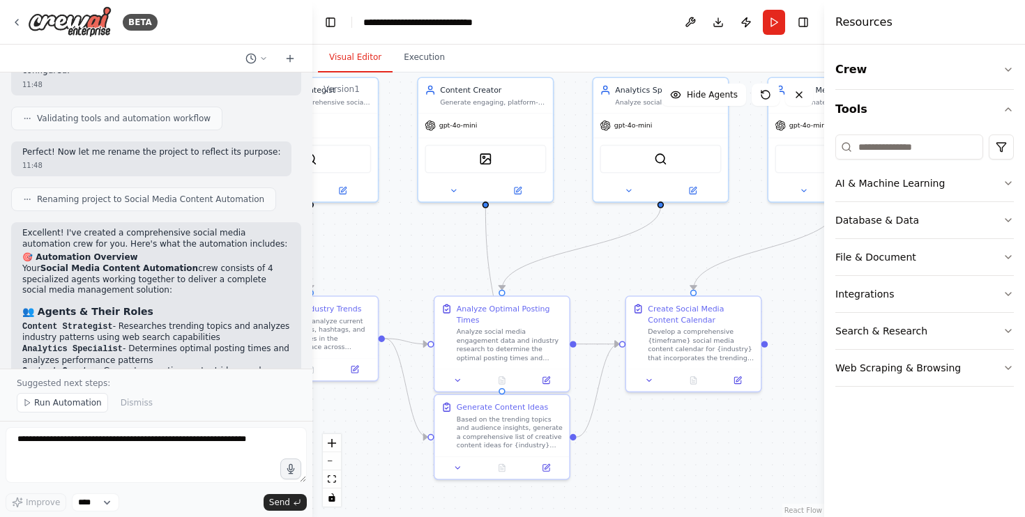
drag, startPoint x: 683, startPoint y: 420, endPoint x: 623, endPoint y: 447, distance: 65.6
click at [623, 447] on div ".deletable-edge-delete-btn { width: 20px; height: 20px; border: 0px solid #ffff…" at bounding box center [568, 295] width 512 height 445
click at [17, 24] on icon at bounding box center [16, 23] width 3 height 6
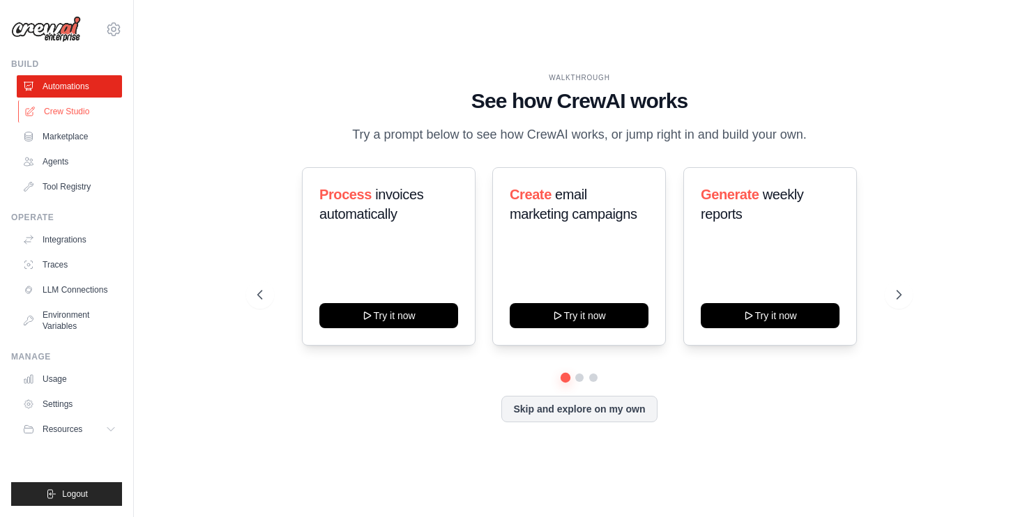
click at [75, 112] on link "Crew Studio" at bounding box center [70, 111] width 105 height 22
